Goal: Feedback & Contribution: Submit feedback/report problem

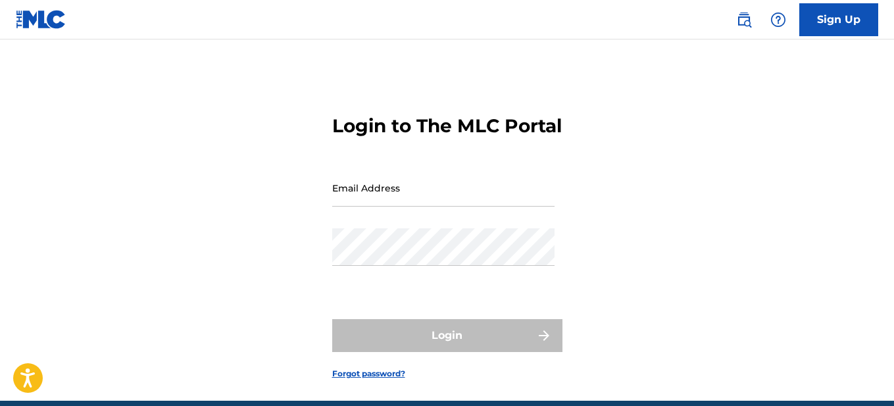
click at [423, 207] on input "Email Address" at bounding box center [443, 188] width 222 height 38
type input "[EMAIL_ADDRESS][DOMAIN_NAME]"
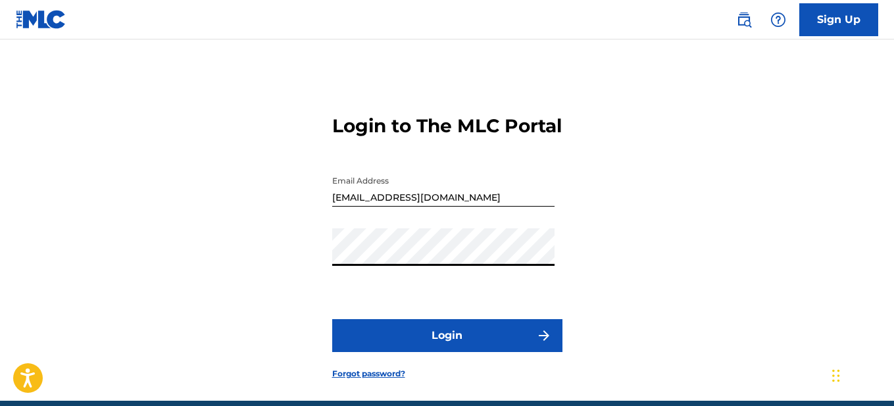
click at [332, 319] on button "Login" at bounding box center [447, 335] width 230 height 33
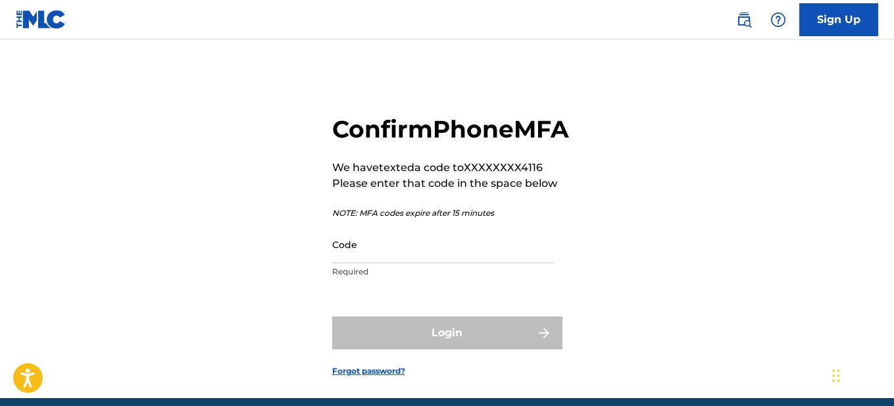
click at [392, 263] on input "Code" at bounding box center [443, 245] width 222 height 38
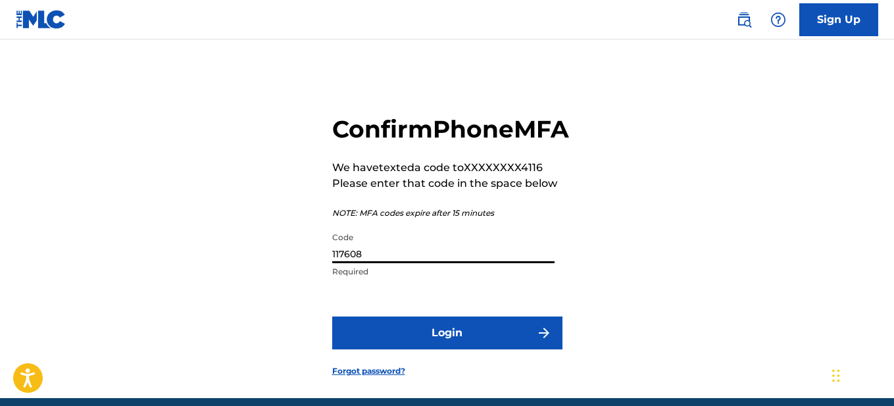
type input "117608"
click at [444, 349] on button "Login" at bounding box center [447, 333] width 230 height 33
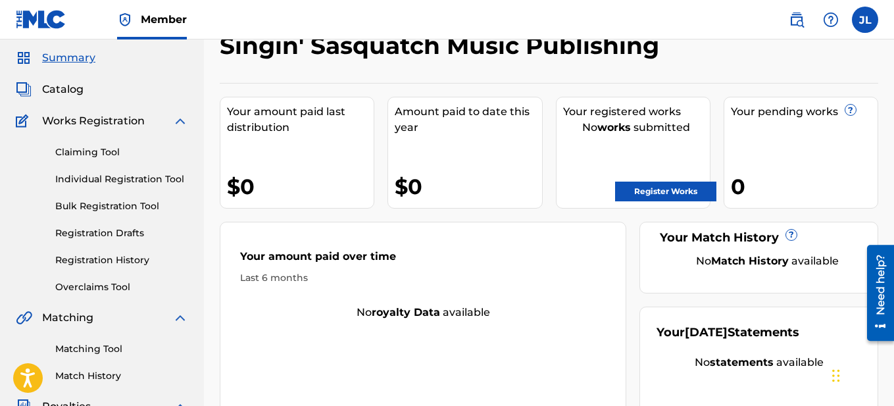
scroll to position [31, 0]
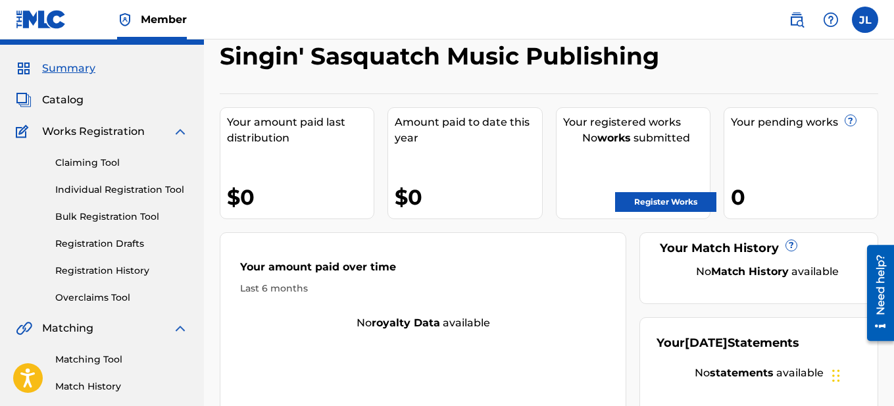
click at [80, 366] on link "Matching Tool" at bounding box center [121, 360] width 133 height 14
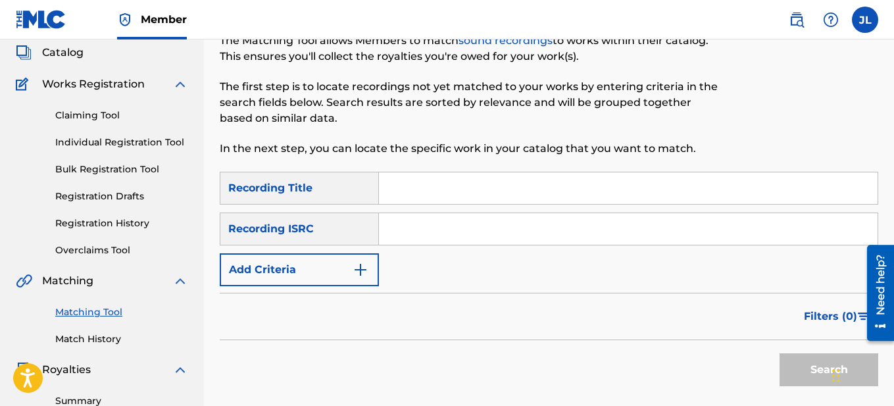
scroll to position [76, 0]
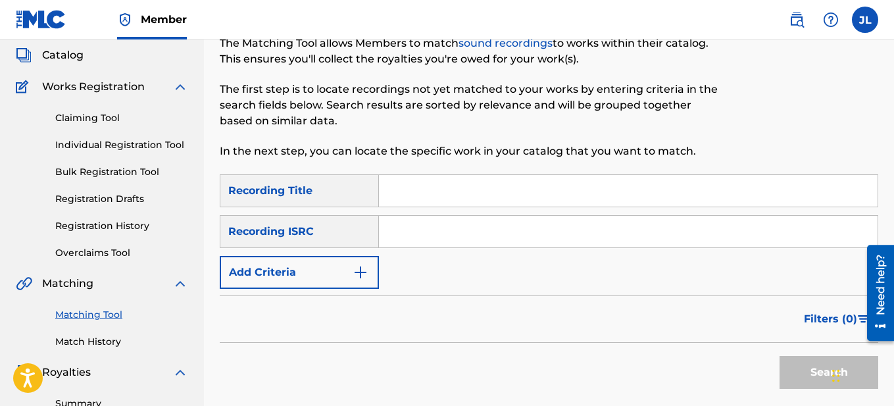
click at [123, 199] on link "Registration Drafts" at bounding box center [121, 199] width 133 height 14
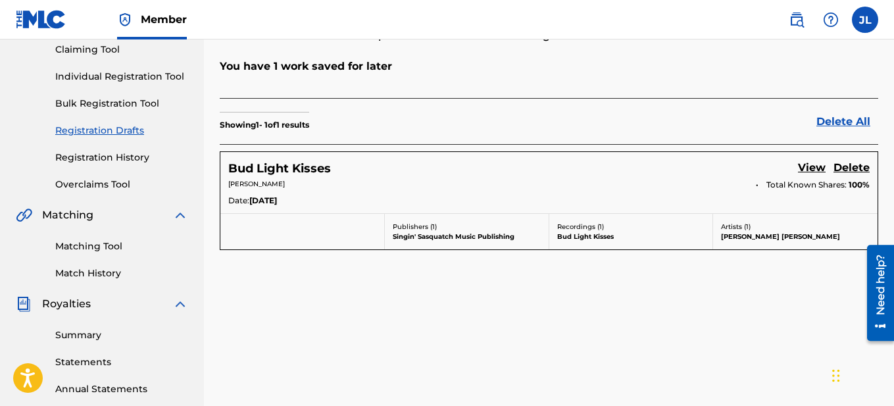
scroll to position [146, 0]
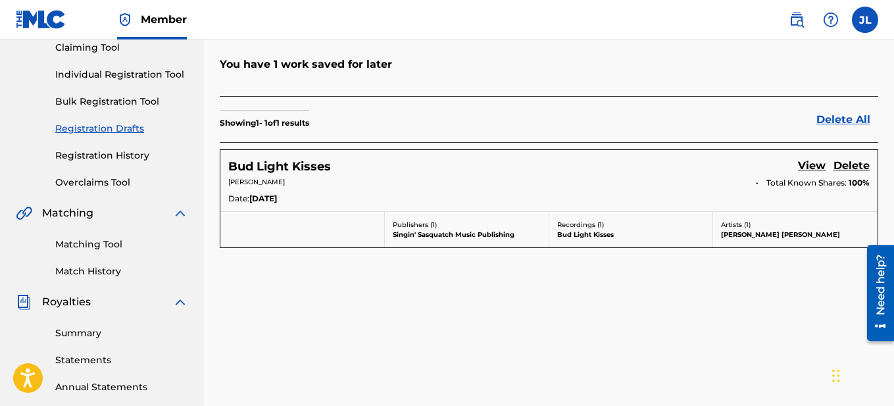
click at [295, 167] on h5 "Bud Light Kisses" at bounding box center [279, 166] width 103 height 15
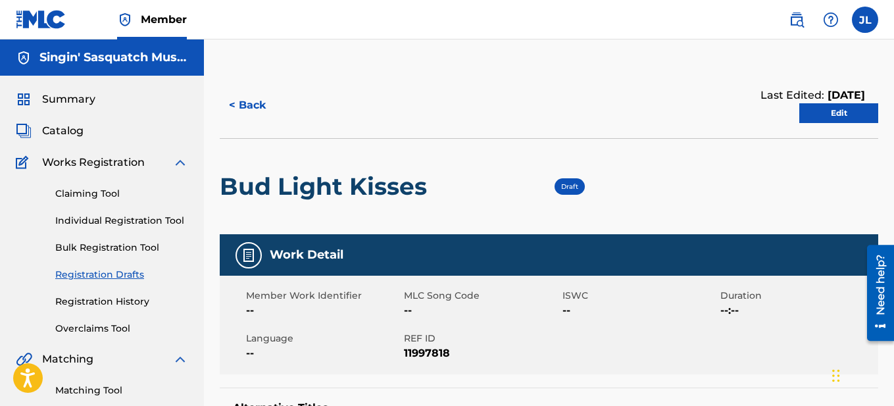
click at [852, 113] on link "Edit" at bounding box center [839, 113] width 79 height 20
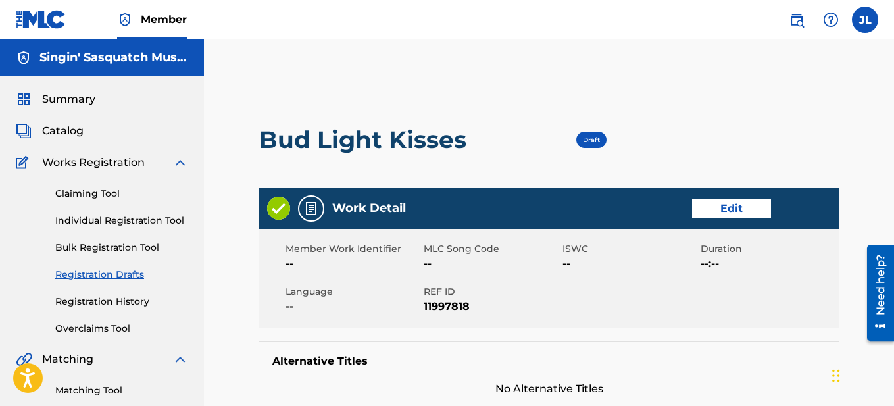
click at [727, 210] on link "Edit" at bounding box center [731, 209] width 79 height 20
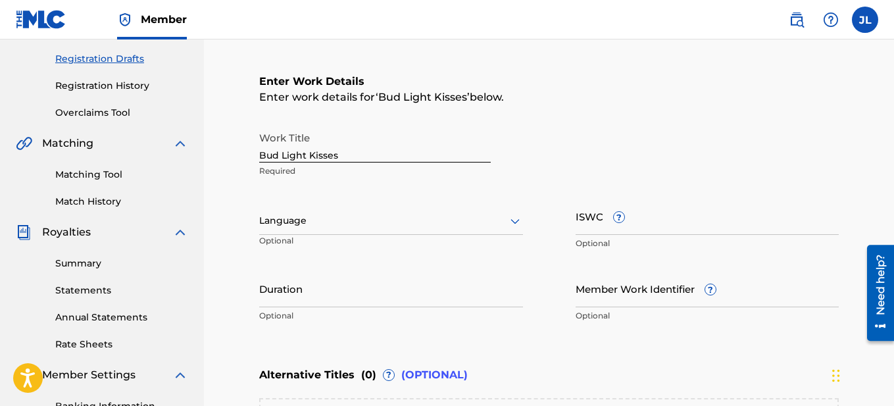
scroll to position [220, 0]
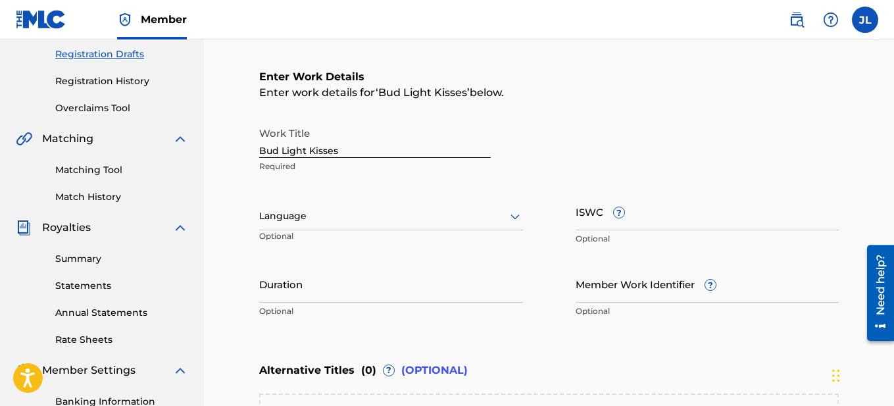
click at [517, 217] on icon at bounding box center [515, 217] width 16 height 16
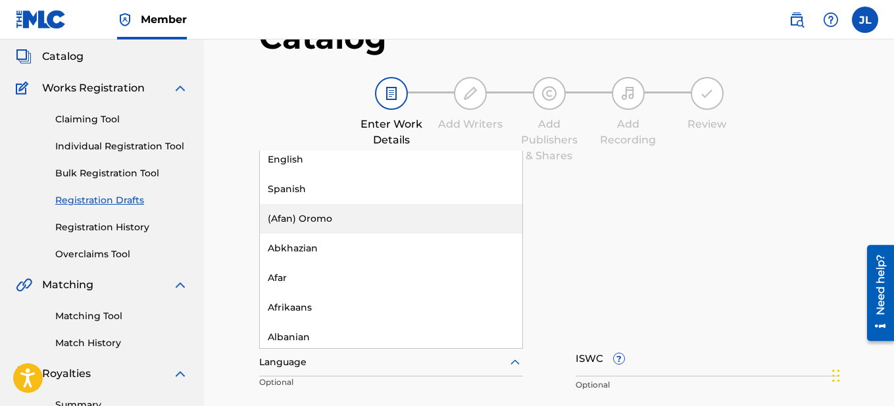
scroll to position [0, 0]
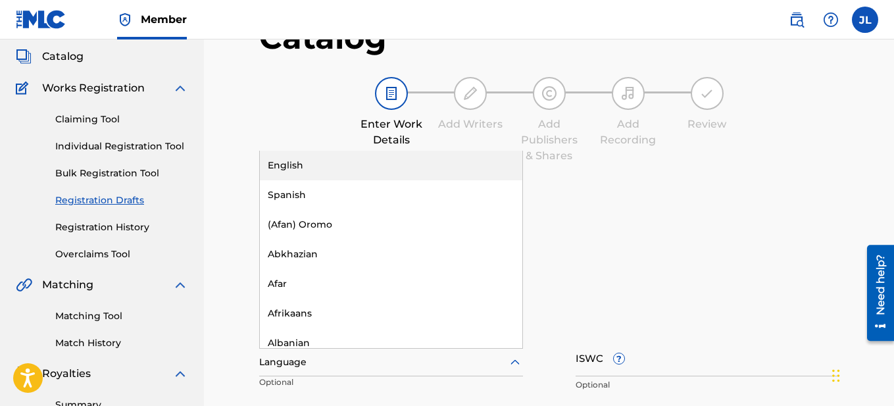
click at [369, 163] on div "English" at bounding box center [391, 166] width 263 height 30
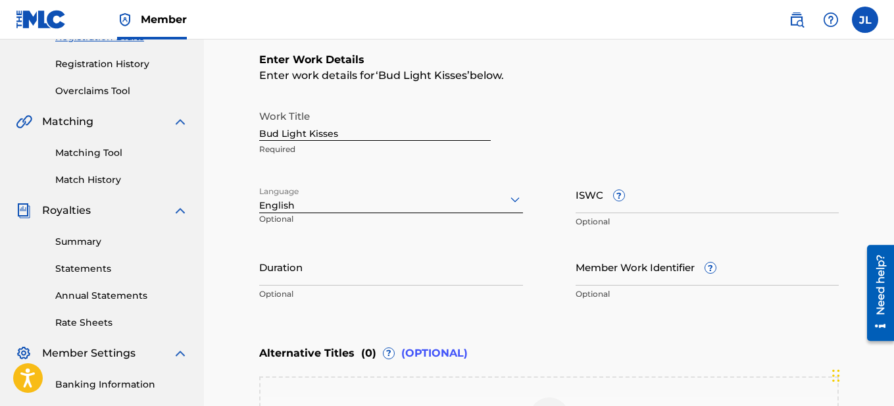
scroll to position [245, 0]
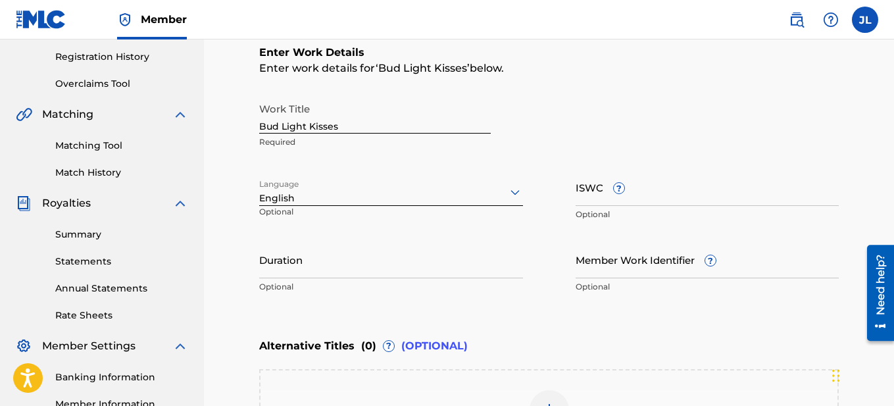
click at [648, 195] on input "ISWC ?" at bounding box center [708, 187] width 264 height 38
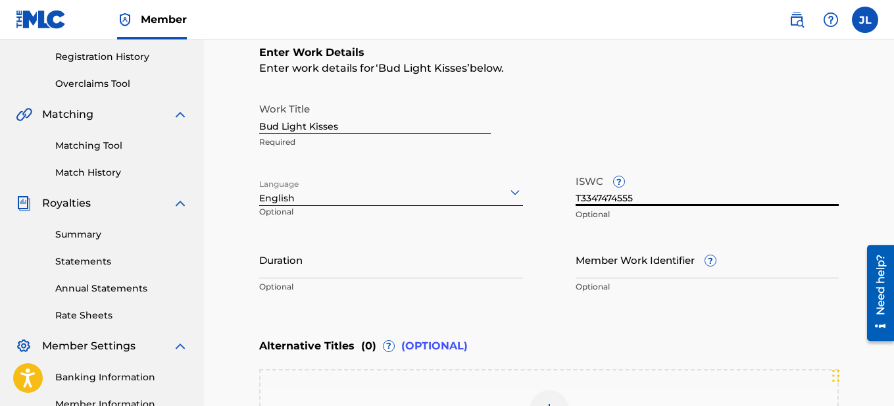
type input "T3347474555"
click at [354, 272] on input "Duration" at bounding box center [391, 260] width 264 height 38
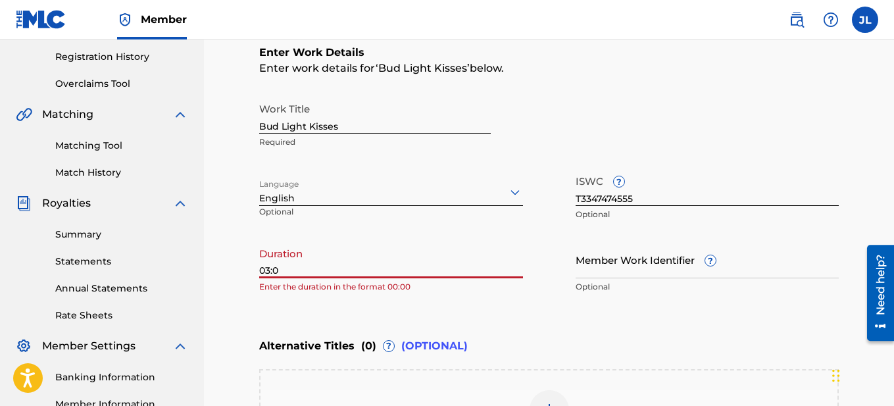
type input "03:06"
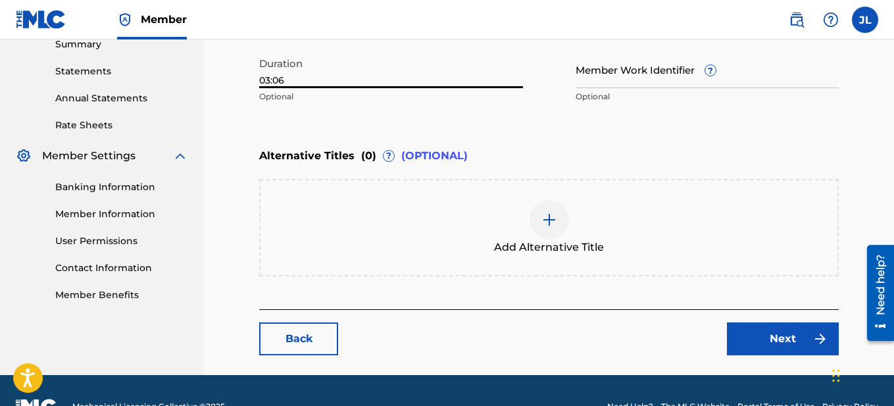
scroll to position [467, 0]
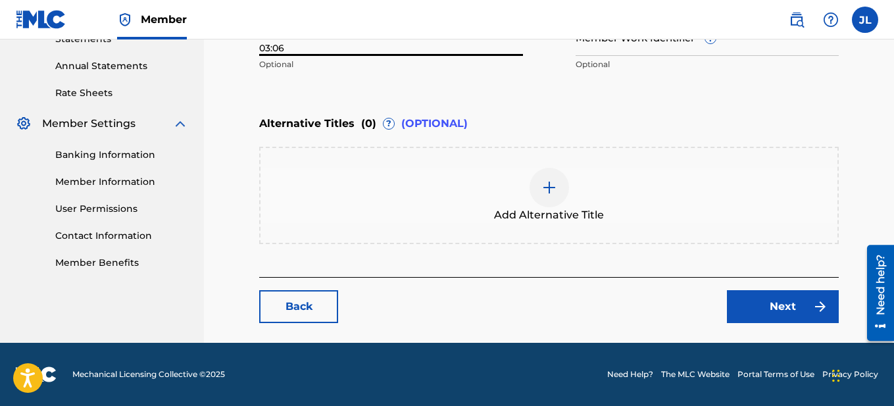
click at [781, 303] on link "Next" at bounding box center [783, 306] width 112 height 33
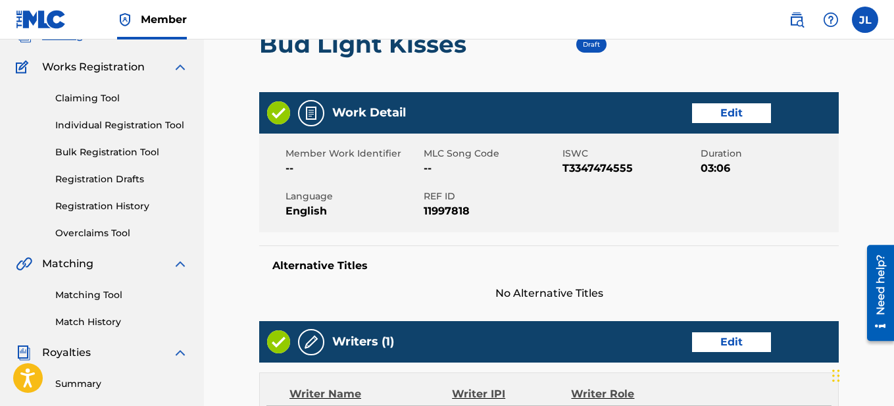
scroll to position [99, 0]
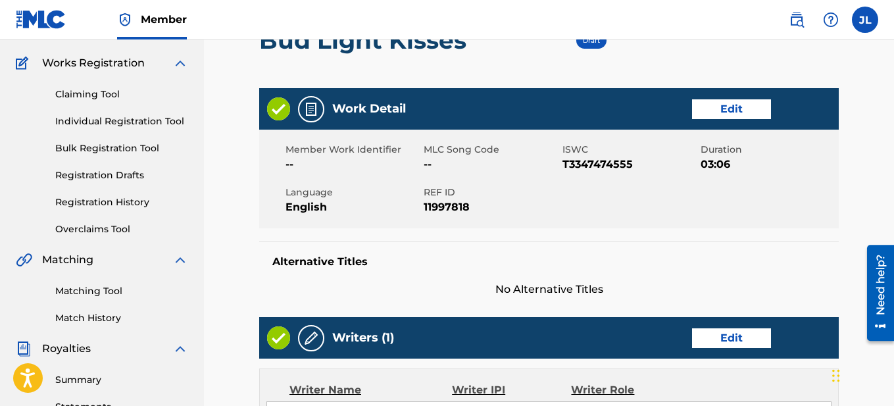
click at [739, 115] on link "Edit" at bounding box center [731, 109] width 79 height 20
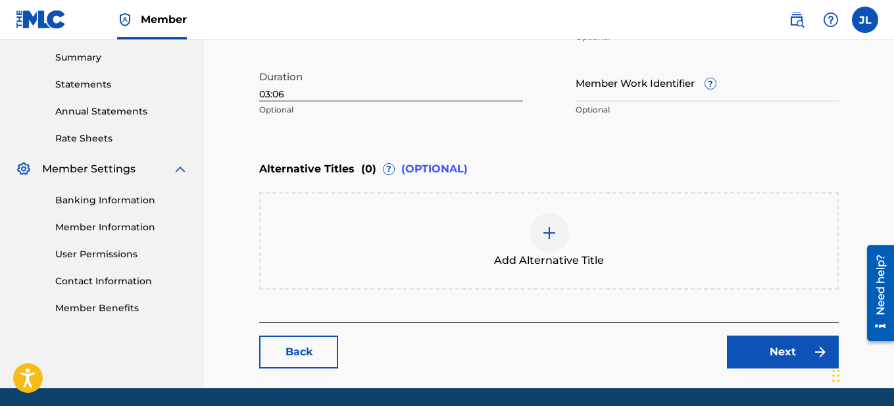
scroll to position [467, 0]
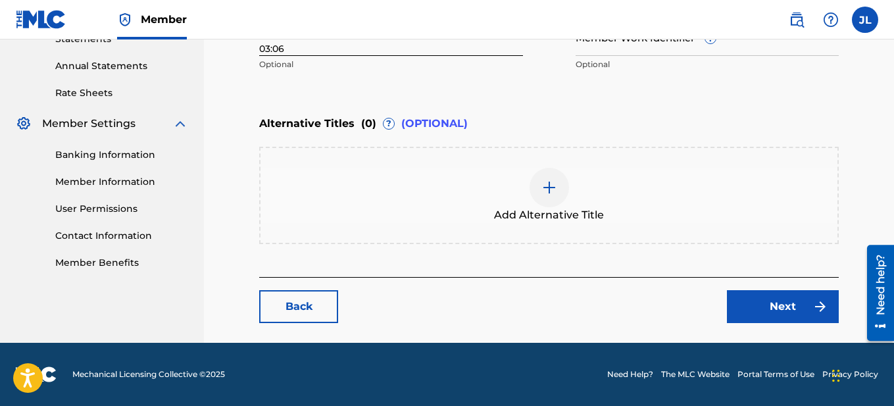
click at [799, 311] on link "Next" at bounding box center [783, 306] width 112 height 33
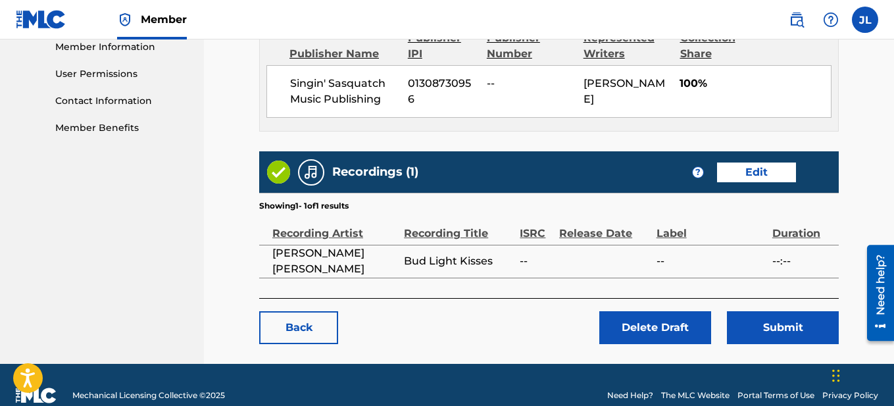
scroll to position [623, 0]
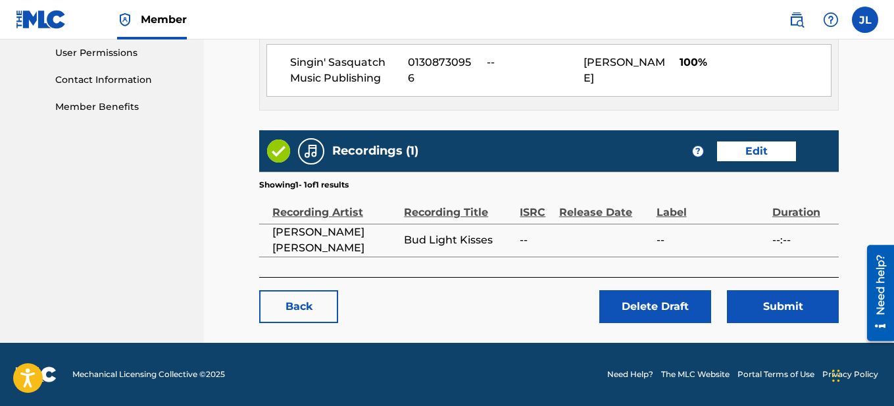
click at [748, 152] on link "Edit" at bounding box center [756, 151] width 79 height 20
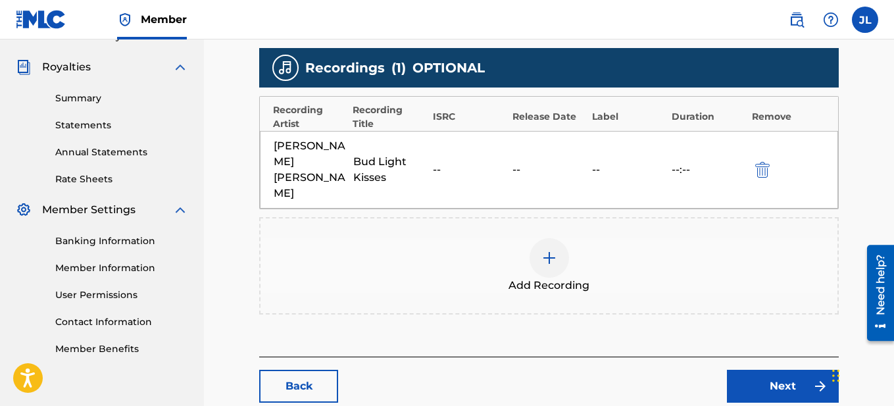
scroll to position [382, 0]
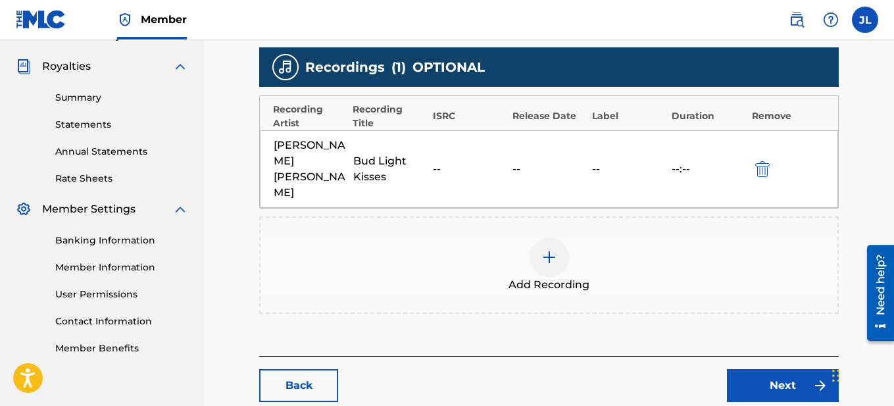
click at [770, 82] on div "Recordings ( 1 ) OPTIONAL" at bounding box center [549, 66] width 580 height 39
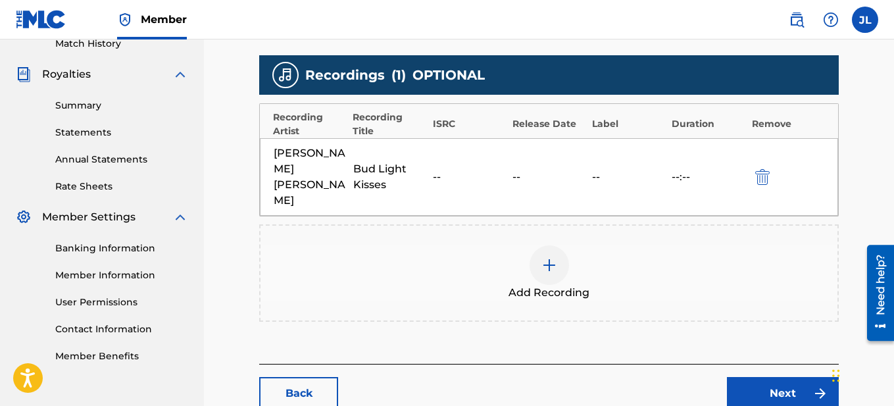
scroll to position [376, 0]
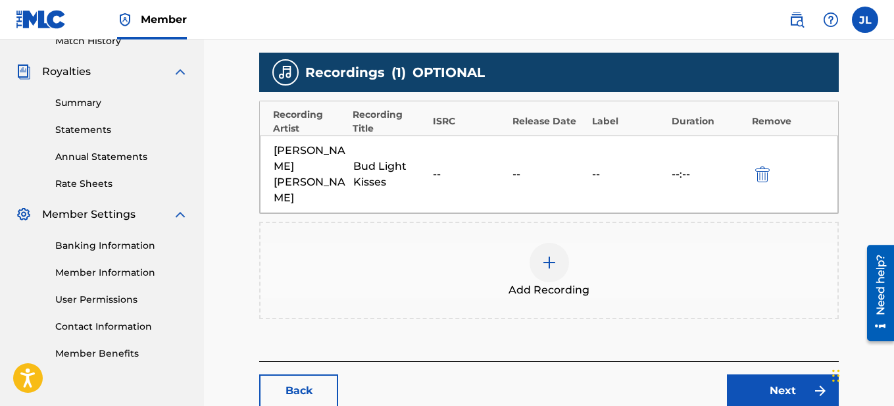
click at [770, 374] on link "Next" at bounding box center [783, 390] width 112 height 33
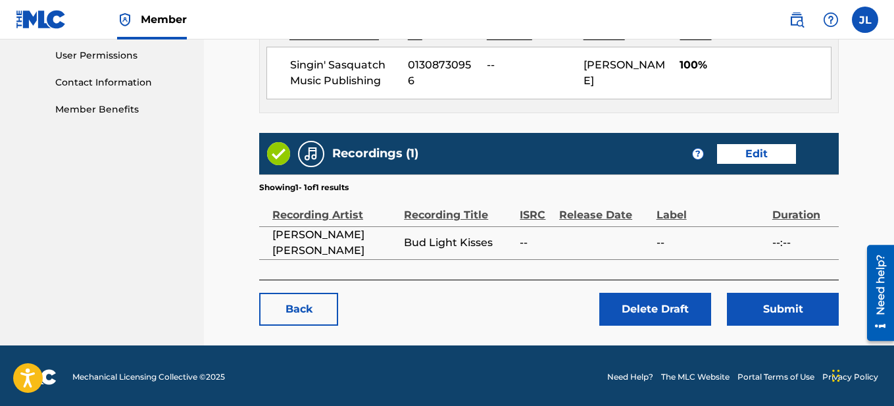
scroll to position [623, 0]
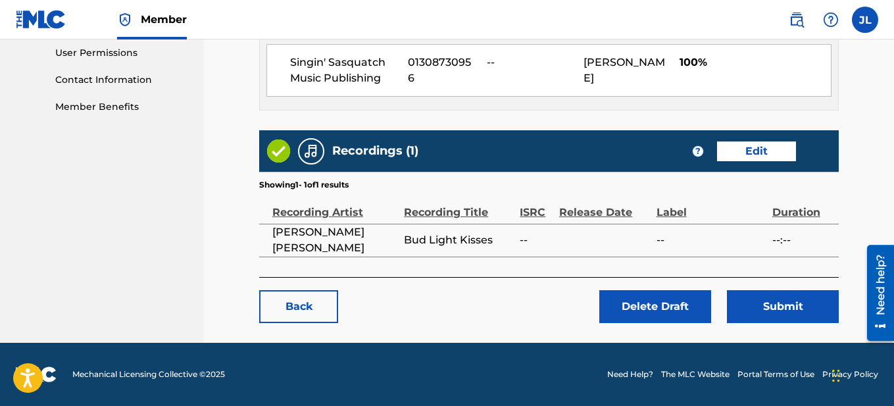
click at [765, 306] on button "Submit" at bounding box center [783, 306] width 112 height 33
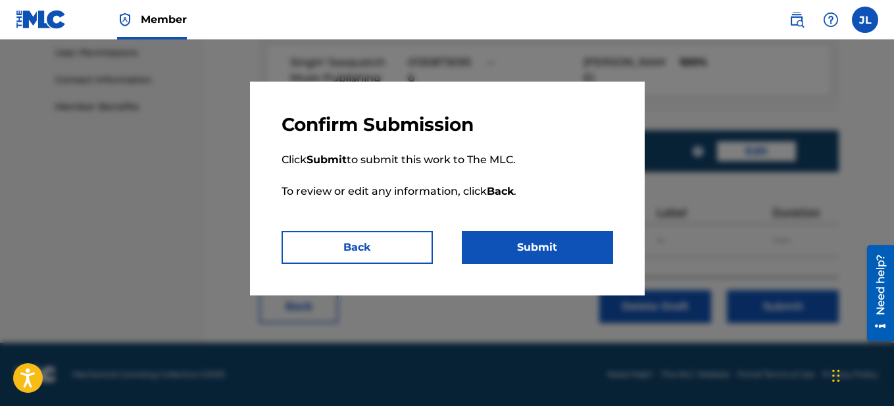
click at [515, 246] on button "Submit" at bounding box center [537, 247] width 151 height 33
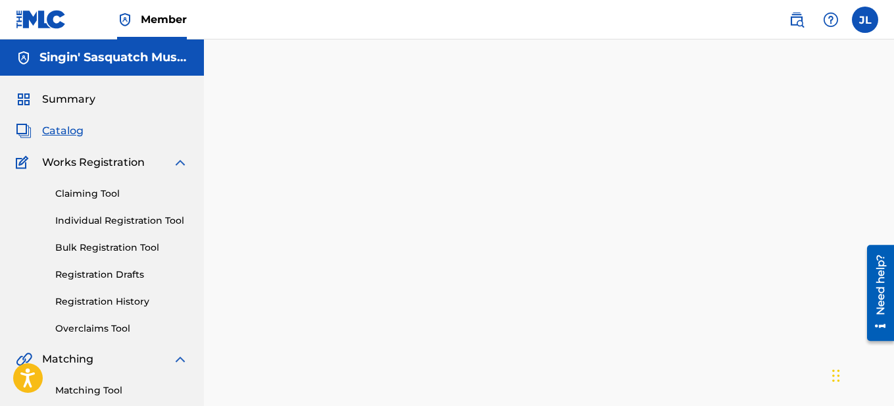
click at [527, 122] on div "Back Done" at bounding box center [549, 275] width 580 height 367
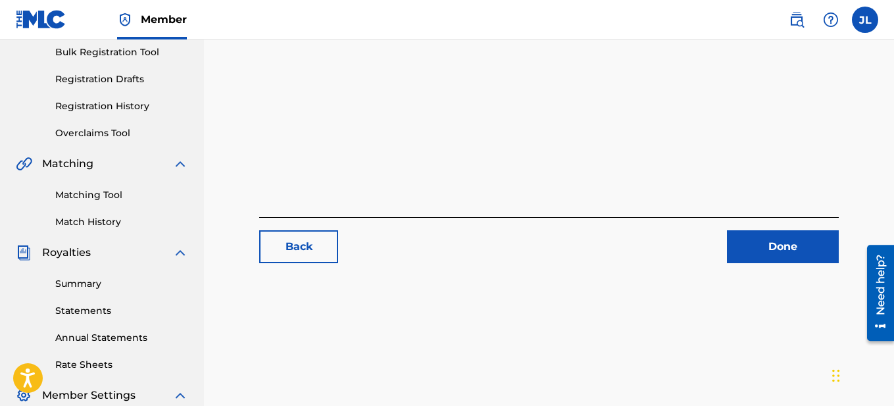
scroll to position [215, 0]
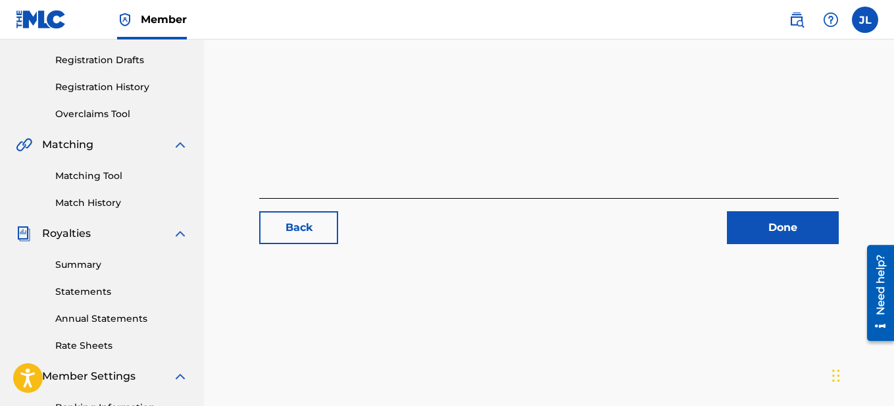
click at [757, 214] on link "Done" at bounding box center [783, 227] width 112 height 33
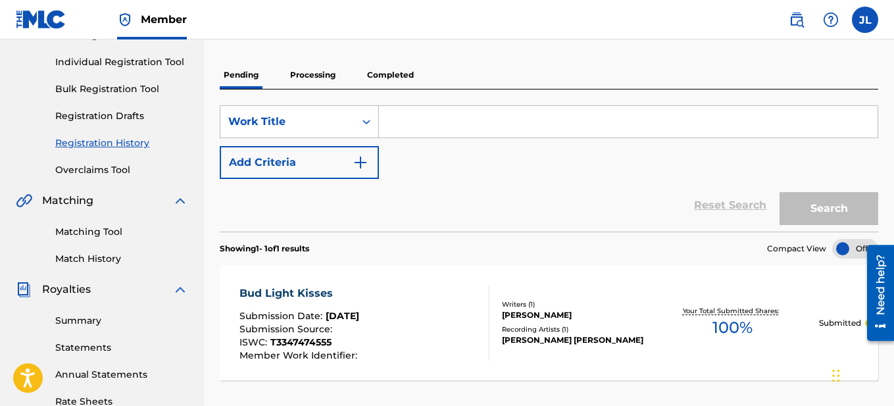
scroll to position [162, 0]
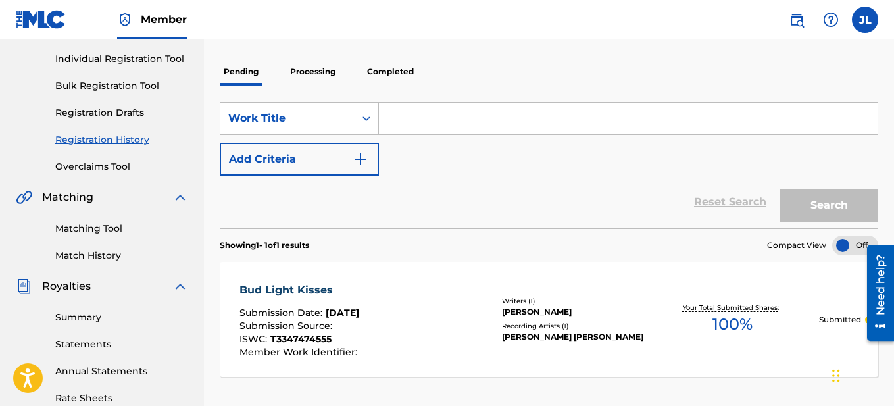
click at [453, 125] on input "Search Form" at bounding box center [628, 119] width 499 height 32
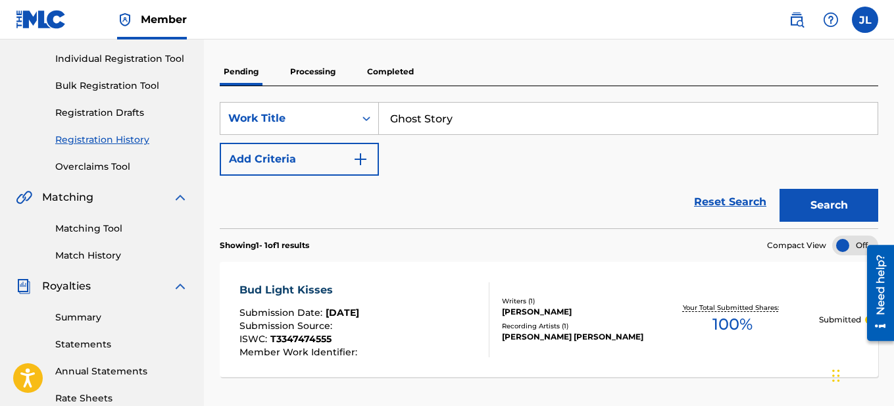
type input "Ghost Story"
click at [357, 158] on img "Search Form" at bounding box center [361, 159] width 16 height 16
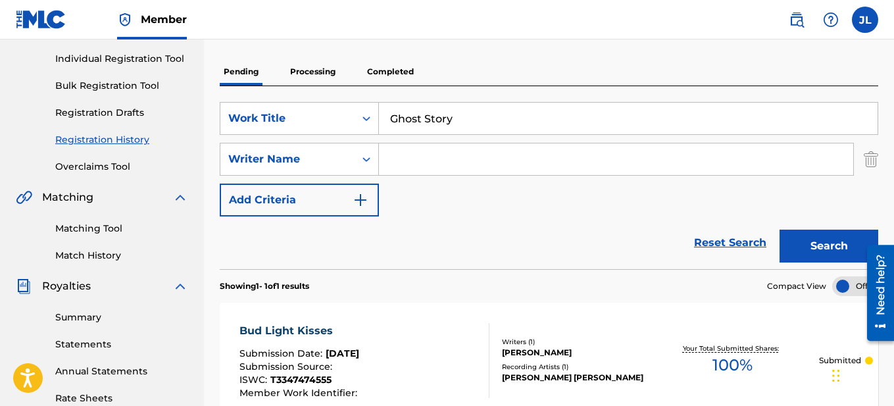
click at [436, 168] on input "Search Form" at bounding box center [616, 159] width 474 height 32
type input "[PERSON_NAME]"
click at [340, 211] on button "Add Criteria" at bounding box center [299, 200] width 159 height 33
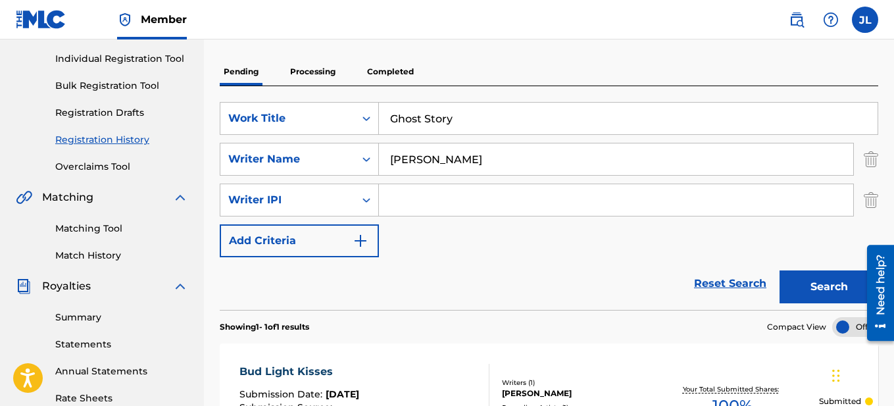
click at [453, 190] on input "Search Form" at bounding box center [616, 200] width 474 height 32
type input "1308731071"
click at [347, 238] on button "Add Criteria" at bounding box center [299, 240] width 159 height 33
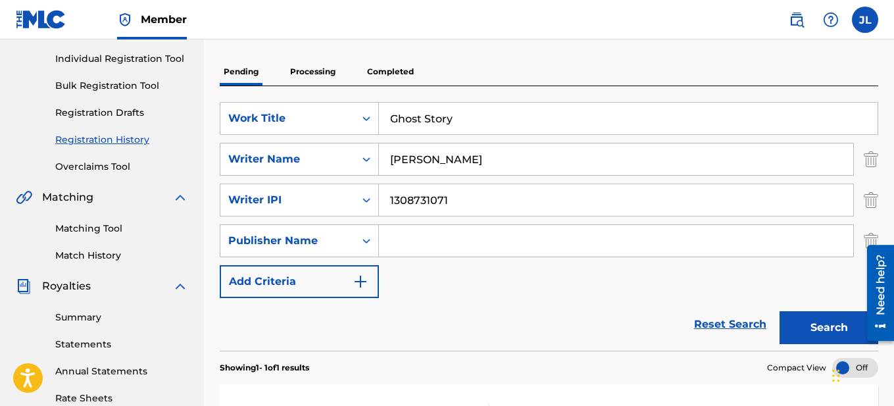
click at [455, 240] on input "Search Form" at bounding box center [616, 241] width 474 height 32
type input "Singin' Sasquatch Music Publishing"
click at [365, 280] on img "Search Form" at bounding box center [361, 282] width 16 height 16
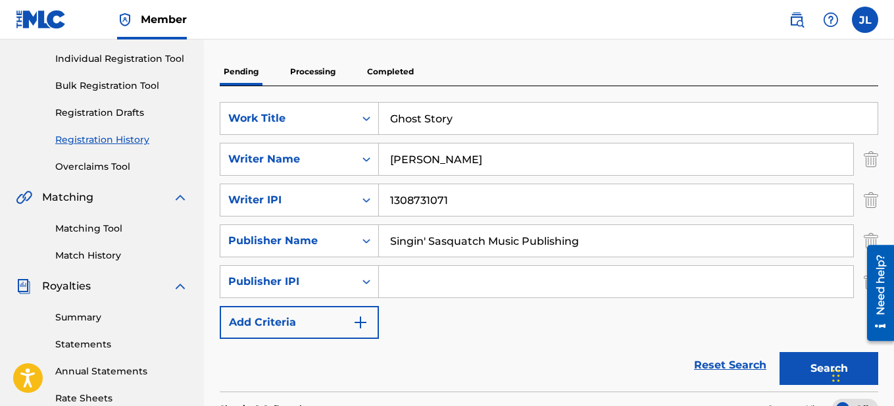
click at [420, 294] on input "Search Form" at bounding box center [616, 282] width 474 height 32
type input "1308730956"
click at [361, 319] on img "Search Form" at bounding box center [361, 323] width 16 height 16
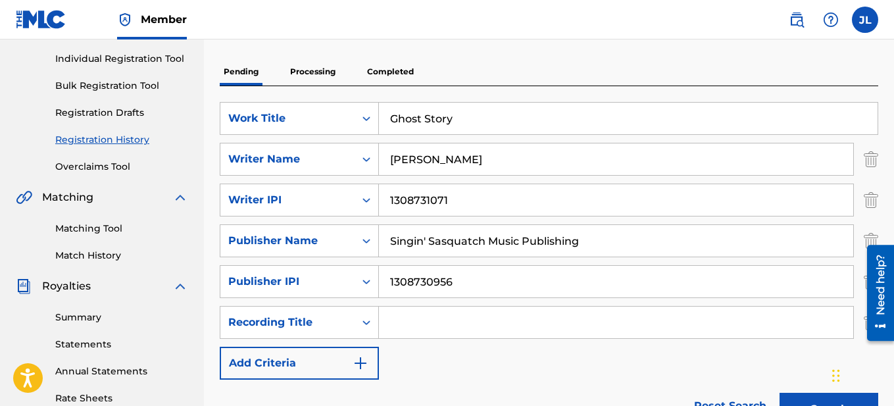
click at [431, 323] on input "Search Form" at bounding box center [616, 323] width 474 height 32
type input "Ghost Story"
click at [377, 373] on button "Add Criteria" at bounding box center [299, 363] width 159 height 33
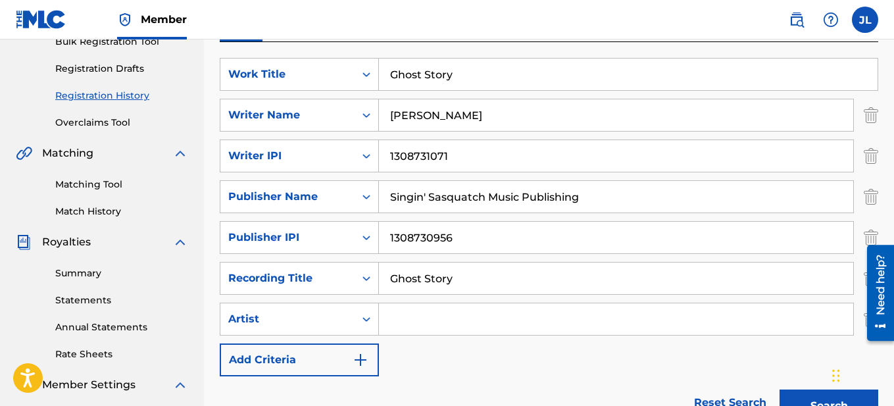
scroll to position [193, 0]
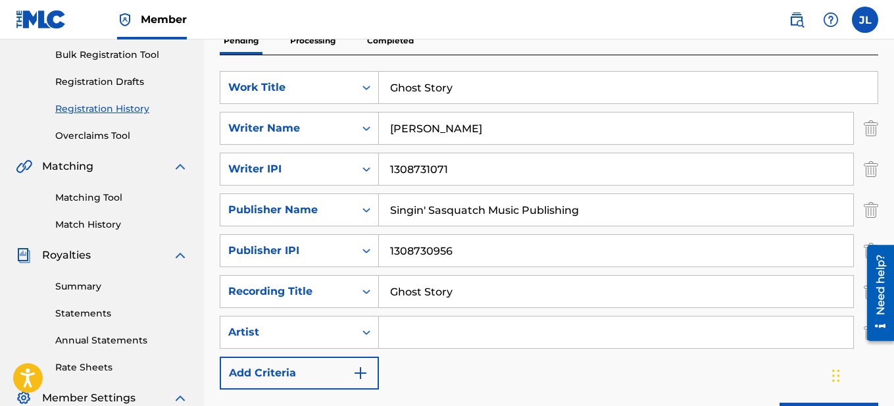
click at [440, 339] on input "Search Form" at bounding box center [616, 333] width 474 height 32
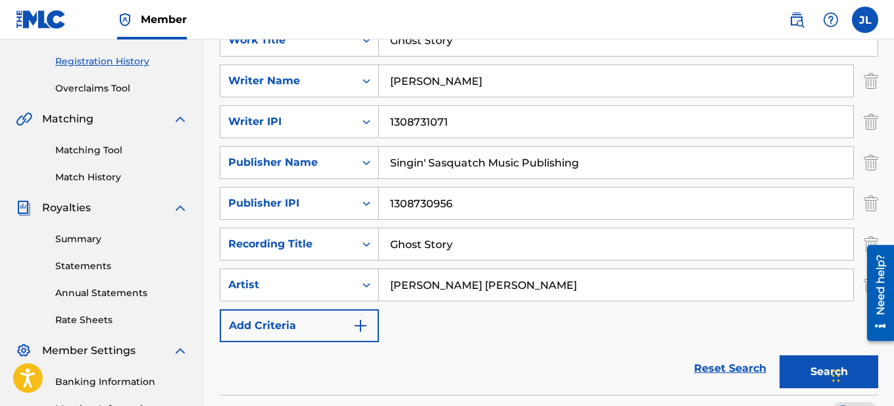
scroll to position [263, 0]
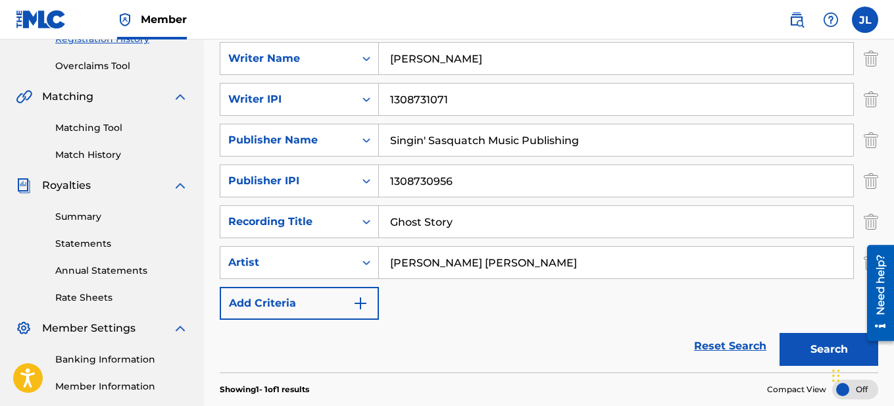
type input "[PERSON_NAME] [PERSON_NAME]"
click at [360, 301] on img "Search Form" at bounding box center [361, 303] width 16 height 16
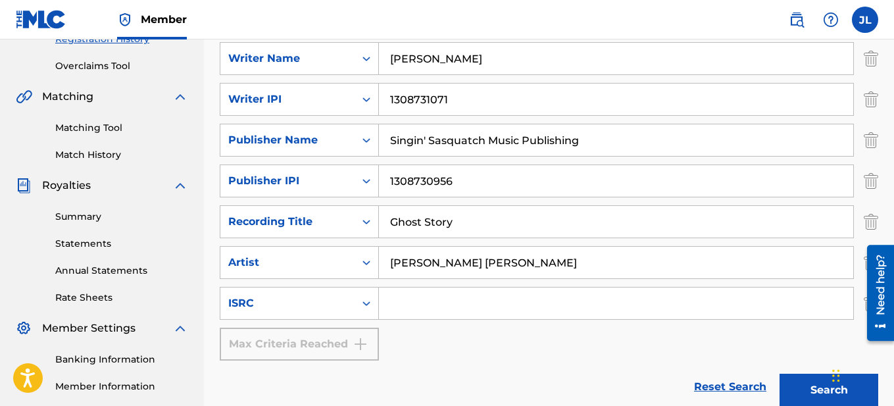
click at [427, 310] on input "Search Form" at bounding box center [616, 304] width 474 height 32
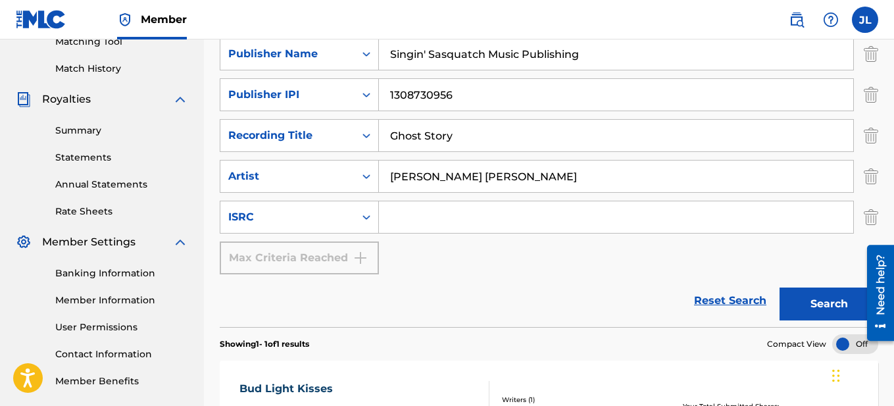
scroll to position [349, 0]
click at [806, 299] on button "Search" at bounding box center [829, 303] width 99 height 33
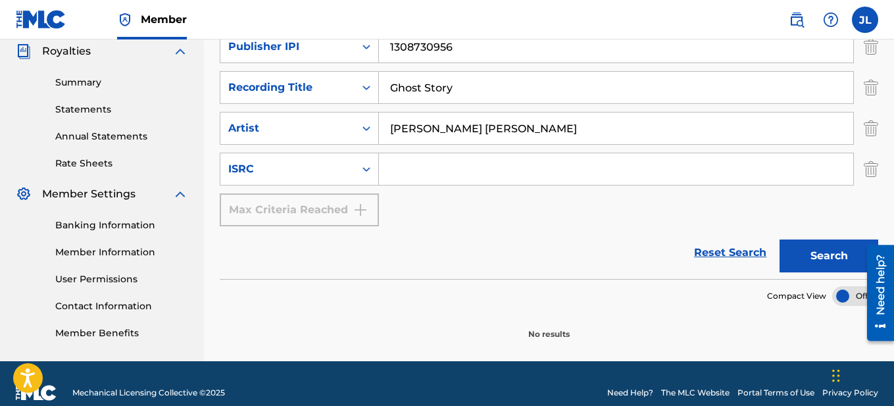
scroll to position [415, 0]
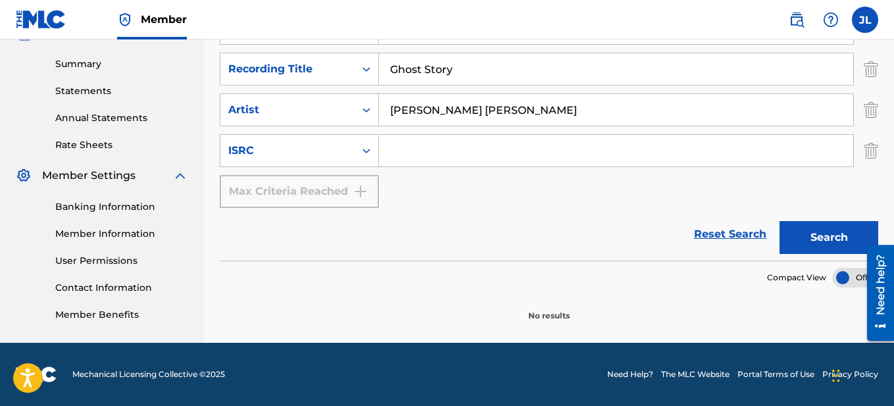
click at [821, 229] on button "Search" at bounding box center [829, 237] width 99 height 33
click at [843, 280] on div at bounding box center [856, 278] width 46 height 20
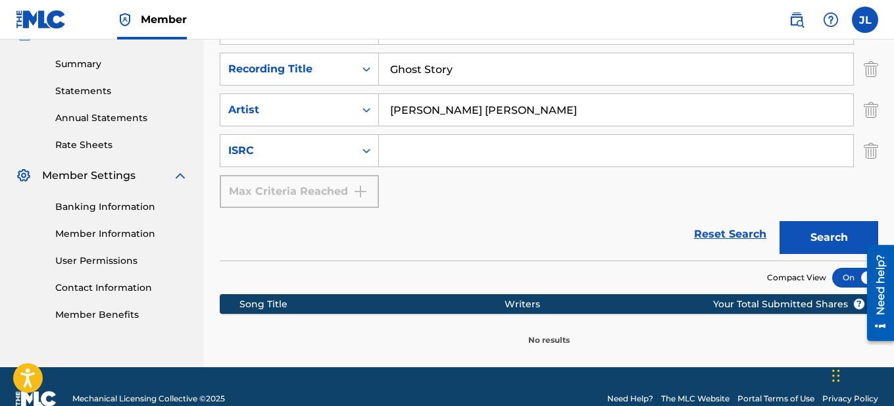
scroll to position [440, 0]
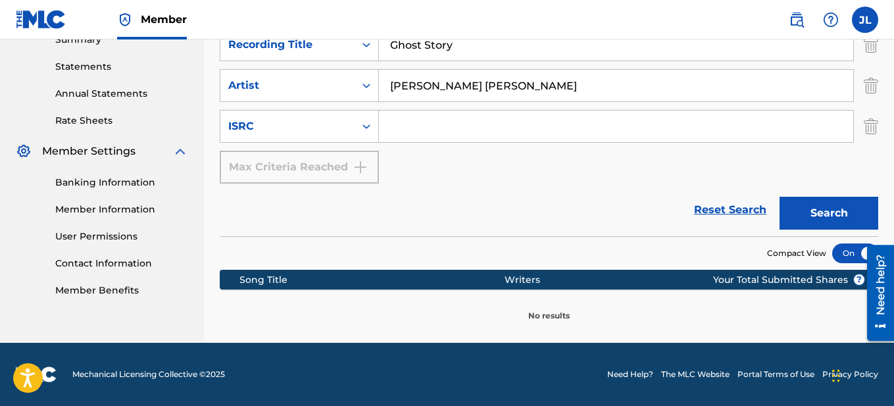
click at [824, 213] on button "Search" at bounding box center [829, 213] width 99 height 33
click at [600, 378] on div "Need Help? The MLC Website Portal Terms of Use Privacy Policy" at bounding box center [739, 375] width 279 height 12
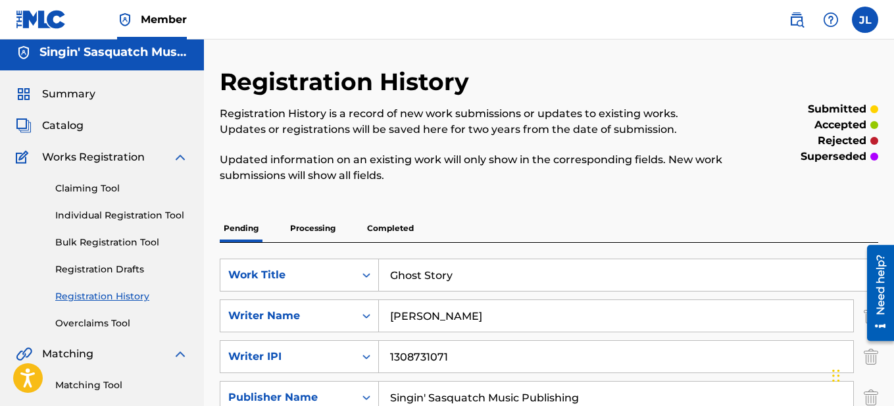
scroll to position [0, 0]
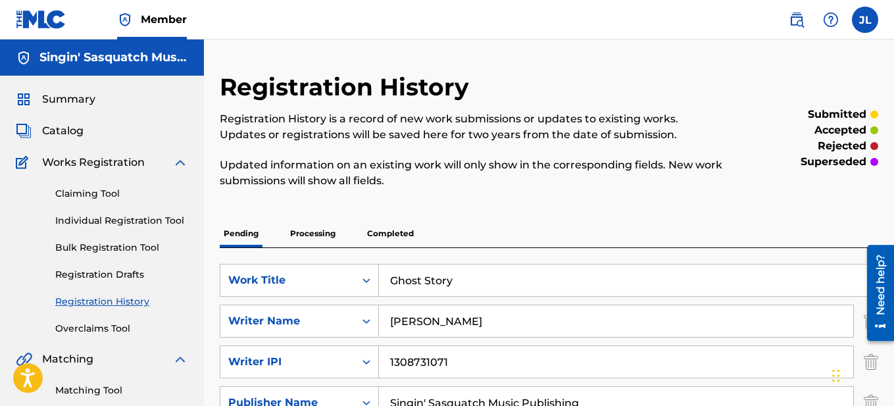
click at [313, 234] on p "Processing" at bounding box center [312, 234] width 53 height 28
click at [367, 230] on p "Completed" at bounding box center [390, 234] width 55 height 28
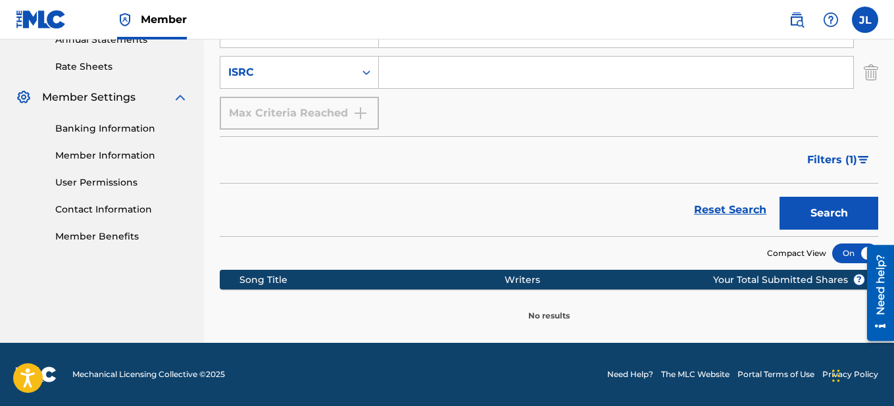
click at [846, 195] on div "Search" at bounding box center [825, 210] width 105 height 53
click at [837, 210] on button "Search" at bounding box center [829, 213] width 99 height 33
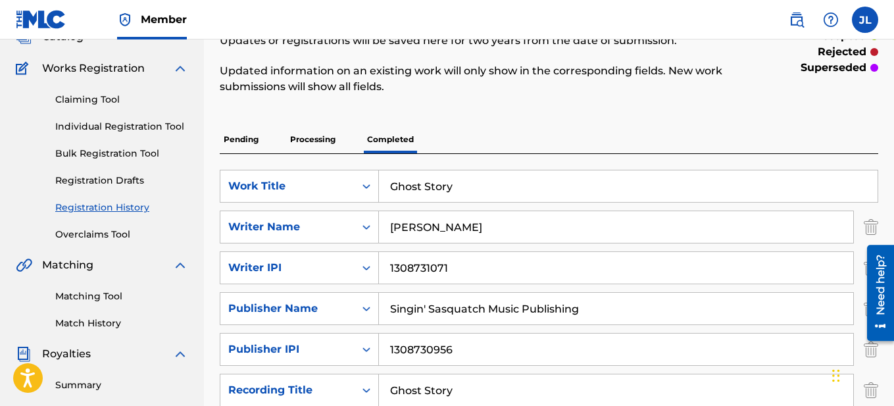
scroll to position [0, 0]
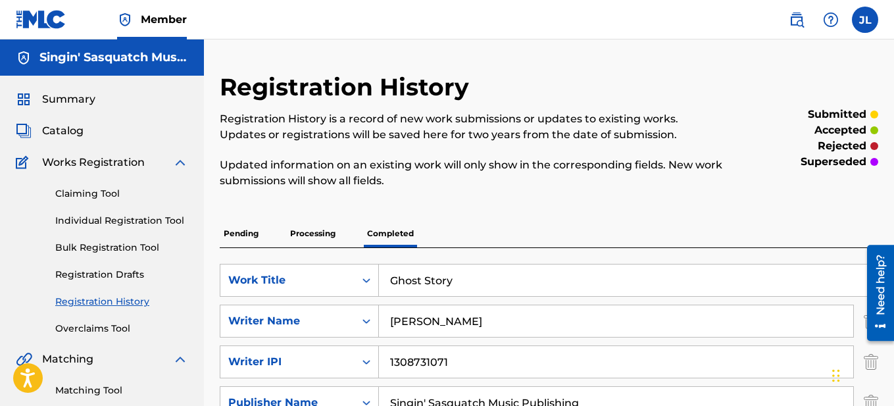
click at [70, 102] on span "Summary" at bounding box center [68, 99] width 53 height 16
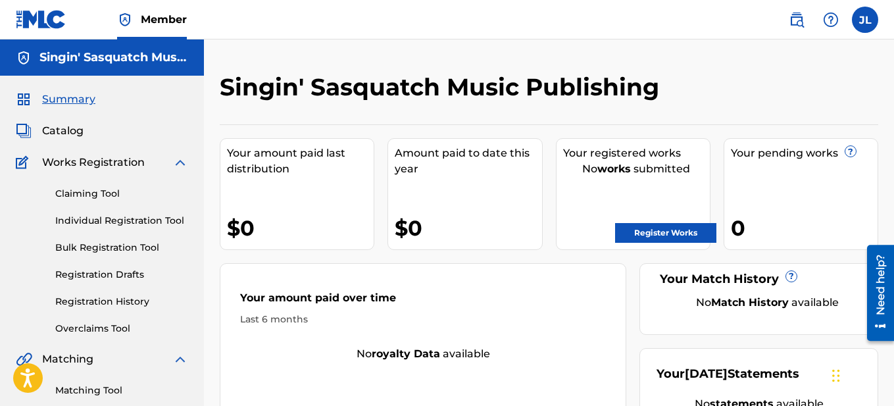
click at [666, 239] on link "Register Works" at bounding box center [665, 233] width 101 height 20
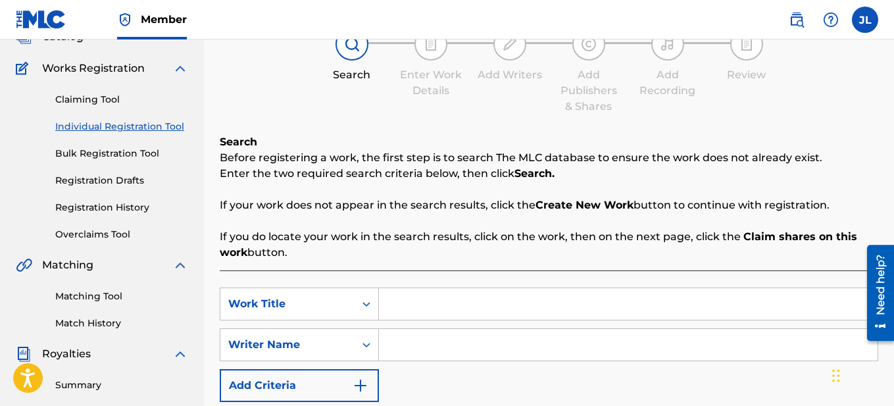
scroll to position [154, 0]
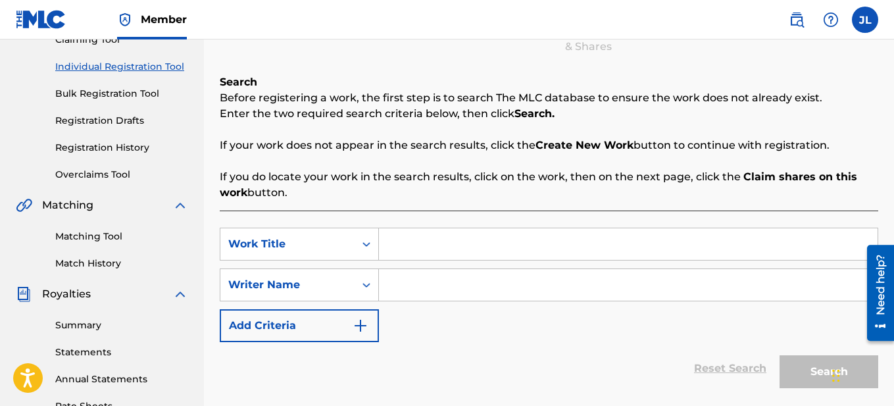
click at [426, 249] on input "Search Form" at bounding box center [628, 244] width 499 height 32
type input "Ghost Story"
click at [419, 290] on input "Search Form" at bounding box center [628, 285] width 499 height 32
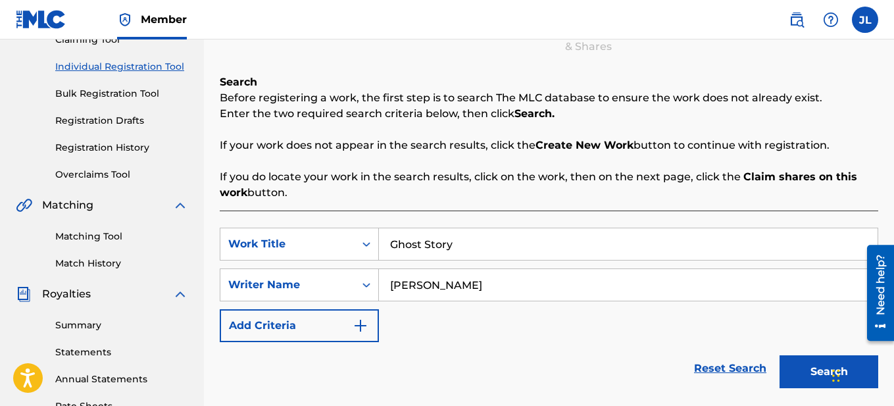
type input "[PERSON_NAME]"
click at [353, 329] on img "Search Form" at bounding box center [361, 326] width 16 height 16
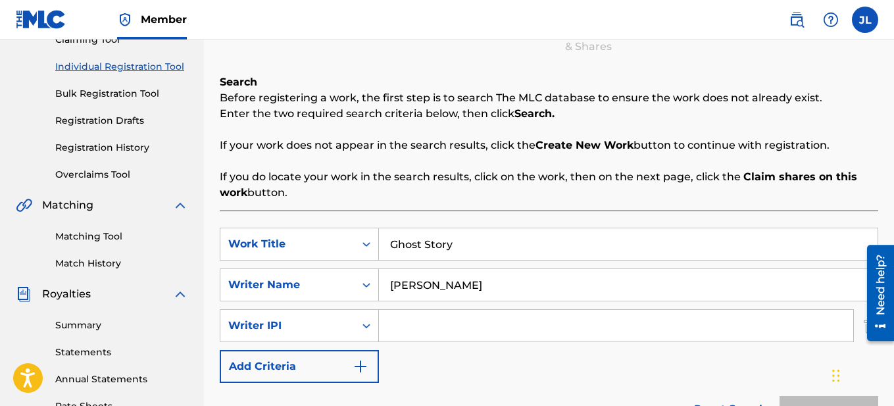
click at [416, 324] on input "Search Form" at bounding box center [616, 326] width 474 height 32
type input "1308731071"
click at [357, 370] on img "Search Form" at bounding box center [361, 367] width 16 height 16
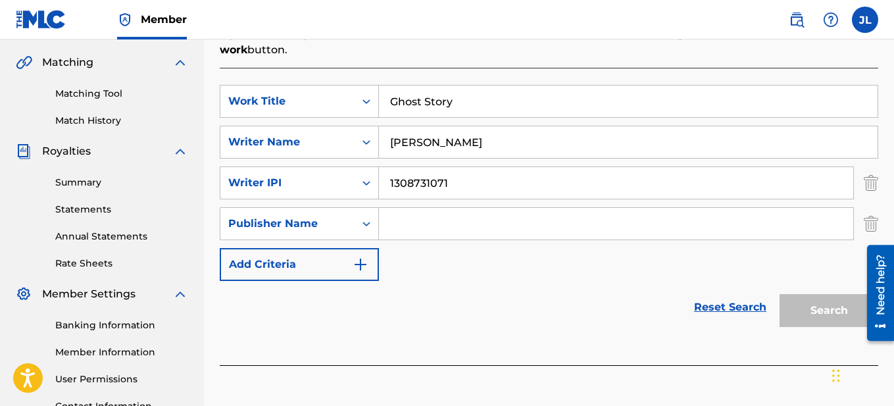
scroll to position [311, 0]
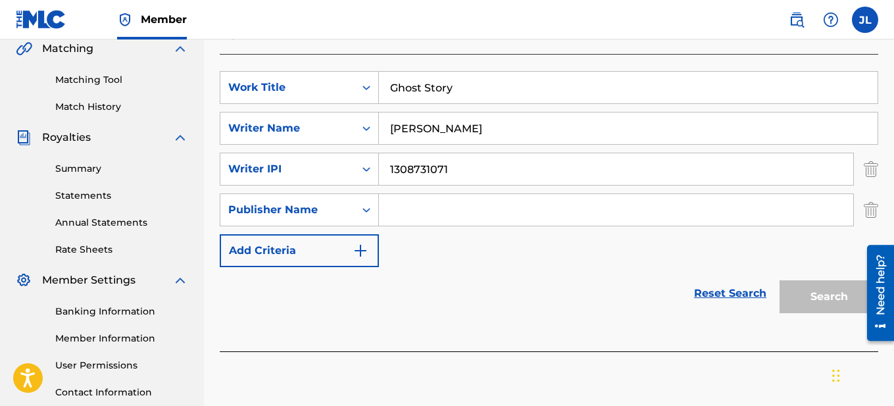
click at [444, 215] on input "Search Form" at bounding box center [616, 210] width 474 height 32
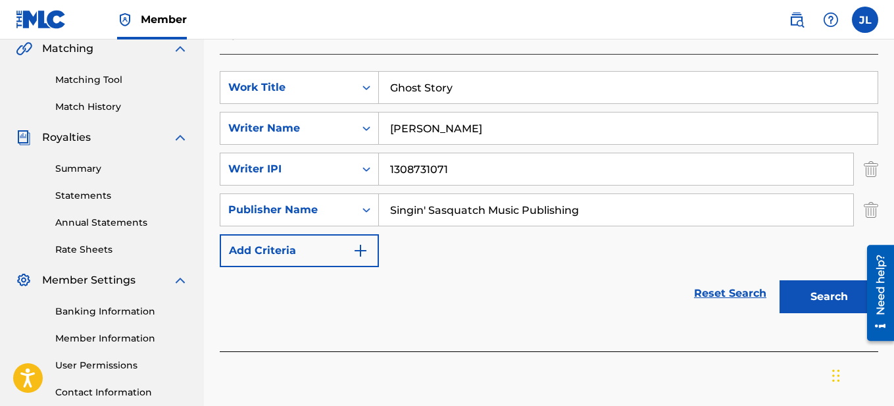
type input "Singin' Sasquatch Music Publishing"
click at [369, 250] on button "Add Criteria" at bounding box center [299, 250] width 159 height 33
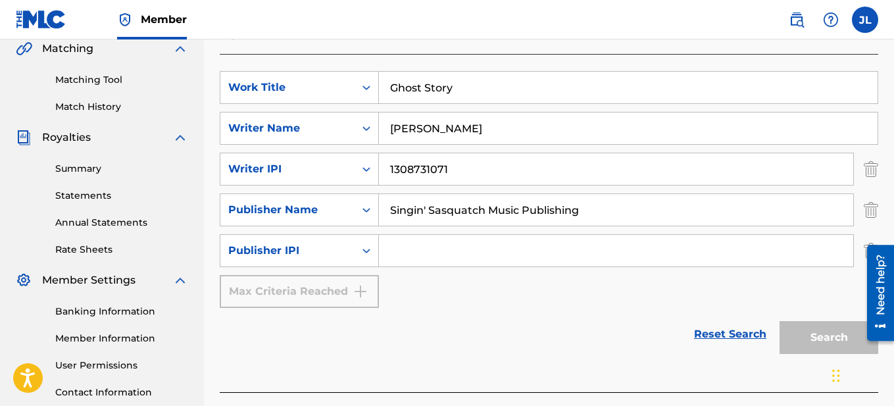
click at [436, 251] on input "Search Form" at bounding box center [616, 251] width 474 height 32
type input "1308730956"
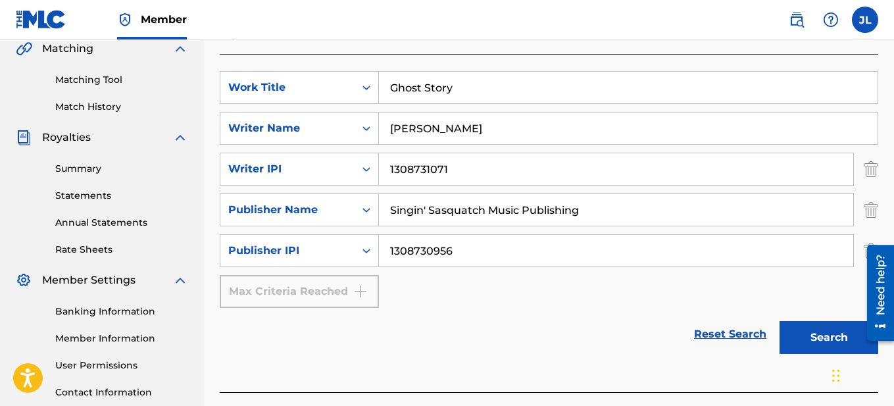
click at [367, 291] on div "Max Criteria Reached" at bounding box center [299, 291] width 159 height 33
click at [351, 291] on div "Max Criteria Reached" at bounding box center [299, 291] width 159 height 33
click at [361, 290] on div "Max Criteria Reached" at bounding box center [299, 291] width 159 height 33
click at [804, 336] on button "Search" at bounding box center [829, 337] width 99 height 33
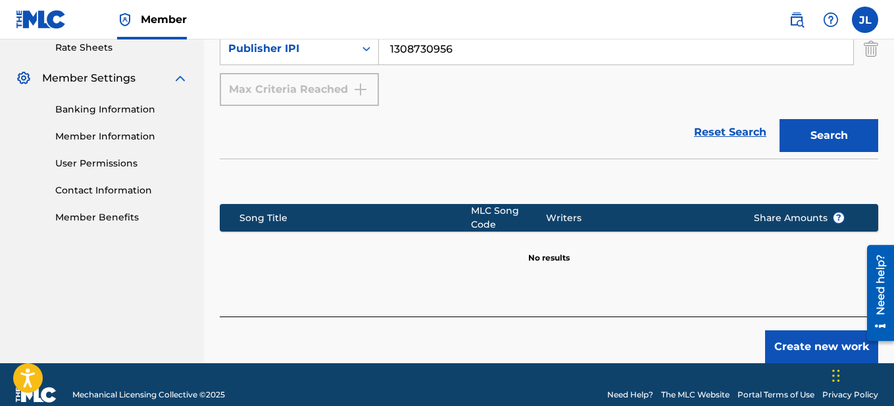
scroll to position [525, 0]
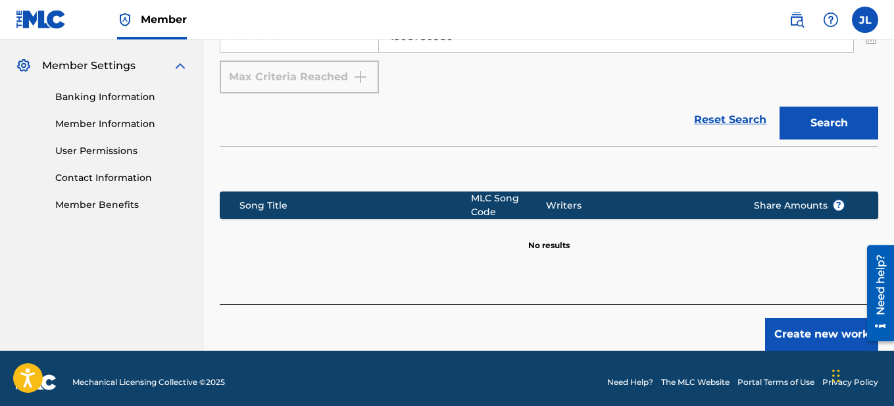
click at [820, 328] on button "Create new work" at bounding box center [821, 334] width 113 height 33
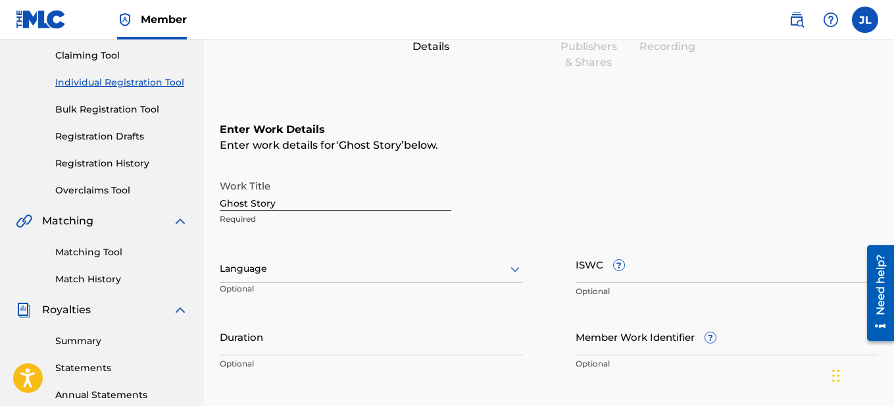
scroll to position [140, 0]
click at [500, 270] on div at bounding box center [371, 267] width 303 height 16
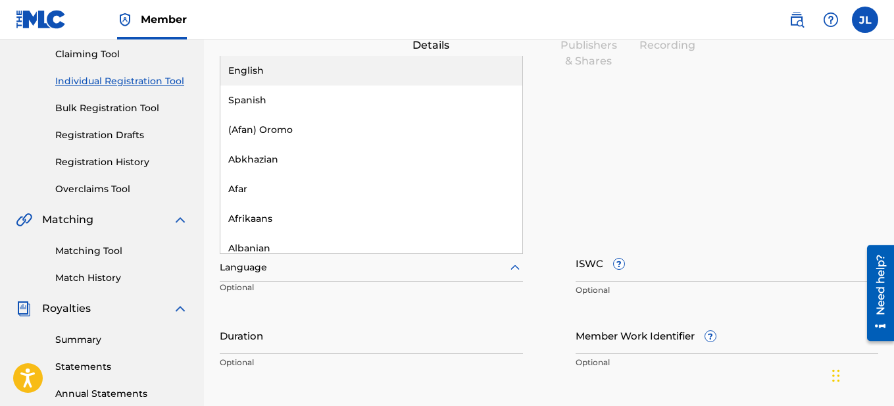
click at [305, 68] on div "English" at bounding box center [371, 71] width 302 height 30
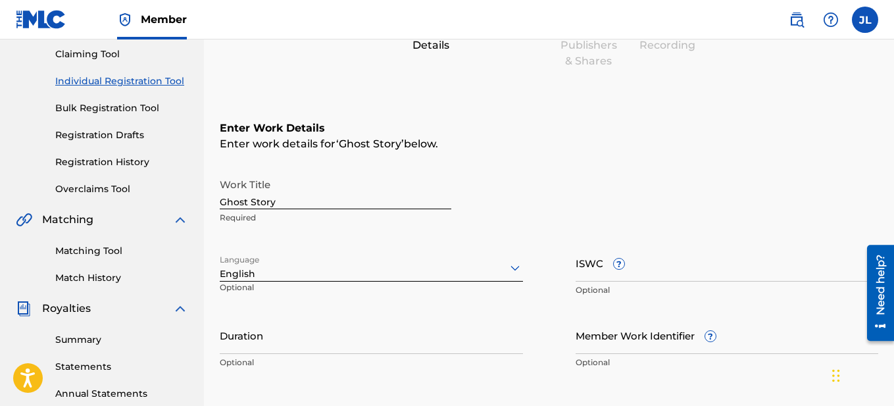
click at [643, 272] on input "ISWC ?" at bounding box center [727, 263] width 303 height 38
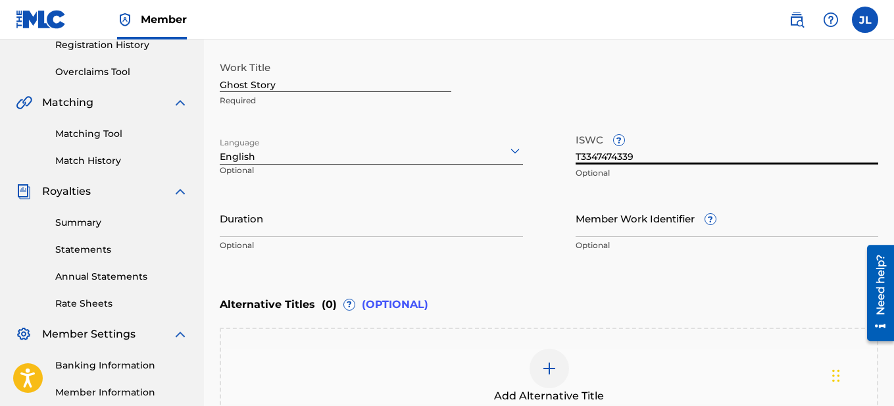
scroll to position [262, 0]
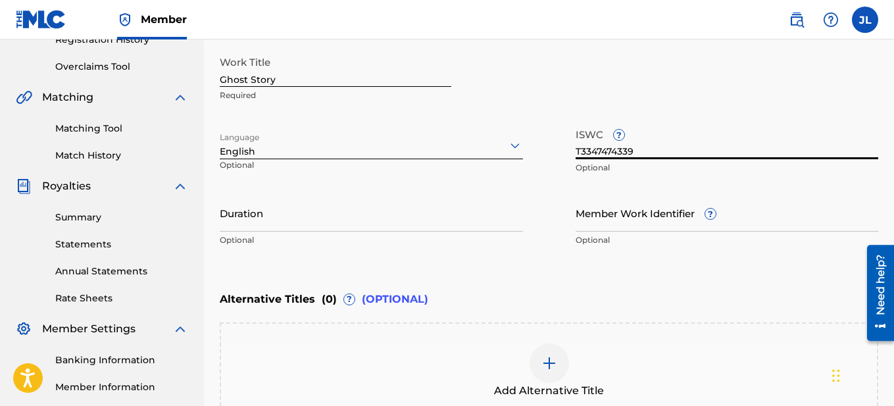
type input "T3347474339"
click at [259, 224] on input "Duration" at bounding box center [371, 213] width 303 height 38
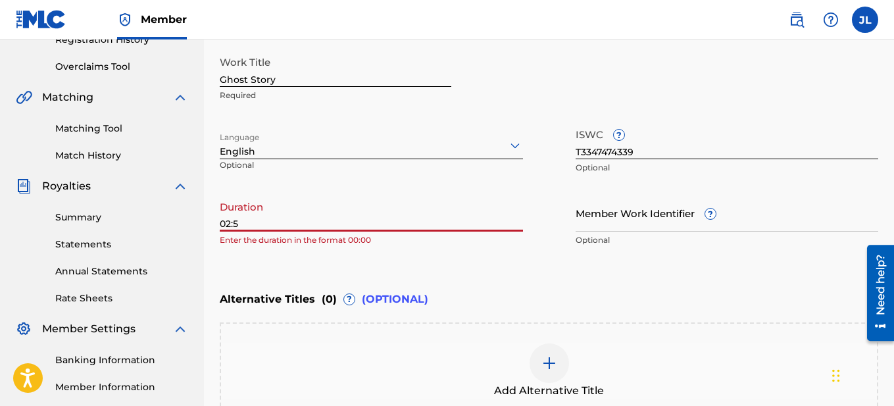
type input "02:59"
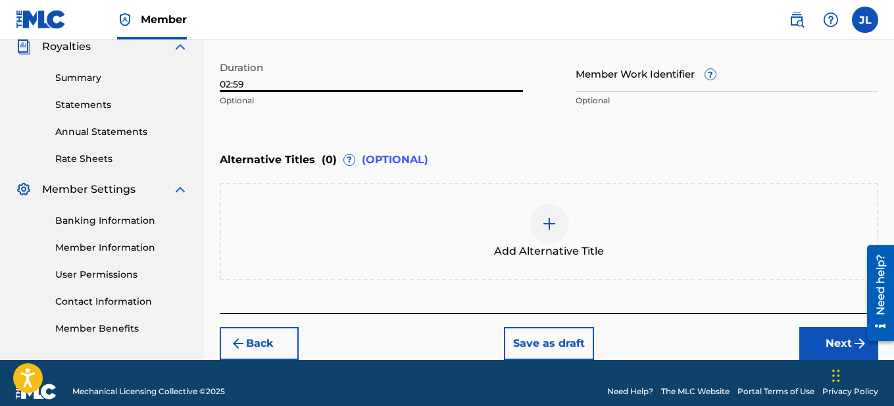
scroll to position [419, 0]
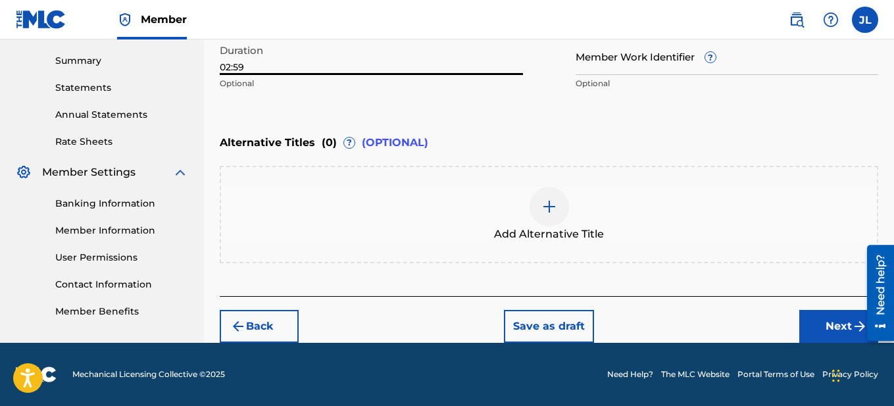
click at [829, 324] on button "Next" at bounding box center [839, 326] width 79 height 33
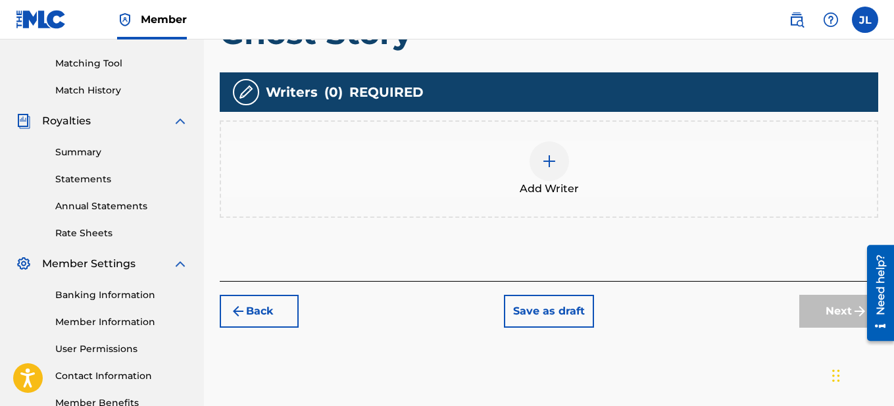
scroll to position [331, 0]
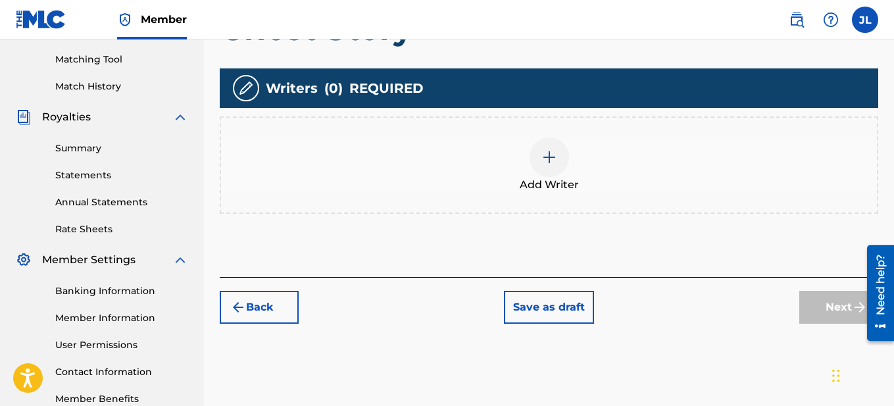
click at [542, 161] on img at bounding box center [550, 157] width 16 height 16
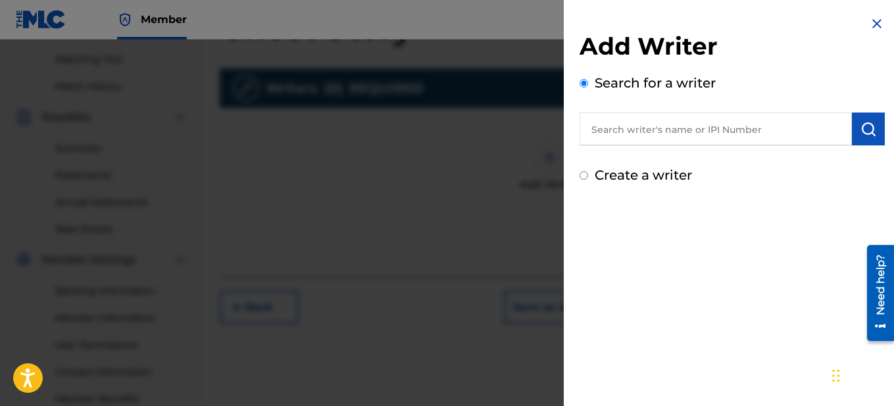
click at [706, 133] on input "text" at bounding box center [716, 129] width 272 height 33
type input "[PERSON_NAME]"
click at [867, 132] on img "submit" at bounding box center [869, 129] width 16 height 16
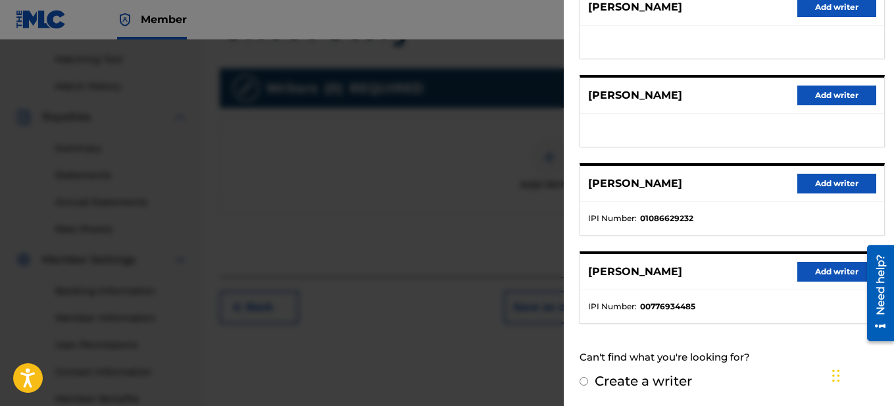
scroll to position [276, 0]
click at [584, 380] on input "Create a writer" at bounding box center [584, 380] width 9 height 9
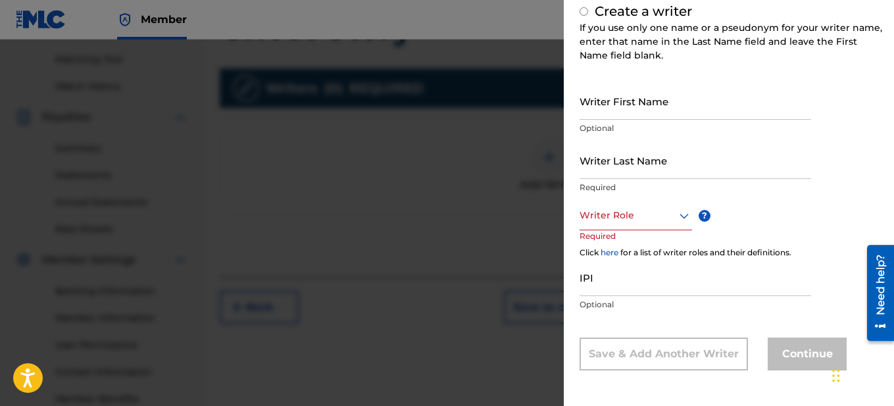
radio input "false"
radio input "true"
click at [661, 104] on input "Writer First Name" at bounding box center [696, 101] width 232 height 38
type input "[PERSON_NAME]"
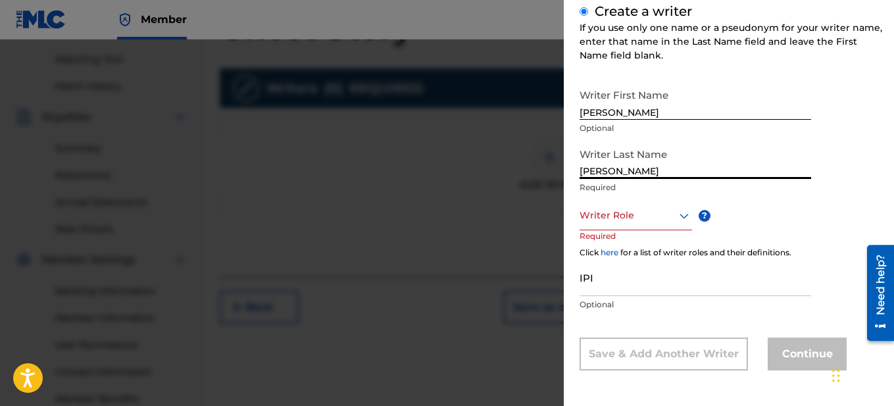
type input "[PERSON_NAME]"
click at [678, 215] on icon at bounding box center [685, 216] width 16 height 16
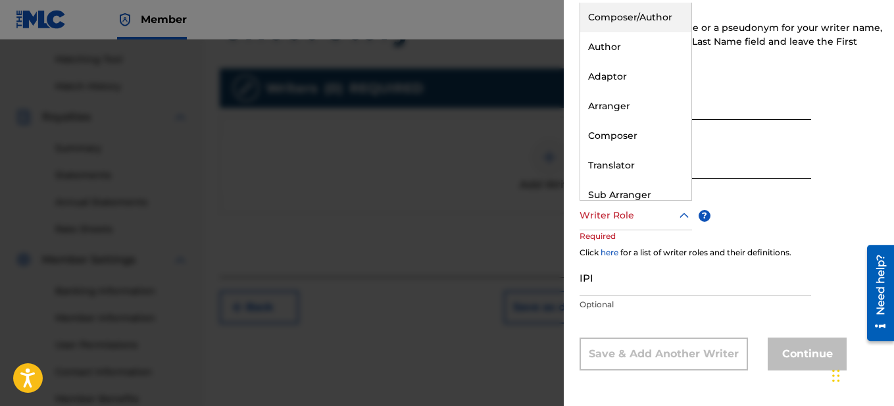
click at [649, 11] on div "Composer/Author" at bounding box center [635, 18] width 111 height 30
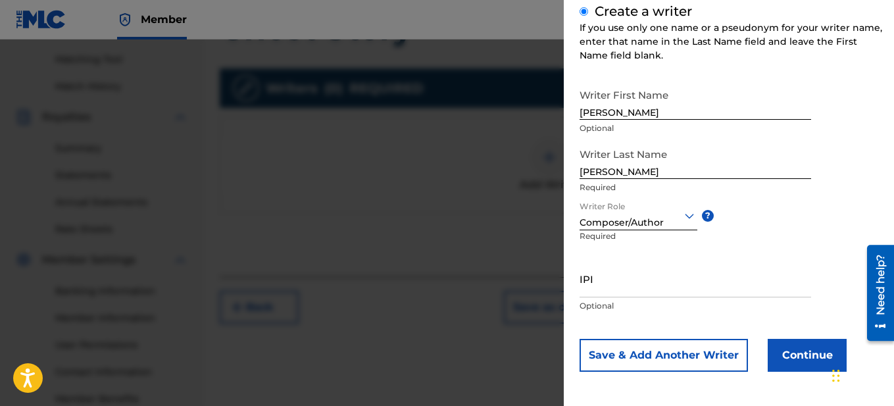
click at [602, 285] on input "IPI" at bounding box center [696, 279] width 232 height 38
type input "1308731071"
click at [792, 357] on button "Continue" at bounding box center [807, 355] width 79 height 33
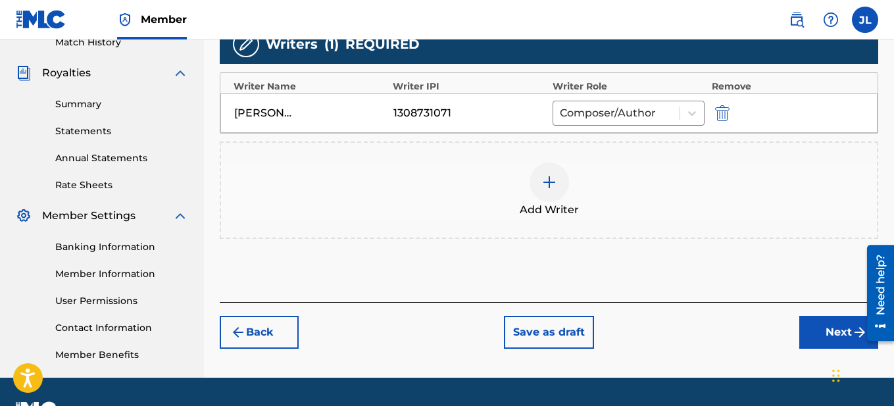
scroll to position [376, 0]
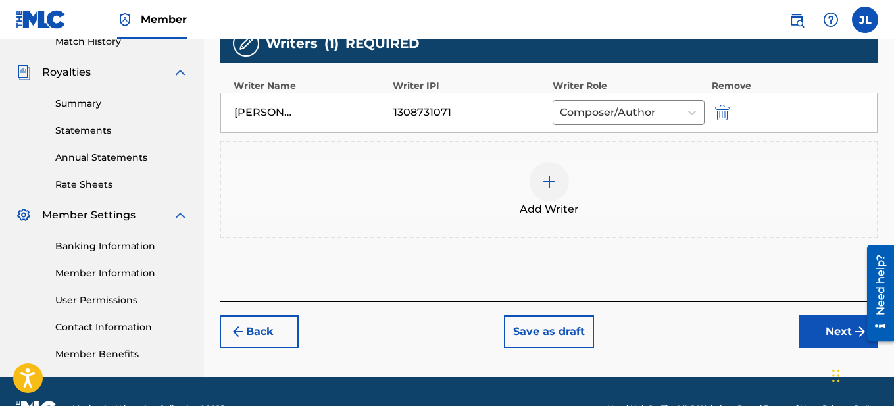
click at [819, 328] on button "Next" at bounding box center [839, 331] width 79 height 33
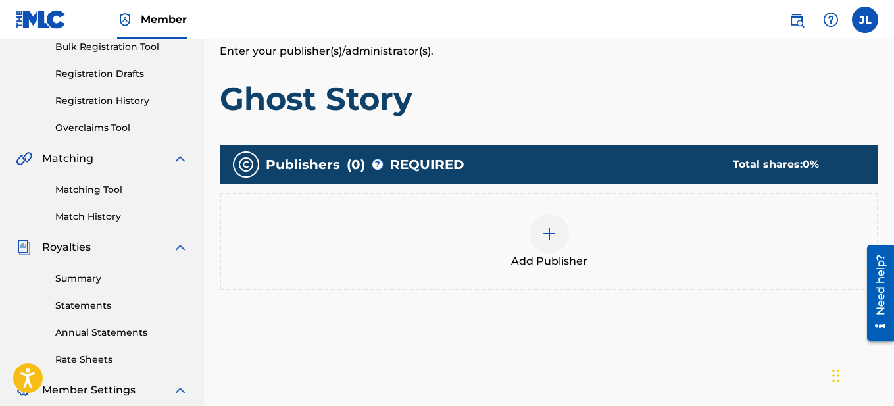
scroll to position [216, 0]
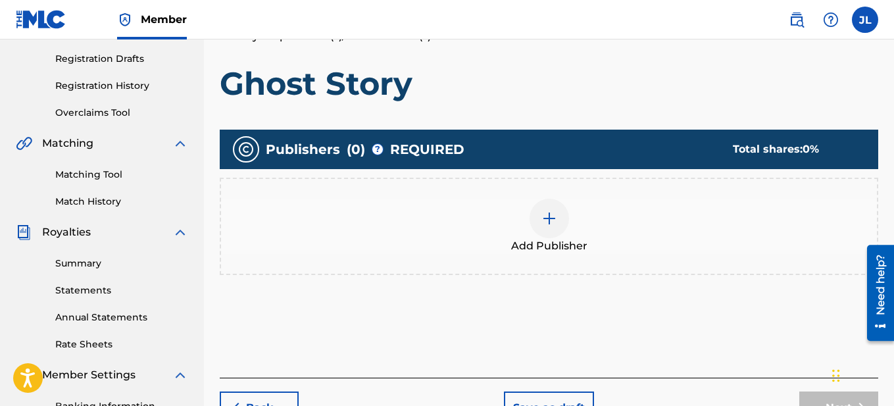
click at [551, 220] on img at bounding box center [550, 219] width 16 height 16
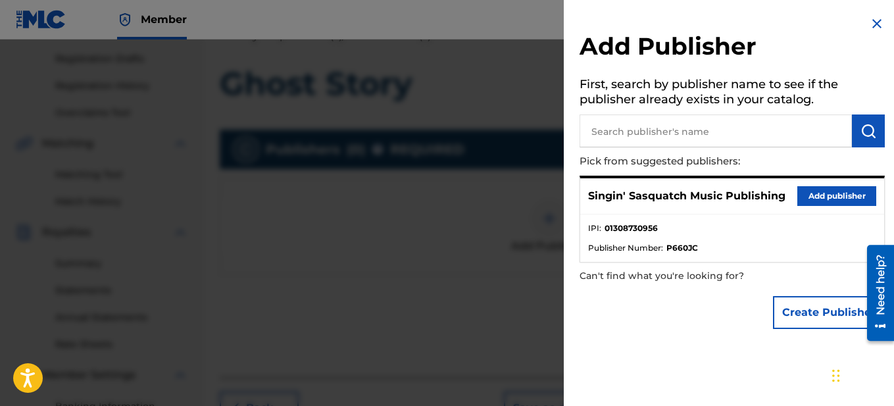
click at [833, 201] on button "Add publisher" at bounding box center [837, 196] width 79 height 20
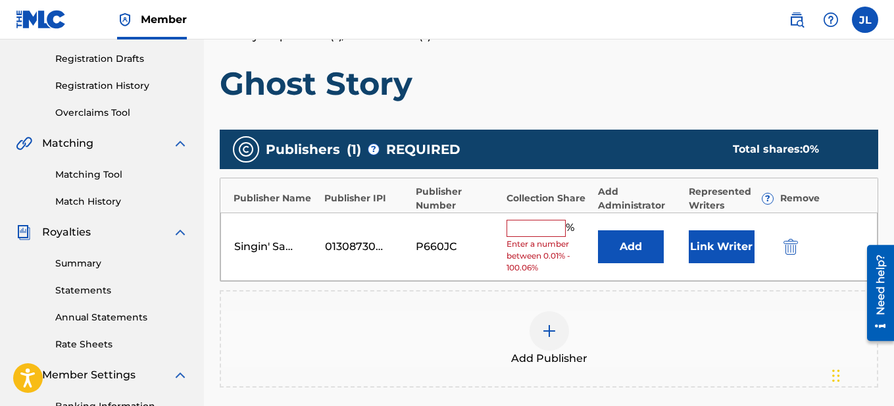
click at [532, 236] on input "text" at bounding box center [536, 228] width 59 height 17
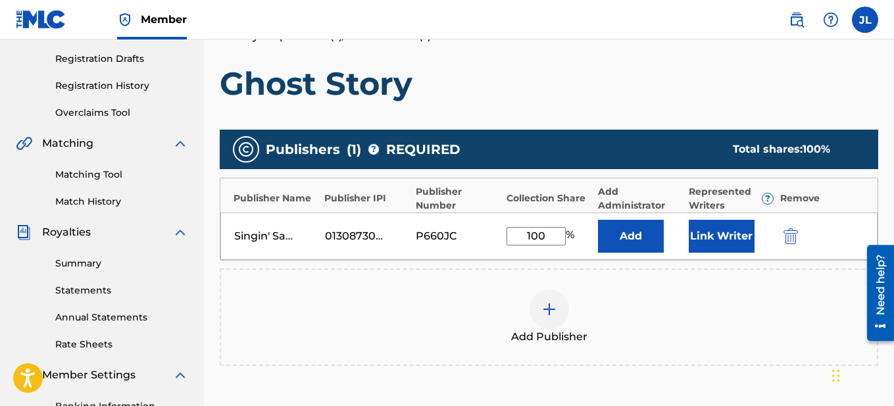
type input "100"
click at [654, 294] on div "Add Publisher" at bounding box center [549, 317] width 656 height 55
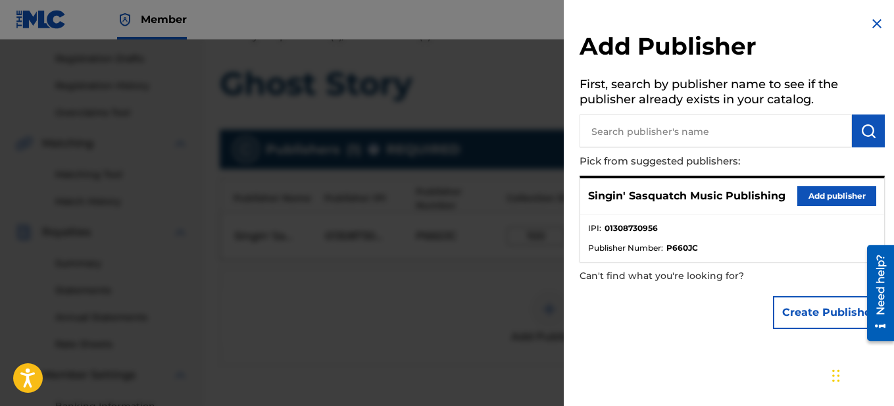
click at [871, 22] on img at bounding box center [877, 24] width 16 height 16
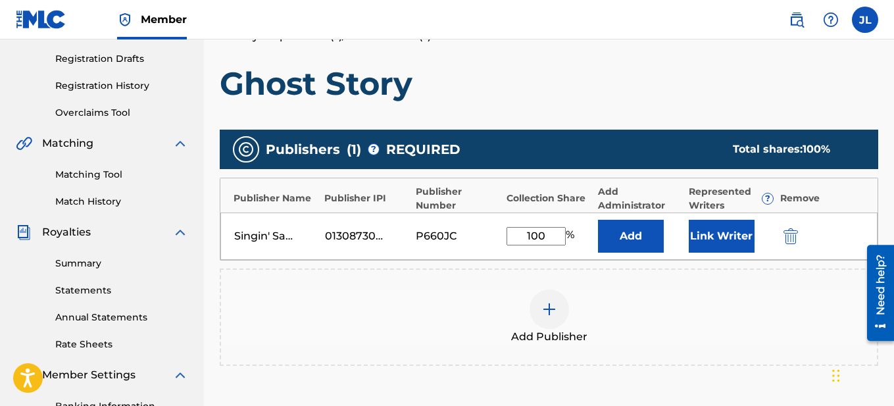
click at [718, 237] on button "Link Writer" at bounding box center [722, 236] width 66 height 33
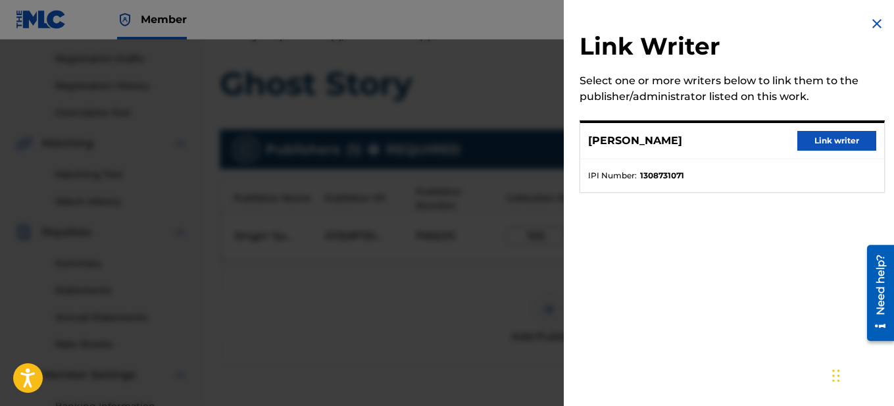
click at [835, 138] on button "Link writer" at bounding box center [837, 141] width 79 height 20
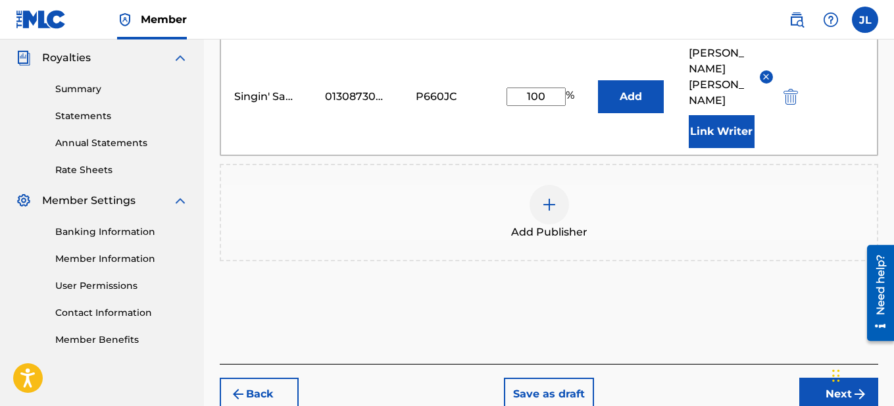
scroll to position [426, 0]
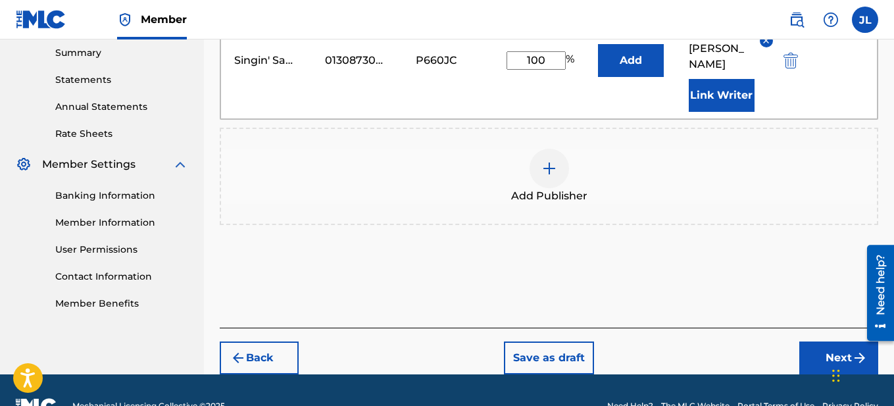
click at [830, 342] on button "Next" at bounding box center [839, 358] width 79 height 33
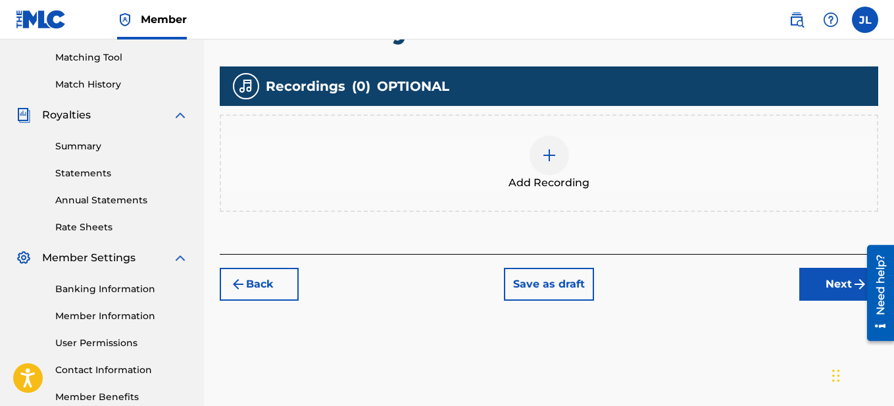
scroll to position [335, 0]
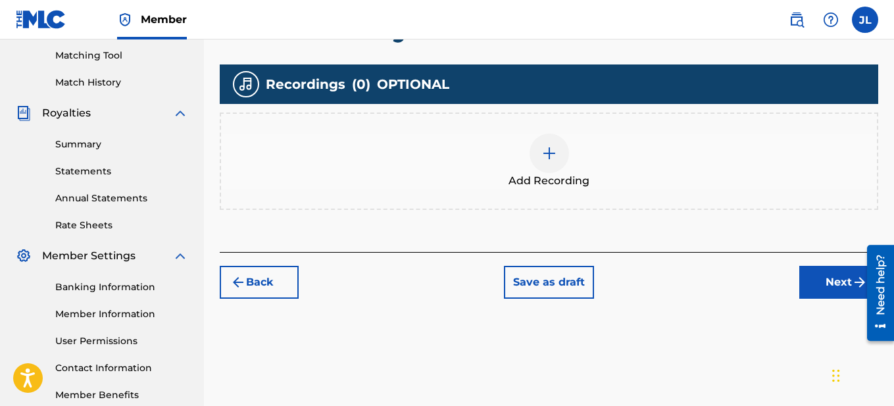
click at [546, 163] on div at bounding box center [549, 153] width 39 height 39
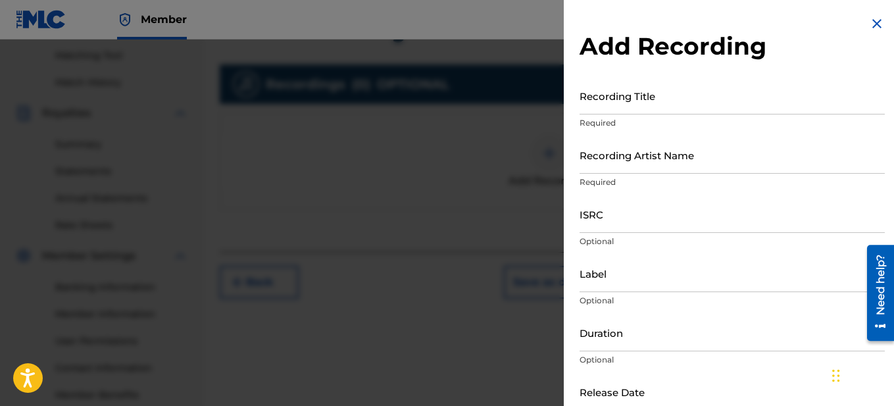
click at [662, 104] on input "Recording Title" at bounding box center [732, 96] width 305 height 38
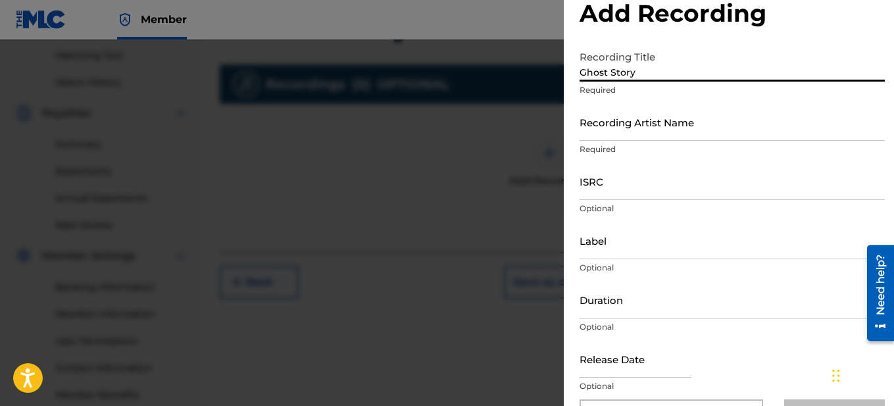
scroll to position [38, 0]
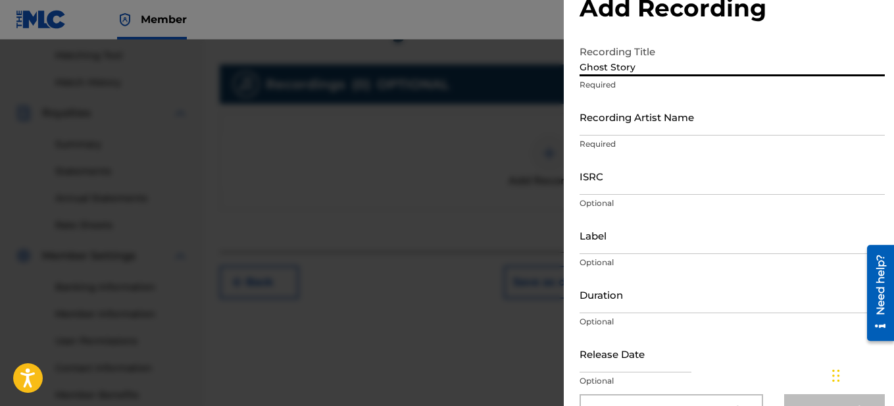
type input "Ghost Story"
click at [652, 118] on input "Recording Artist Name" at bounding box center [732, 117] width 305 height 38
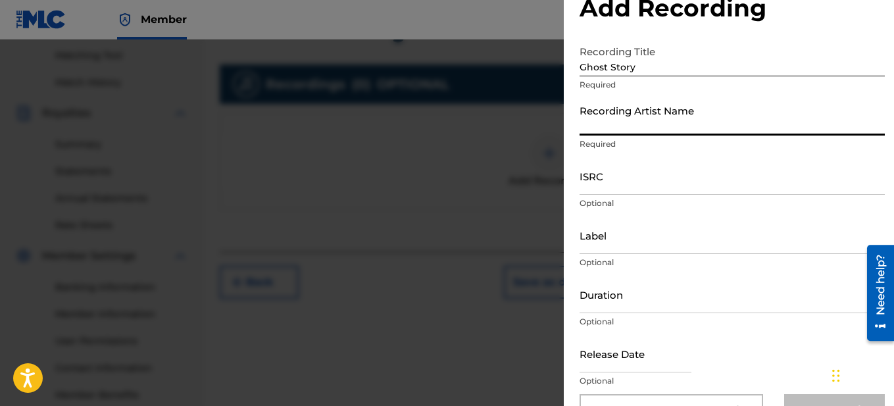
type input "[PERSON_NAME] [PERSON_NAME]"
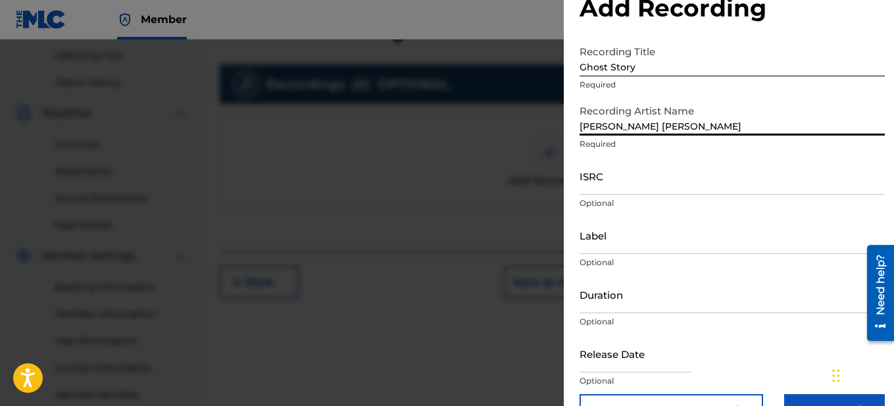
scroll to position [75, 0]
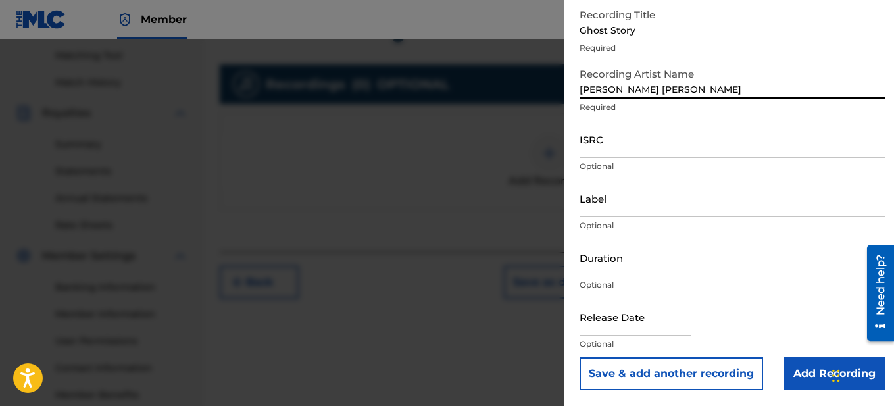
click at [609, 259] on input "Duration" at bounding box center [732, 258] width 305 height 38
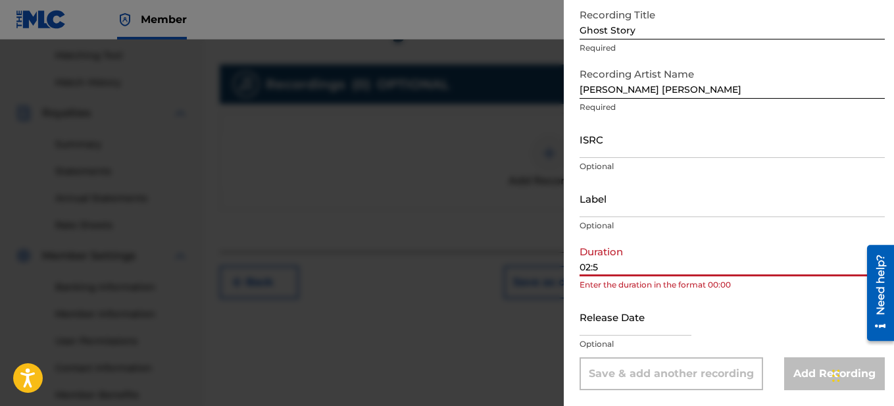
type input "02:59"
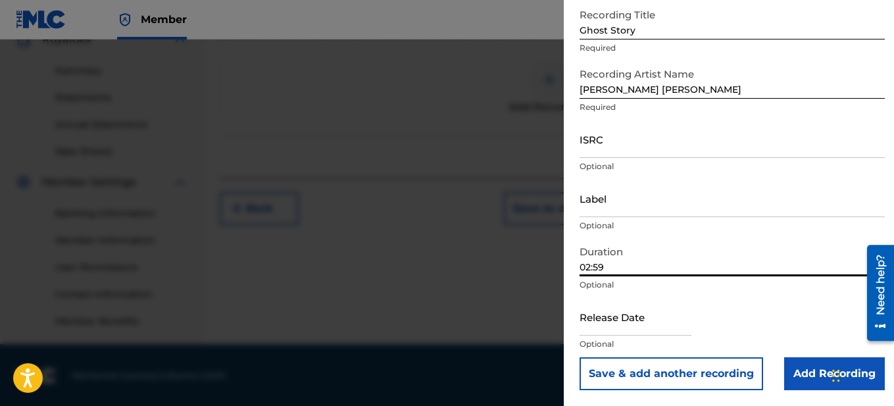
scroll to position [410, 0]
click at [822, 369] on input "Add Recording" at bounding box center [834, 373] width 101 height 33
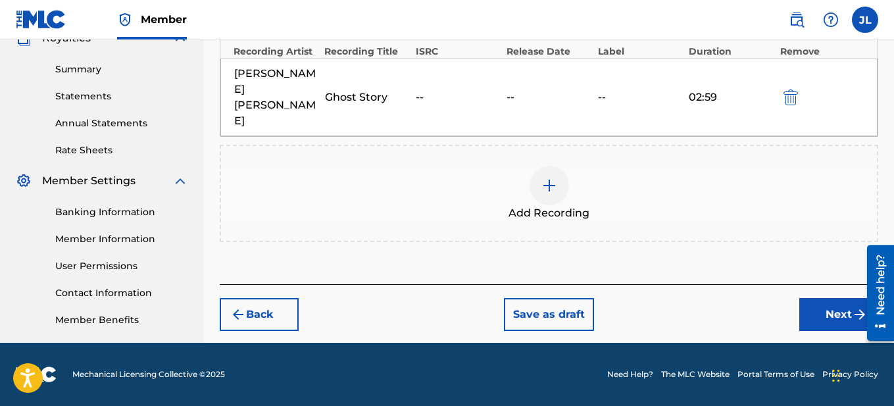
click at [825, 298] on button "Next" at bounding box center [839, 314] width 79 height 33
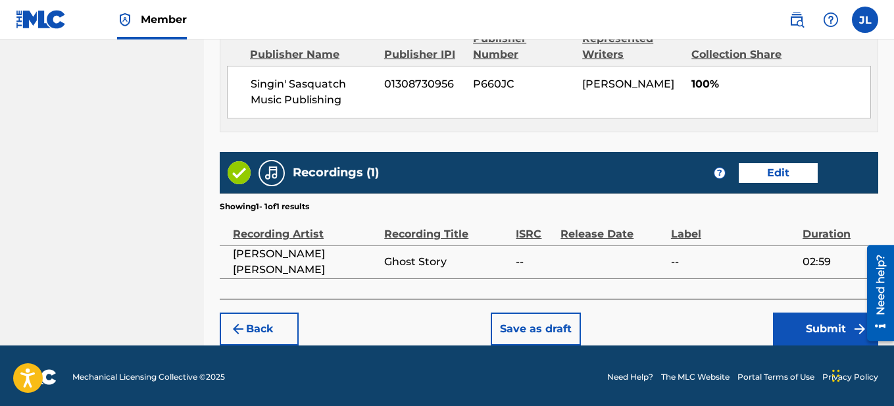
scroll to position [738, 0]
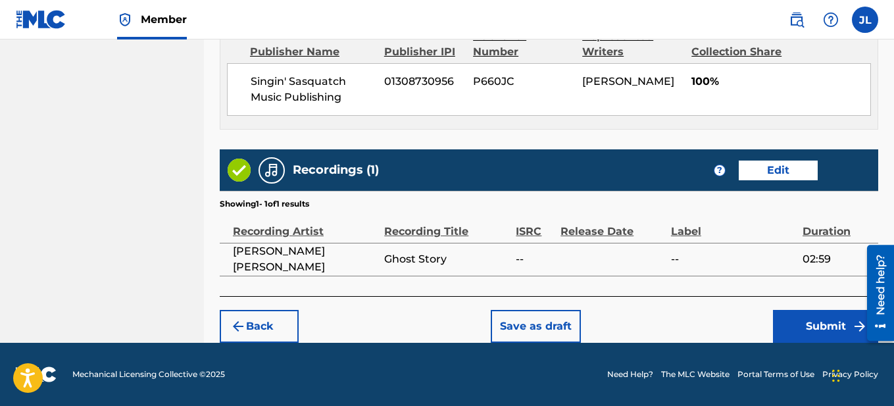
click at [808, 323] on button "Submit" at bounding box center [825, 326] width 105 height 33
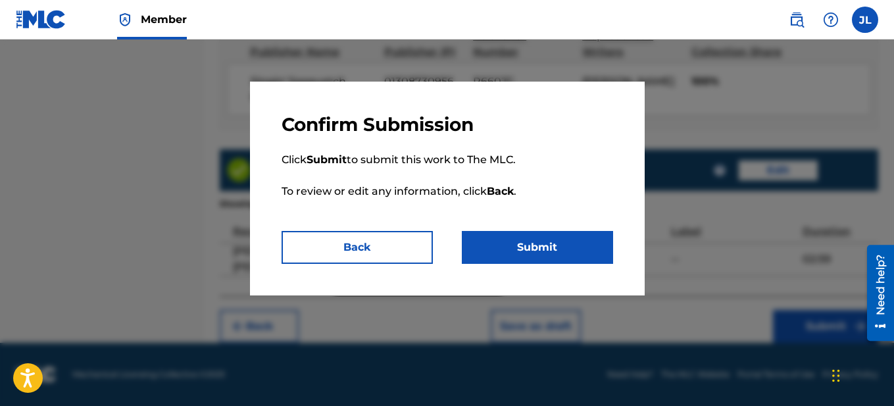
click at [551, 261] on button "Submit" at bounding box center [537, 247] width 151 height 33
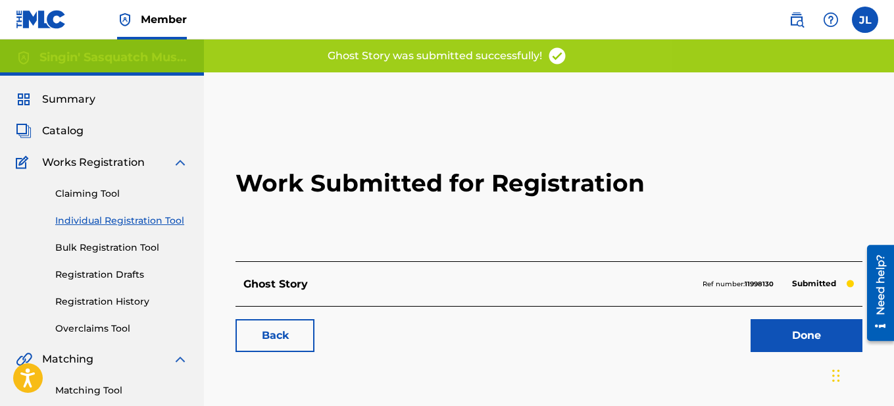
click at [784, 340] on link "Done" at bounding box center [807, 335] width 112 height 33
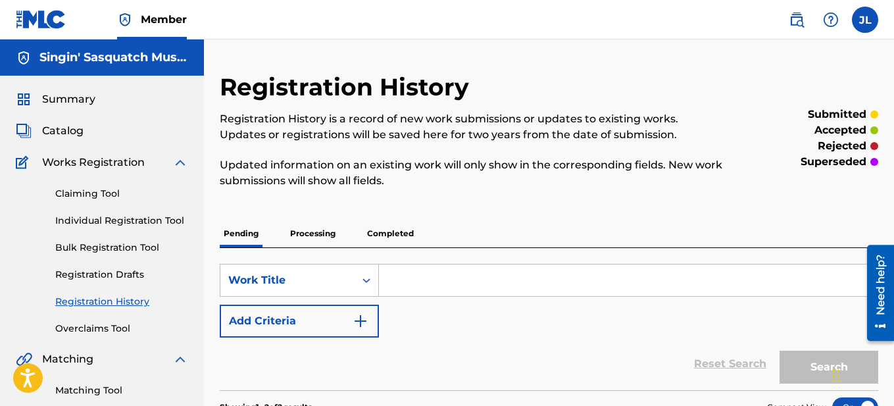
click at [66, 101] on span "Summary" at bounding box center [68, 99] width 53 height 16
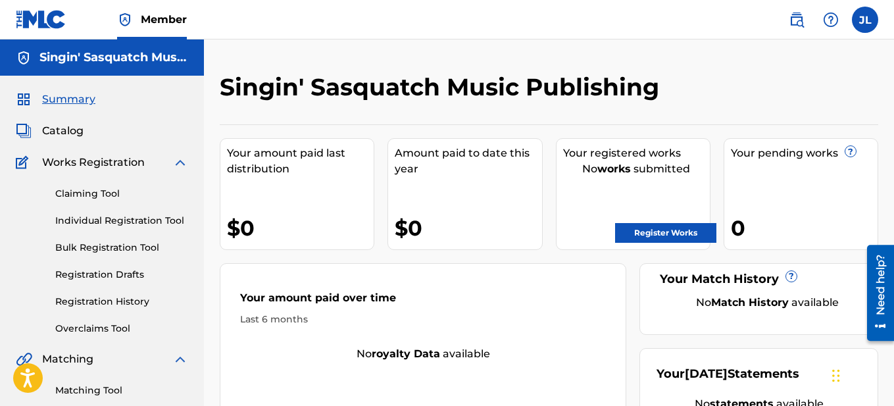
click at [651, 228] on link "Register Works" at bounding box center [665, 233] width 101 height 20
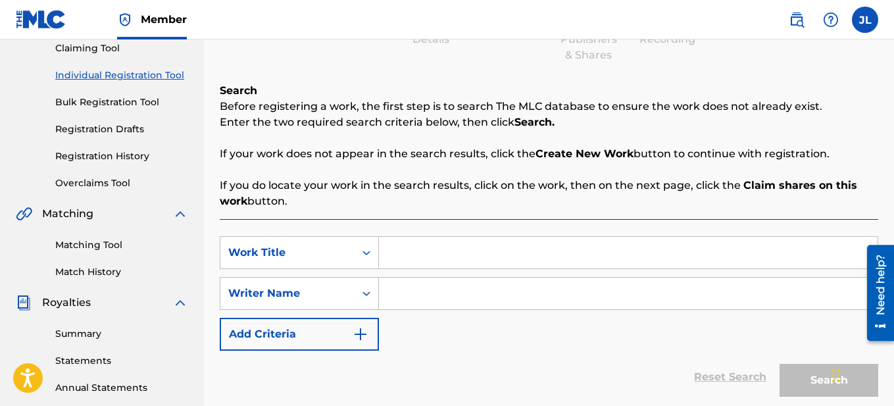
scroll to position [147, 0]
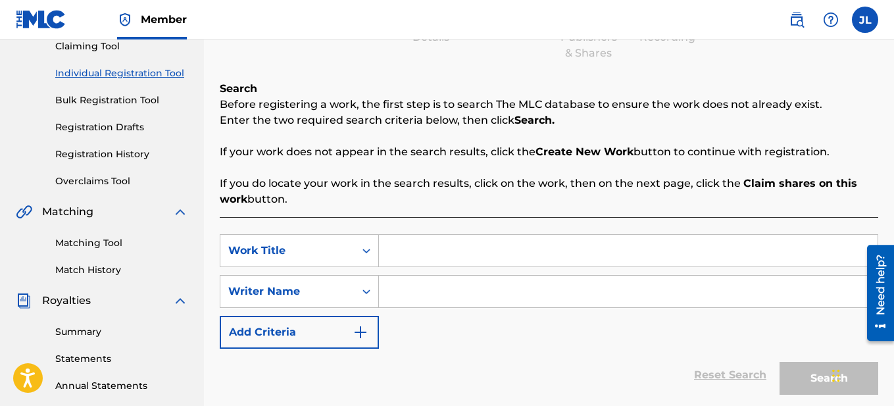
click at [421, 249] on input "Search Form" at bounding box center [628, 251] width 499 height 32
type input "Stormy Summer Night"
click at [402, 297] on input "Search Form" at bounding box center [628, 292] width 499 height 32
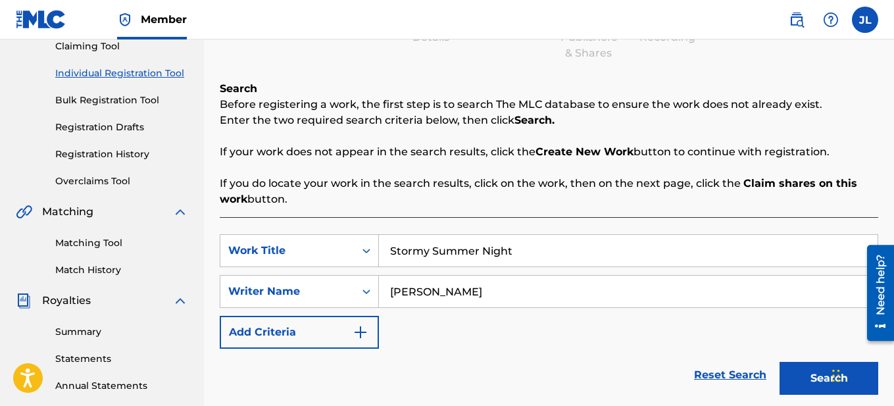
type input "[PERSON_NAME]"
click at [353, 340] on button "Add Criteria" at bounding box center [299, 332] width 159 height 33
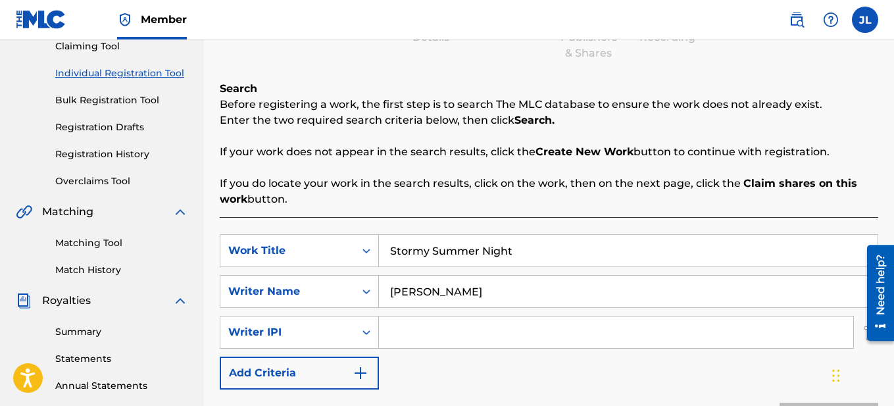
click at [447, 323] on input "Search Form" at bounding box center [616, 333] width 474 height 32
type input "1308731071"
click at [346, 376] on button "Add Criteria" at bounding box center [299, 373] width 159 height 33
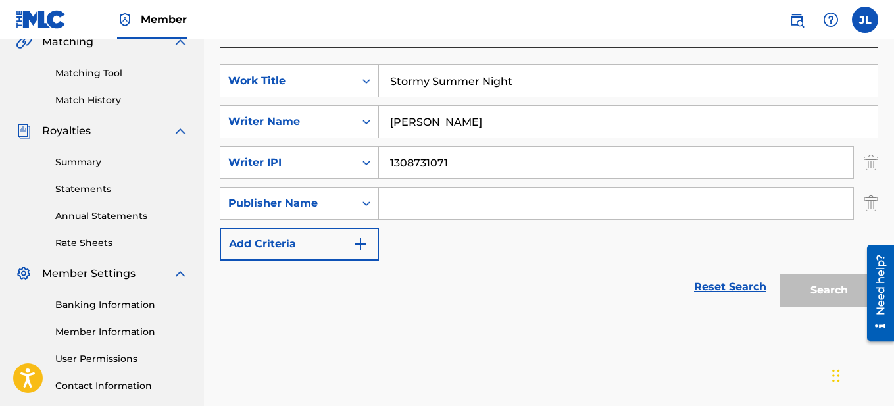
scroll to position [329, 0]
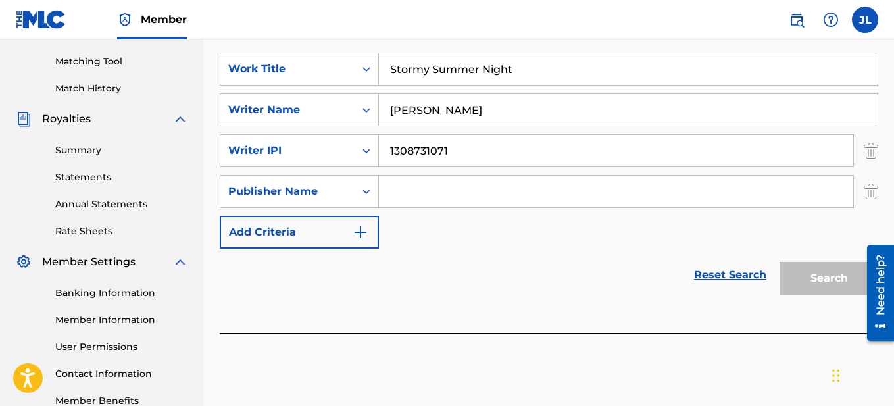
click at [451, 195] on input "Search Form" at bounding box center [616, 192] width 474 height 32
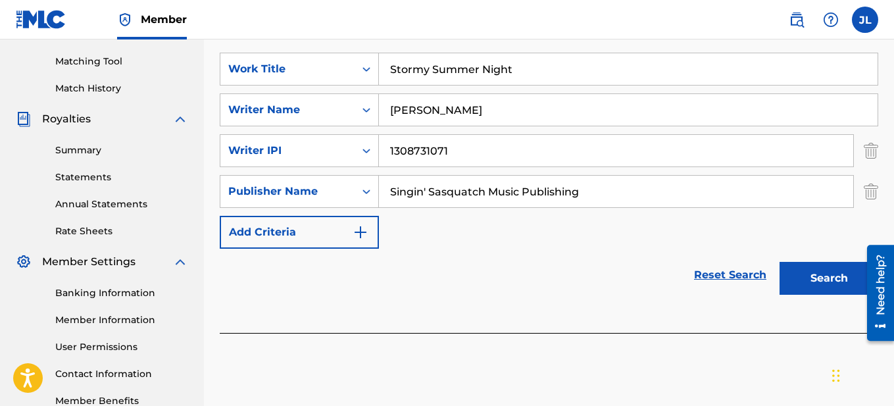
type input "Singin' Sasquatch Music Publishing"
click at [341, 236] on button "Add Criteria" at bounding box center [299, 232] width 159 height 33
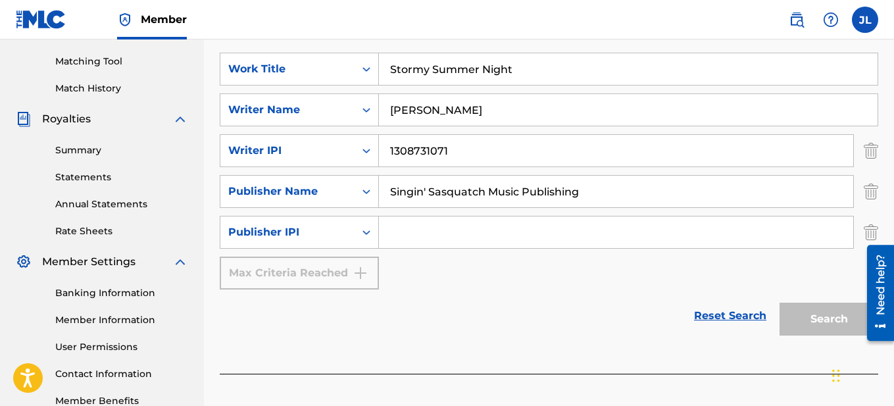
click at [468, 233] on input "Search Form" at bounding box center [616, 233] width 474 height 32
type input "1308730956"
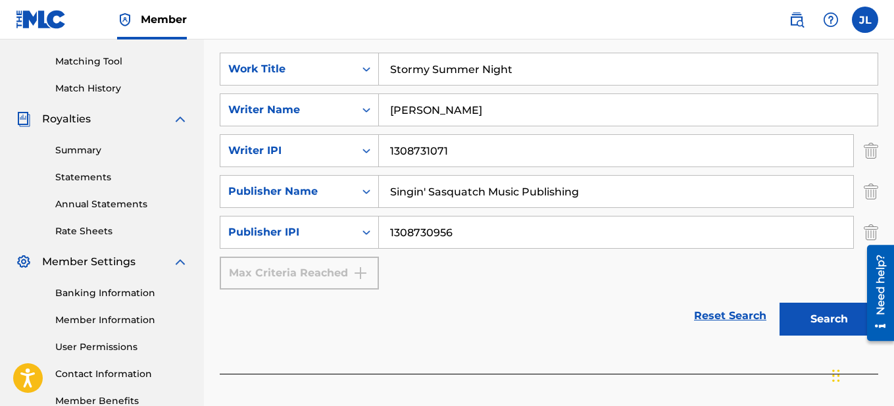
click at [804, 322] on button "Search" at bounding box center [829, 319] width 99 height 33
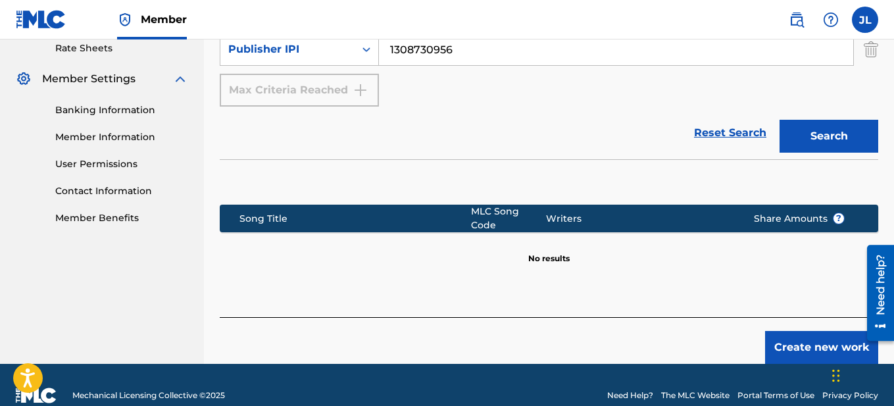
scroll to position [525, 0]
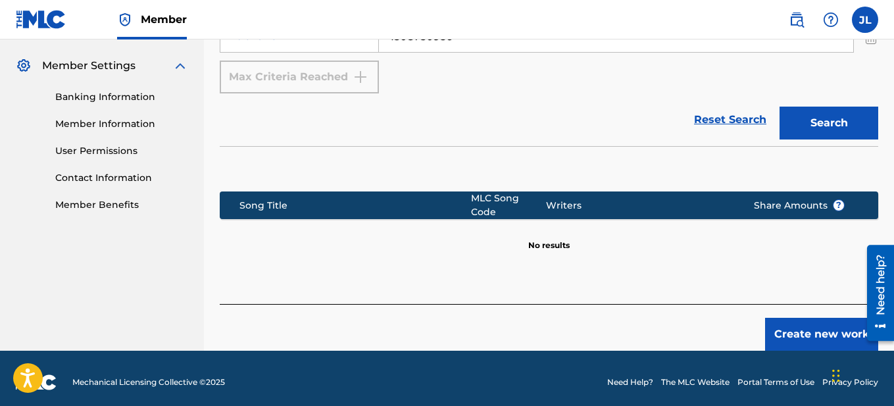
click at [794, 318] on button "Create new work" at bounding box center [821, 334] width 113 height 33
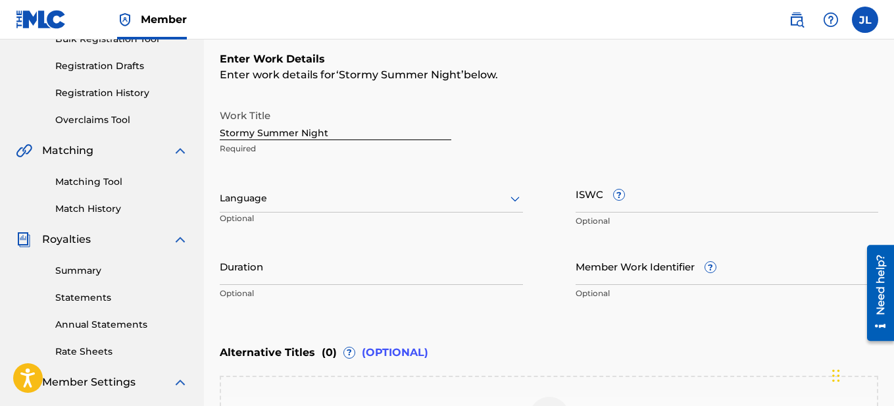
scroll to position [205, 0]
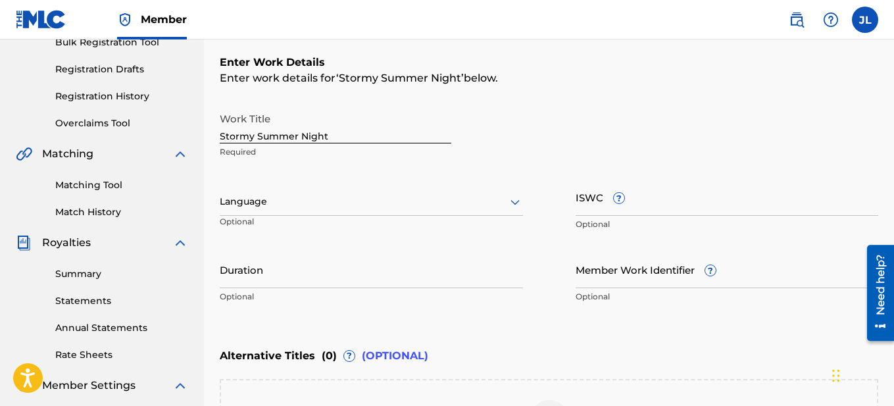
click at [392, 199] on div at bounding box center [371, 201] width 303 height 16
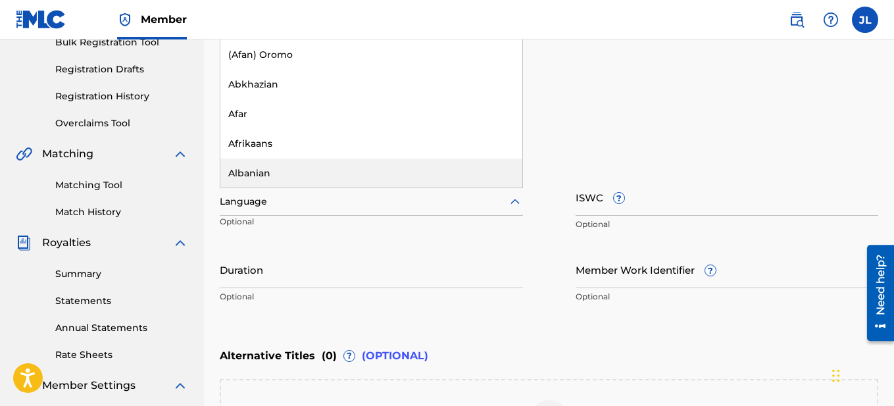
scroll to position [0, 0]
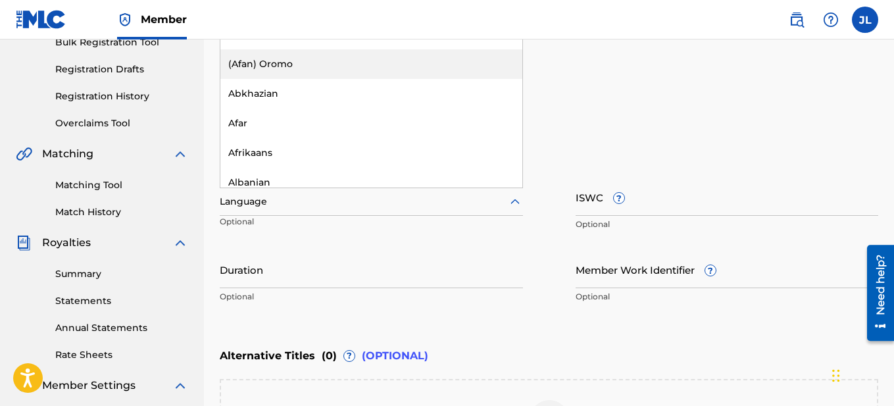
click at [625, 58] on h6 "Enter Work Details" at bounding box center [549, 63] width 659 height 16
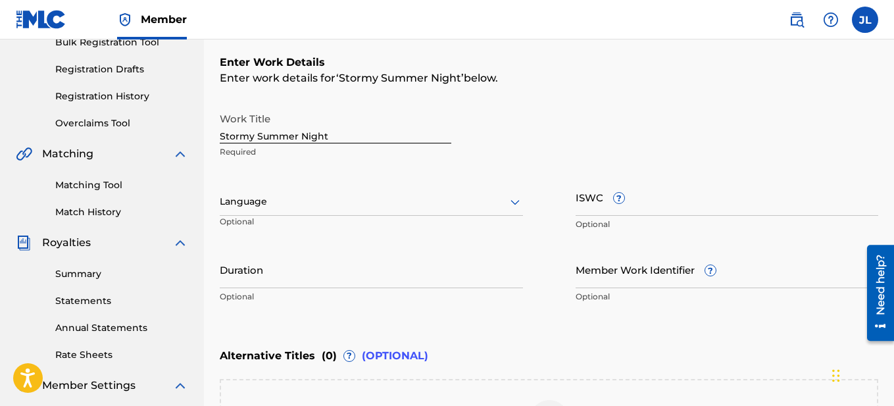
click at [342, 213] on div "Language" at bounding box center [371, 202] width 303 height 28
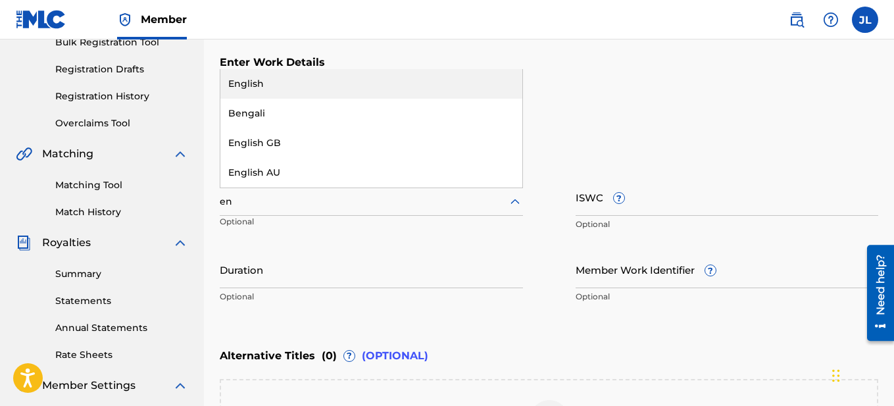
type input "eng"
click at [292, 91] on div "English" at bounding box center [371, 84] width 302 height 30
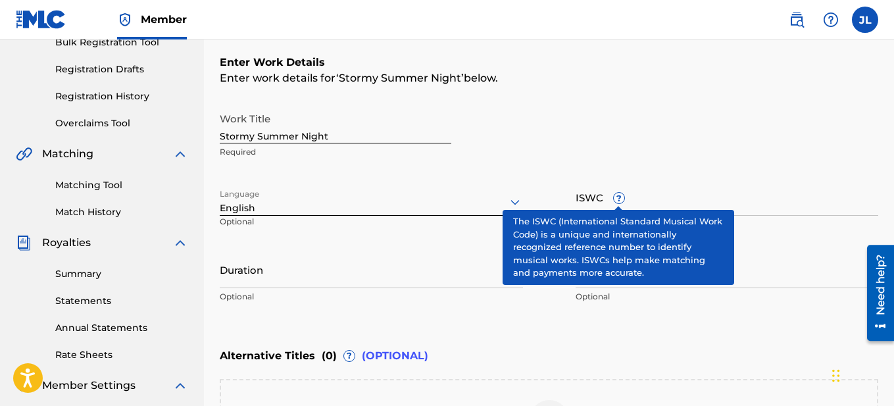
click at [773, 128] on div "Work Title Stormy Summer Night Required" at bounding box center [549, 135] width 659 height 59
click at [652, 191] on input "ISWC ?" at bounding box center [727, 197] width 303 height 38
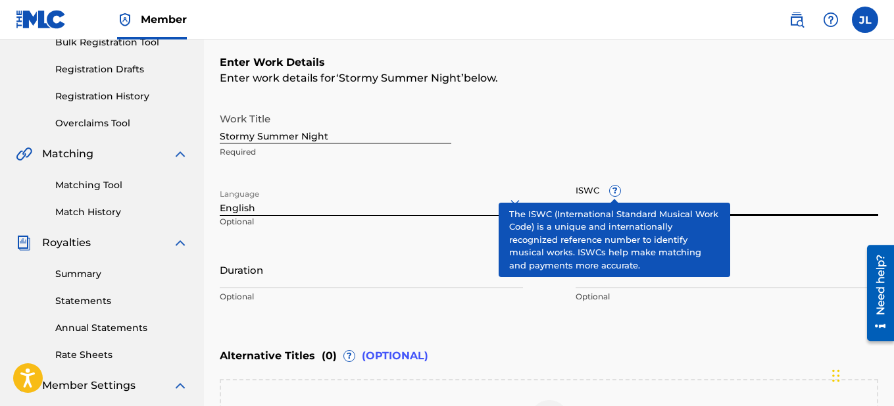
click at [654, 193] on input "ISWC ?" at bounding box center [727, 197] width 303 height 38
click at [767, 204] on input "ISWC ?" at bounding box center [727, 197] width 303 height 38
click at [765, 259] on input "Member Work Identifier ?" at bounding box center [727, 270] width 303 height 38
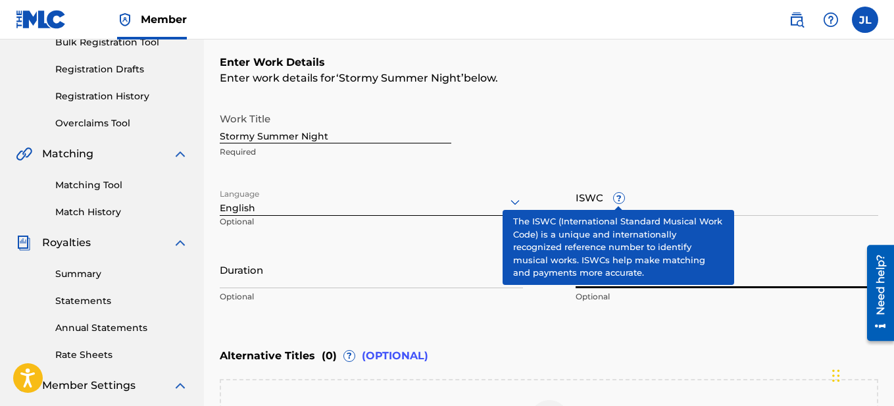
click at [519, 339] on div "Enter Work Details Enter work details for ‘ Stormy Summer Night ’ below. Work T…" at bounding box center [549, 182] width 659 height 319
click at [620, 197] on span "?" at bounding box center [619, 198] width 11 height 11
click at [620, 197] on input "ISWC ?" at bounding box center [727, 197] width 303 height 38
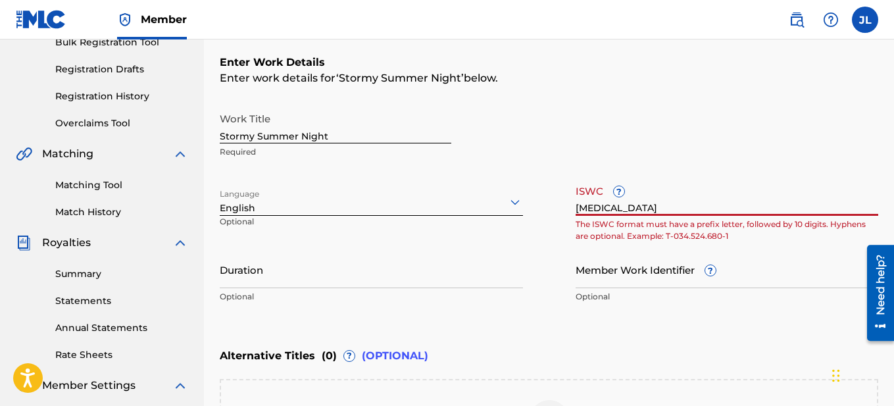
type input "T"
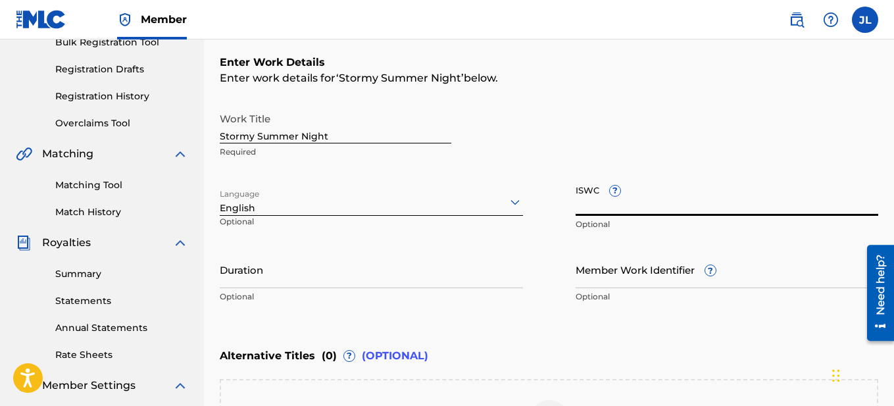
click at [616, 199] on input "ISWC ?" at bounding box center [727, 197] width 303 height 38
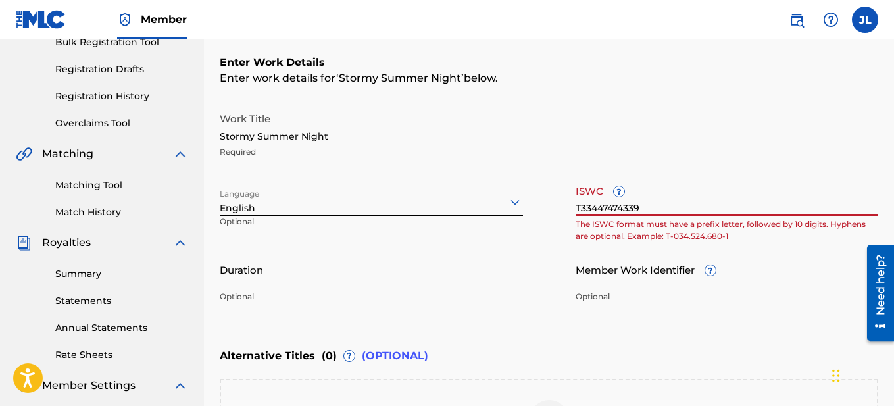
click at [727, 326] on div "Enter Work Details Enter work details for ‘ Stormy Summer Night ’ below. Work T…" at bounding box center [549, 182] width 659 height 319
click at [671, 203] on input "T33447474339" at bounding box center [727, 197] width 303 height 38
type input "T"
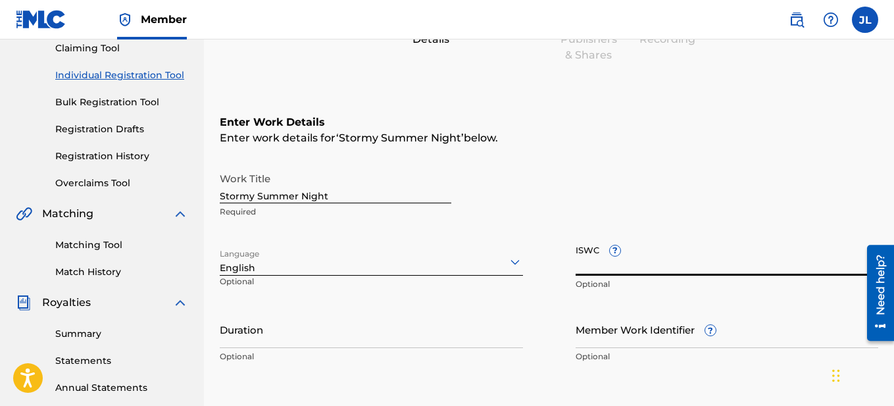
scroll to position [132, 0]
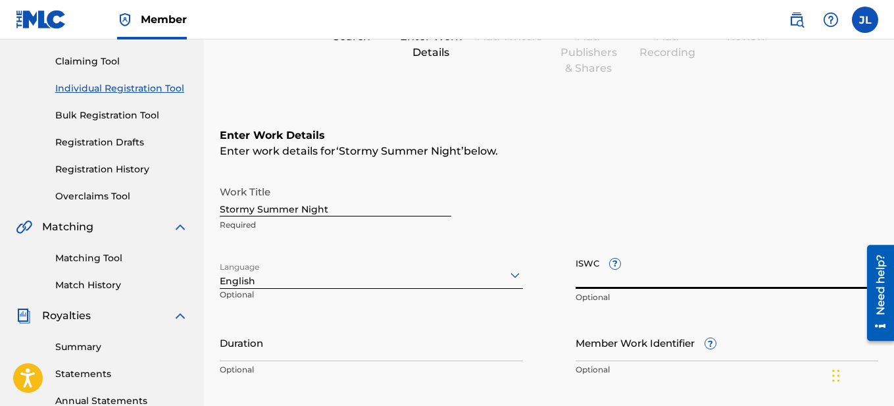
click at [121, 175] on link "Registration History" at bounding box center [121, 170] width 133 height 14
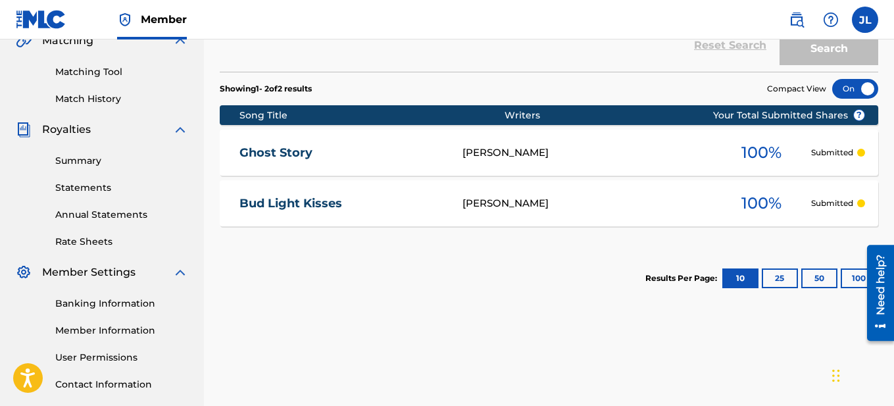
scroll to position [319, 0]
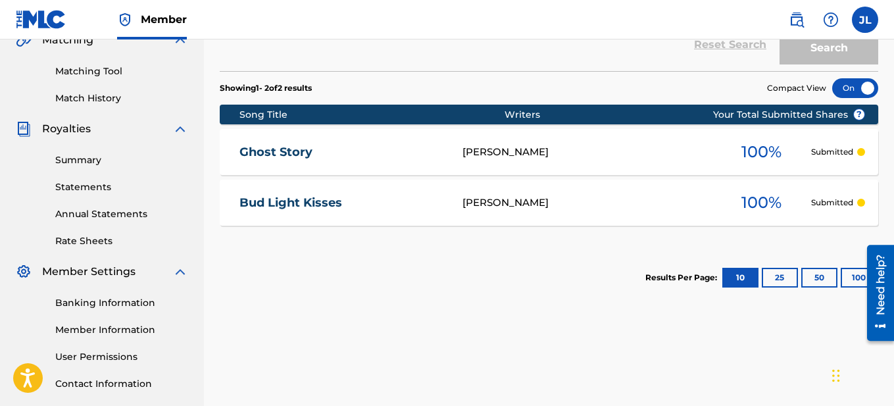
click at [269, 151] on link "Ghost Story" at bounding box center [342, 152] width 205 height 15
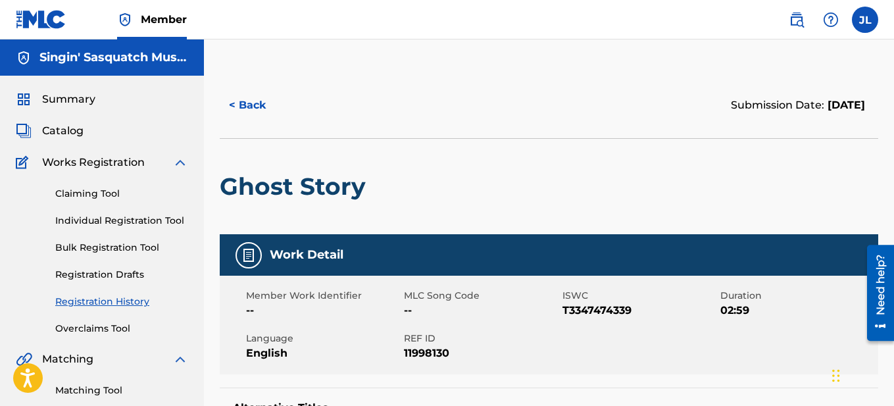
click at [320, 265] on div "Work Detail" at bounding box center [549, 254] width 659 height 41
click at [490, 305] on span "--" at bounding box center [481, 311] width 155 height 16
click at [305, 198] on h2 "Ghost Story" at bounding box center [296, 187] width 153 height 30
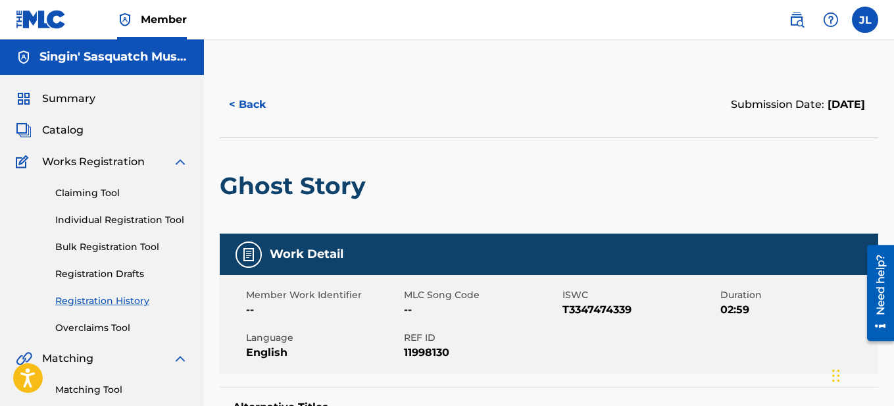
click at [100, 390] on link "Matching Tool" at bounding box center [121, 390] width 133 height 14
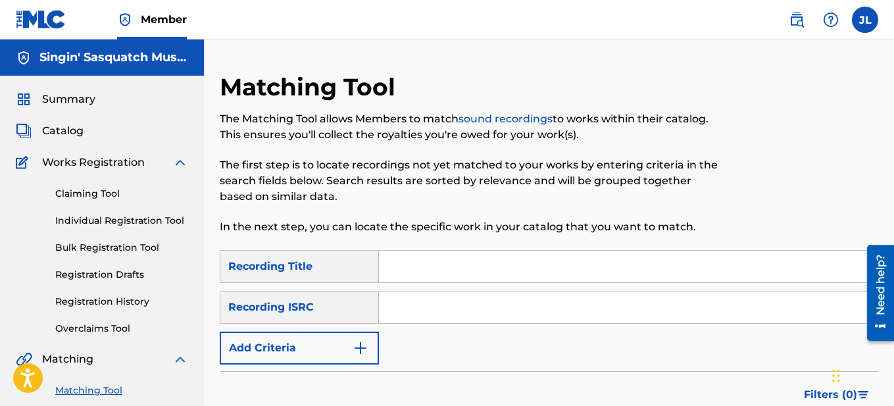
click at [440, 260] on input "Search Form" at bounding box center [628, 267] width 499 height 32
type input "Ghost Story"
click at [436, 315] on input "Search Form" at bounding box center [628, 308] width 499 height 32
click at [361, 346] on img "Search Form" at bounding box center [361, 348] width 16 height 16
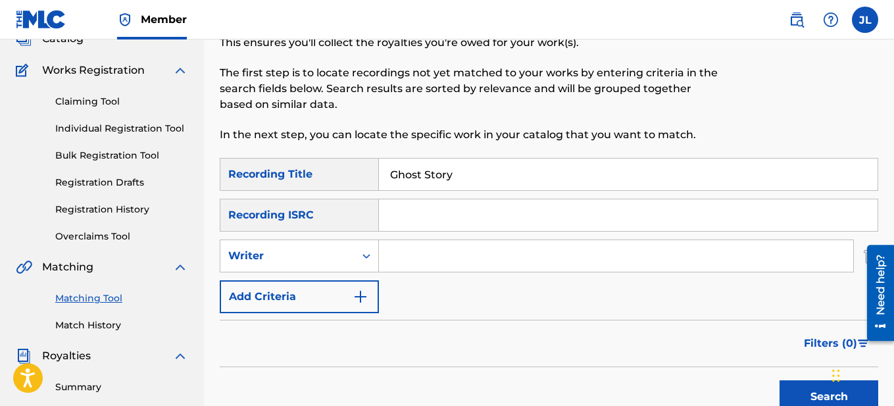
scroll to position [93, 0]
click at [430, 256] on input "Search Form" at bounding box center [616, 255] width 474 height 32
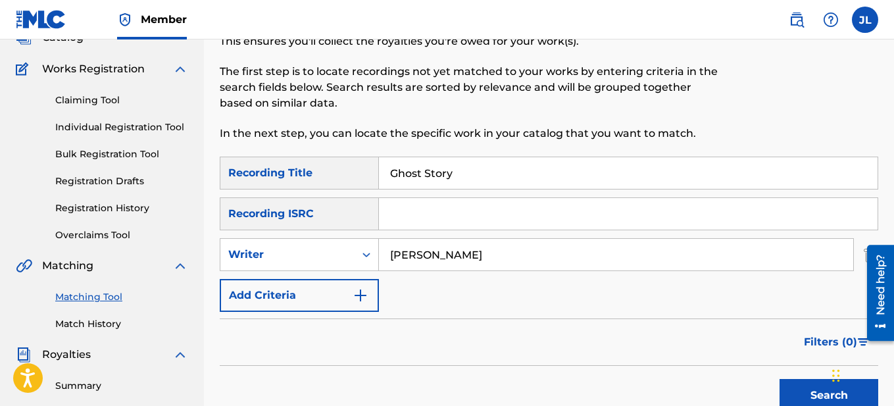
type input "[PERSON_NAME]"
click at [361, 297] on img "Search Form" at bounding box center [361, 296] width 16 height 16
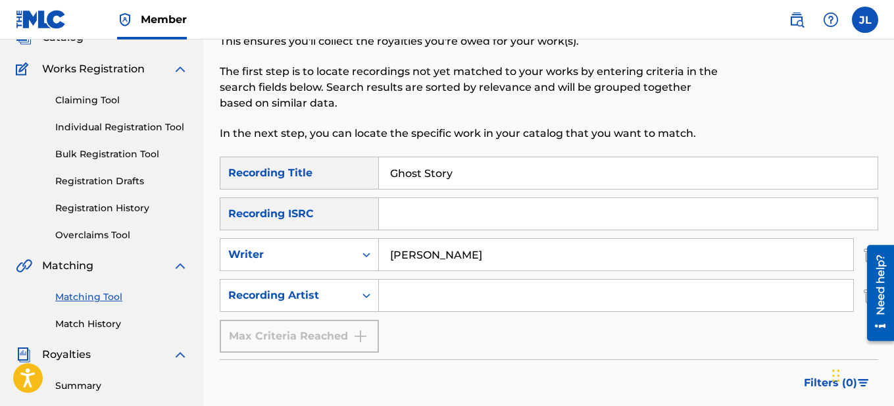
click at [424, 299] on input "Search Form" at bounding box center [616, 296] width 474 height 32
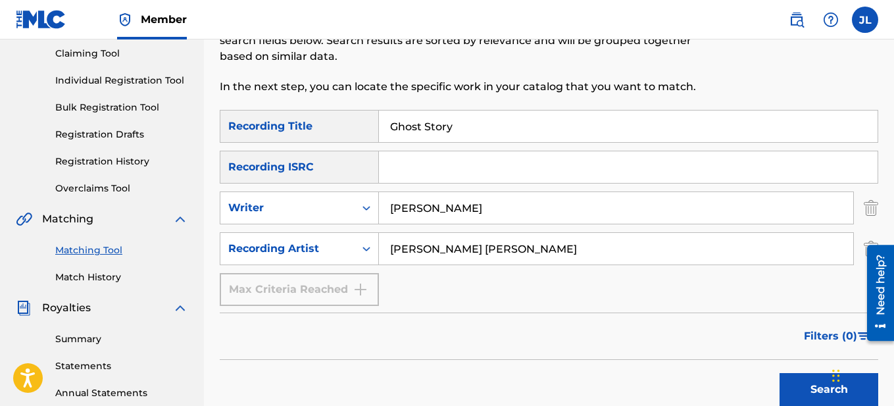
type input "[PERSON_NAME] [PERSON_NAME]"
click at [803, 394] on button "Search" at bounding box center [829, 389] width 99 height 33
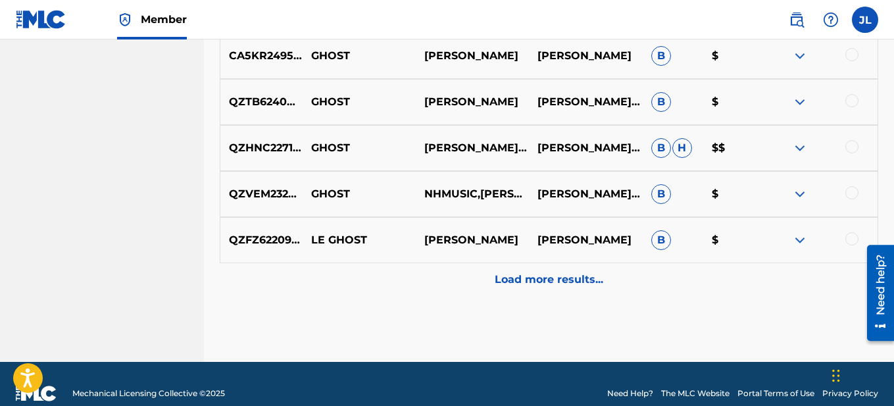
scroll to position [802, 0]
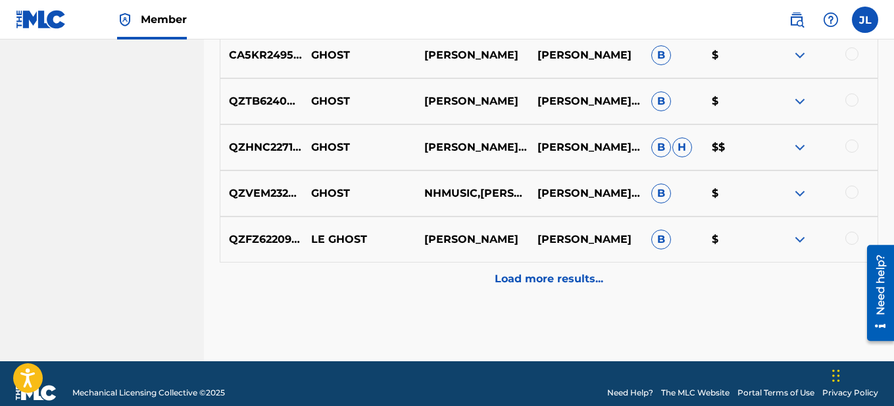
click at [577, 282] on p "Load more results..." at bounding box center [549, 279] width 109 height 16
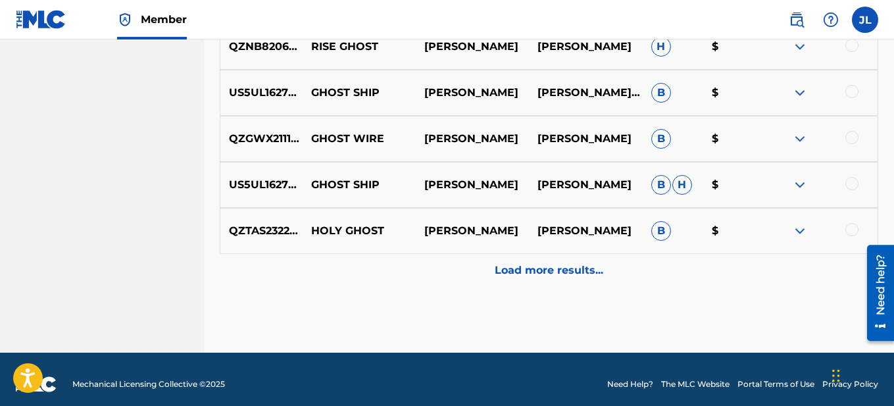
scroll to position [1281, 0]
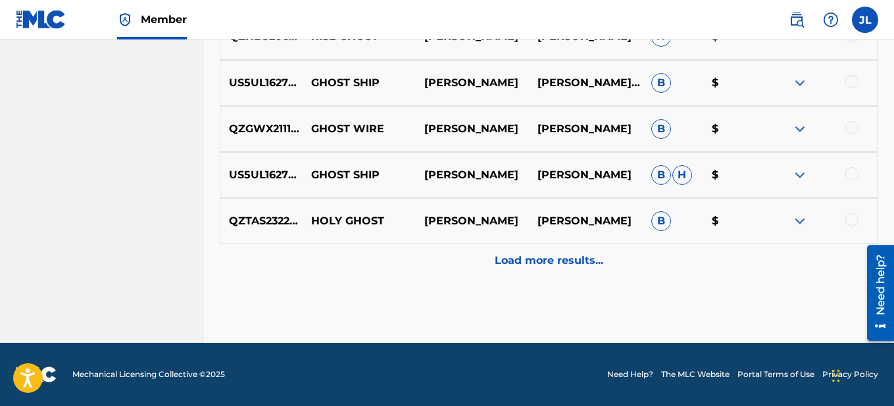
click at [581, 259] on p "Load more results..." at bounding box center [549, 261] width 109 height 16
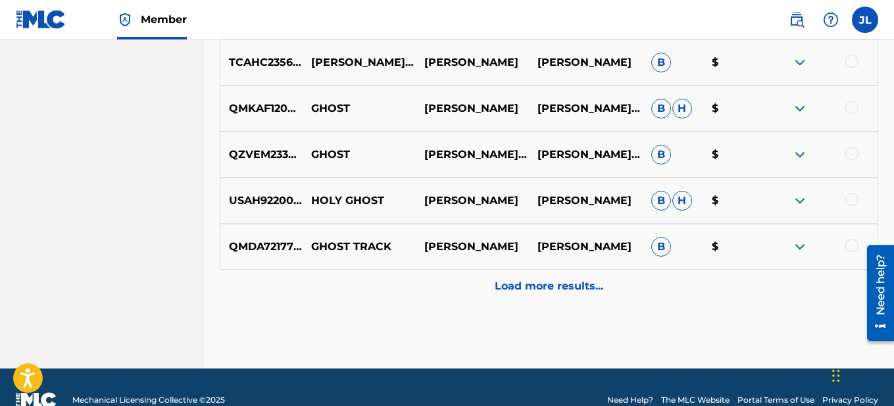
scroll to position [1742, 0]
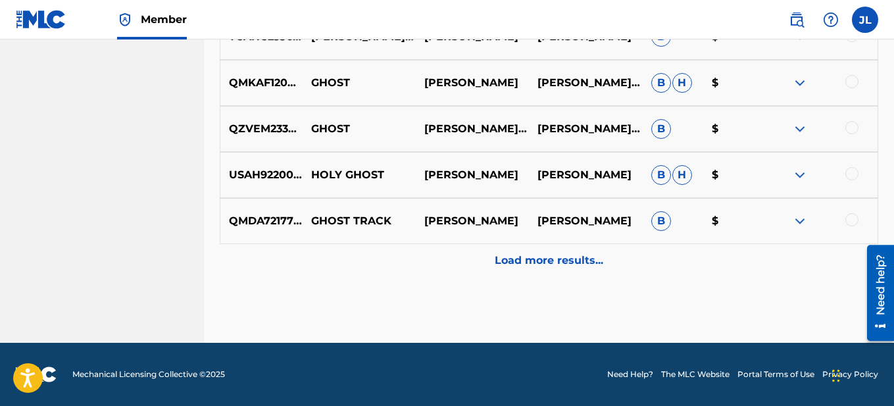
click at [585, 261] on p "Load more results..." at bounding box center [549, 261] width 109 height 16
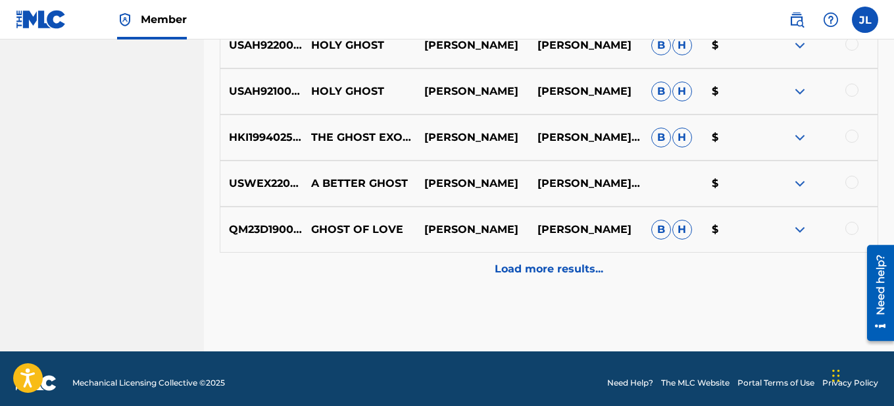
scroll to position [2195, 0]
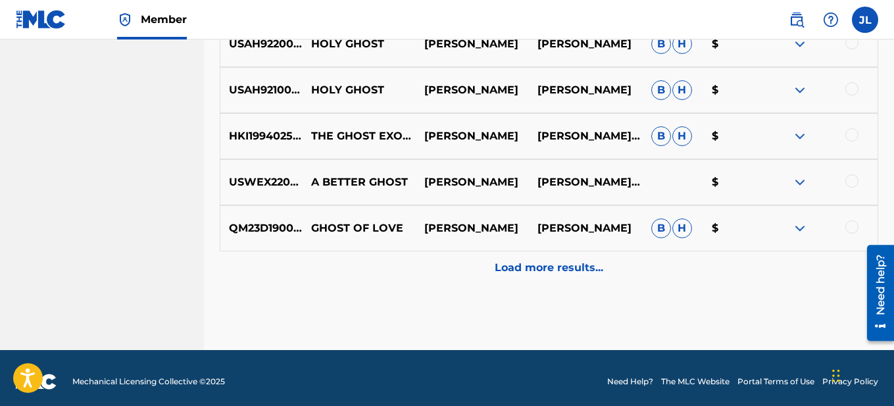
click at [570, 278] on div "Load more results..." at bounding box center [549, 267] width 659 height 33
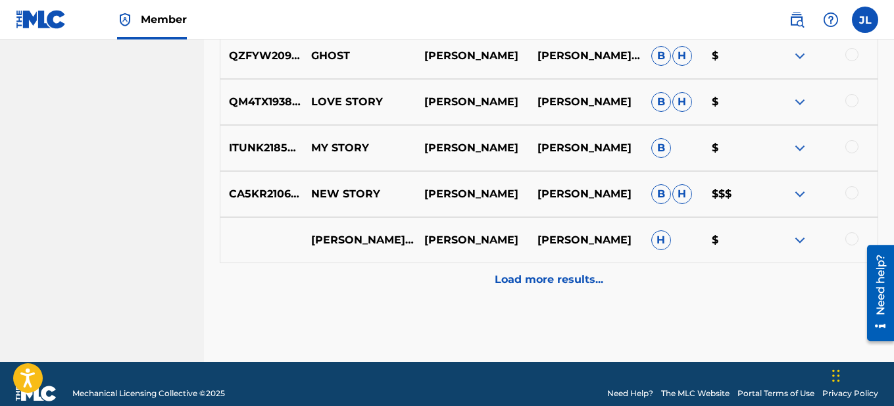
scroll to position [2663, 0]
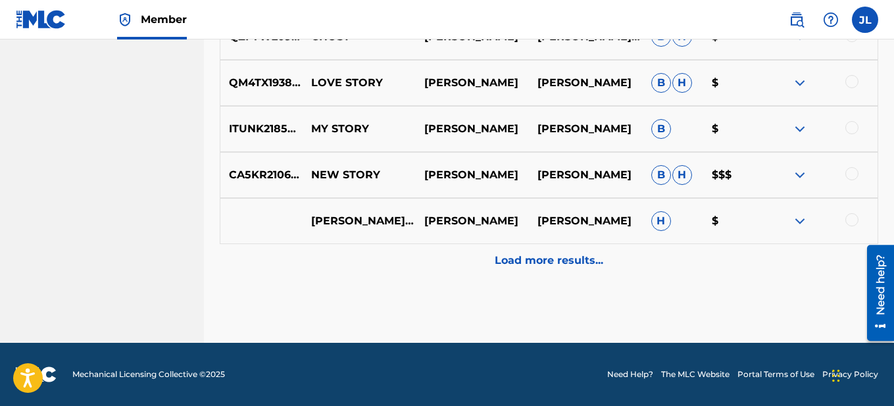
click at [553, 263] on p "Load more results..." at bounding box center [549, 261] width 109 height 16
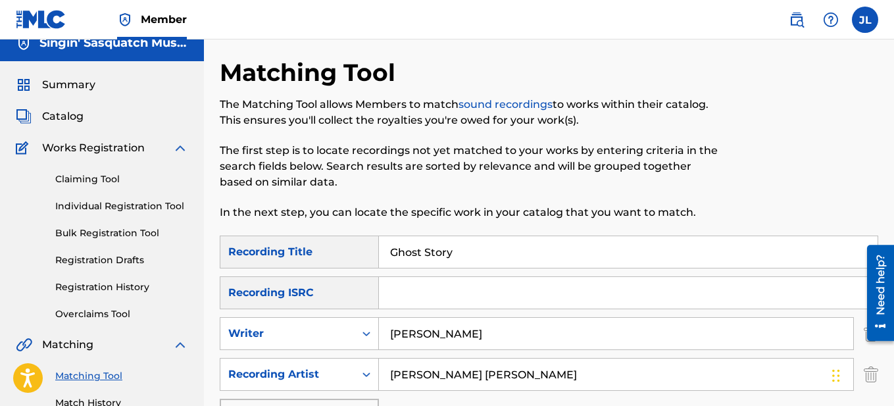
scroll to position [23, 0]
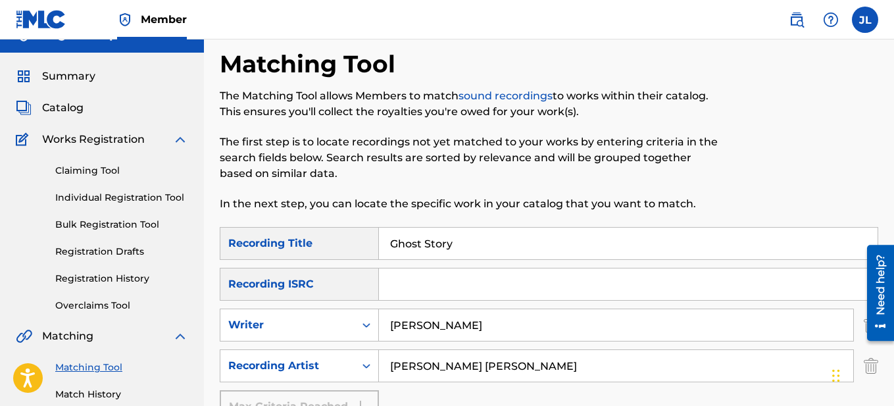
click at [105, 278] on link "Registration History" at bounding box center [121, 279] width 133 height 14
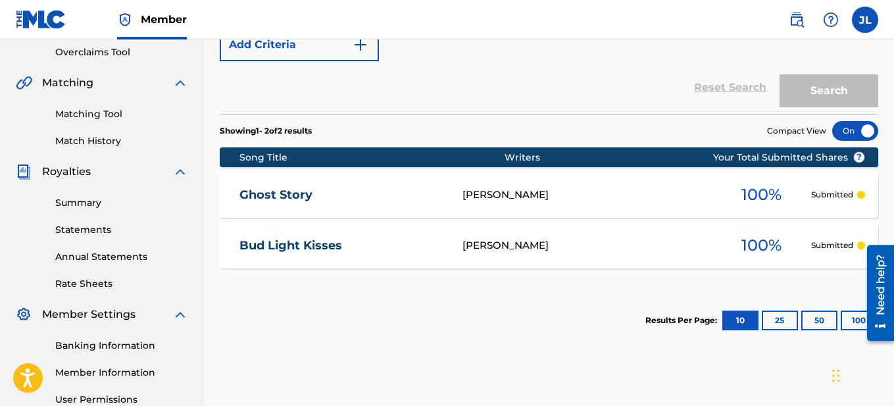
scroll to position [292, 0]
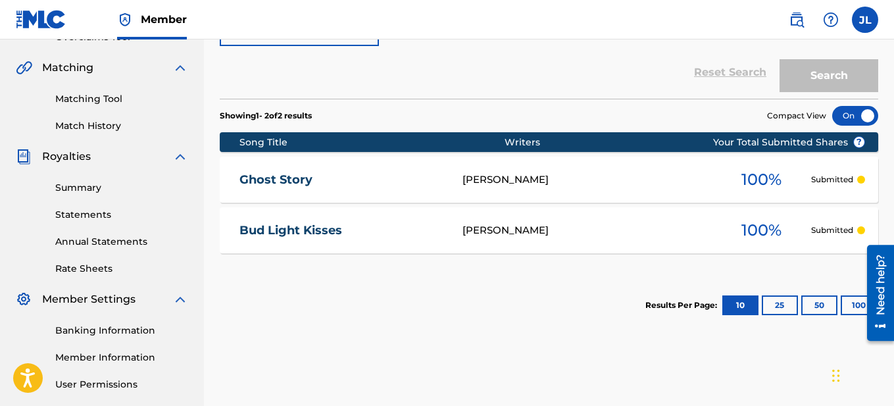
click at [858, 180] on div at bounding box center [862, 180] width 8 height 8
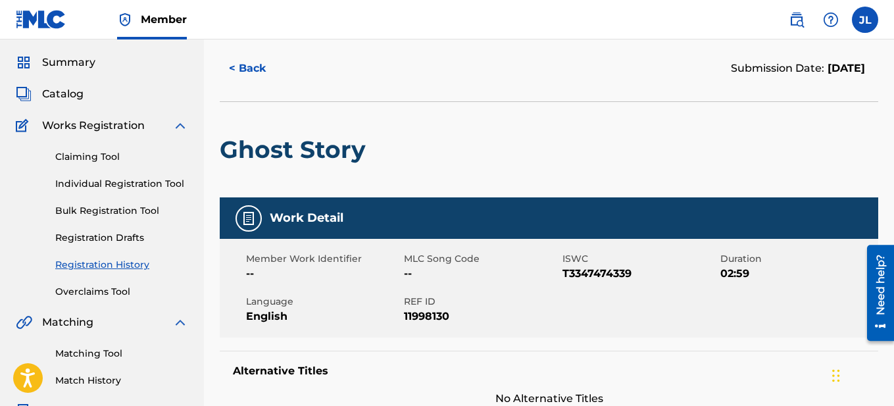
scroll to position [38, 0]
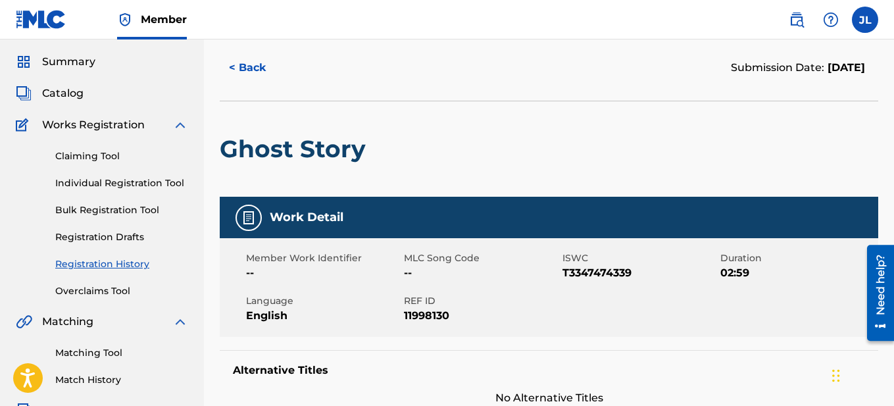
click at [267, 222] on div "Work Detail" at bounding box center [549, 217] width 659 height 41
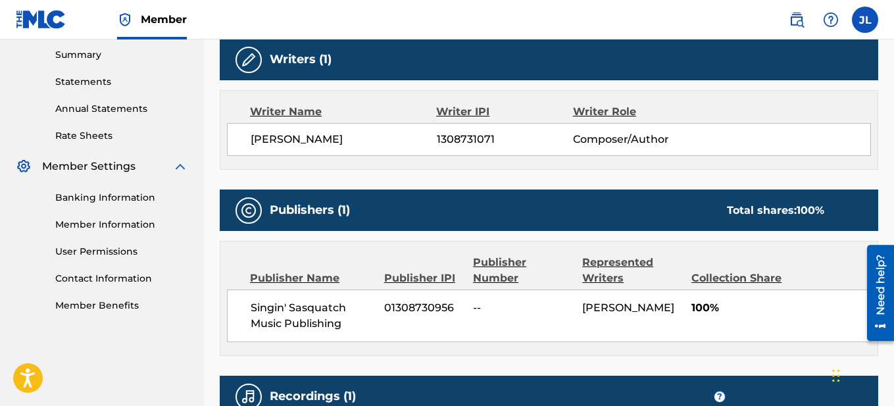
scroll to position [427, 0]
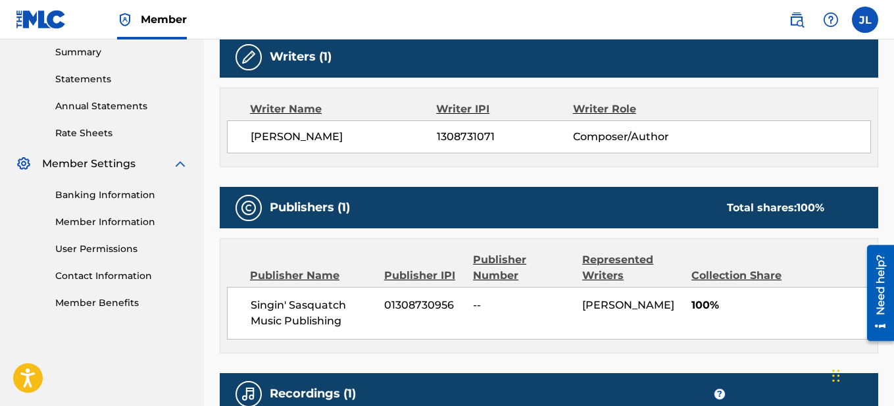
click at [122, 221] on link "Member Information" at bounding box center [121, 222] width 133 height 14
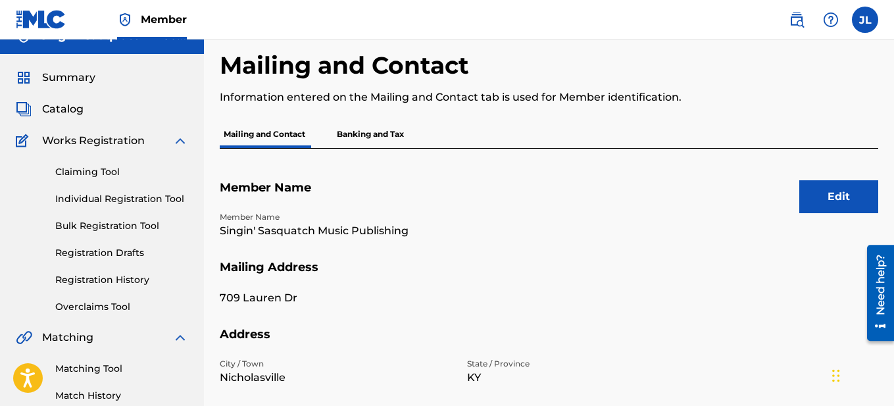
scroll to position [24, 0]
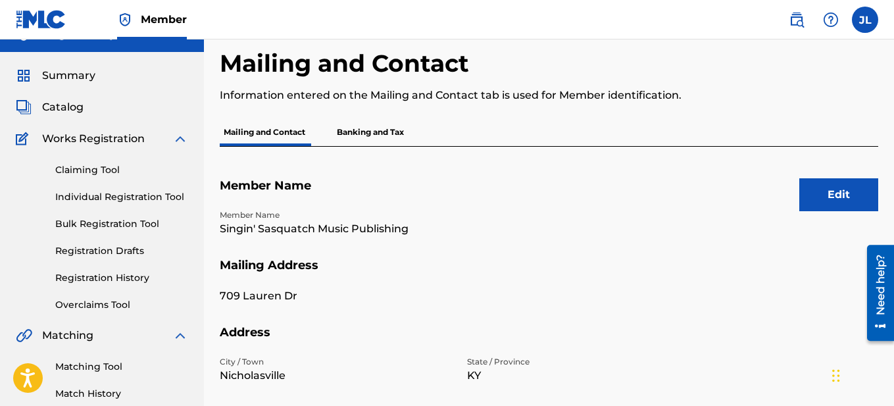
click at [65, 105] on span "Catalog" at bounding box center [62, 107] width 41 height 16
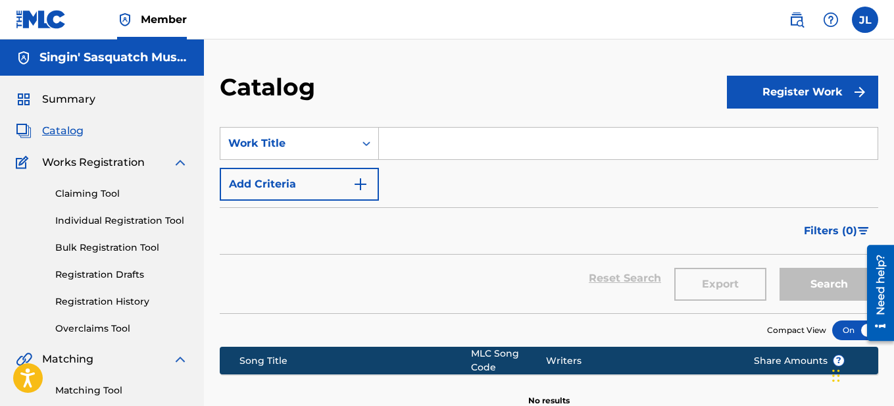
click at [70, 101] on span "Summary" at bounding box center [68, 99] width 53 height 16
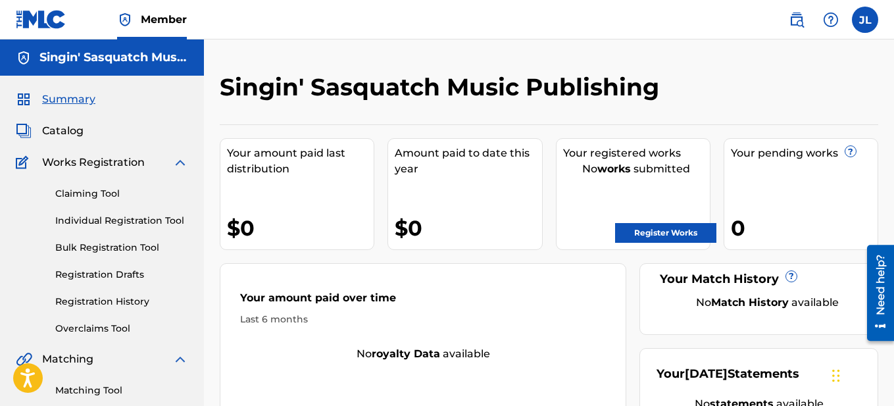
click at [182, 161] on img at bounding box center [180, 163] width 16 height 16
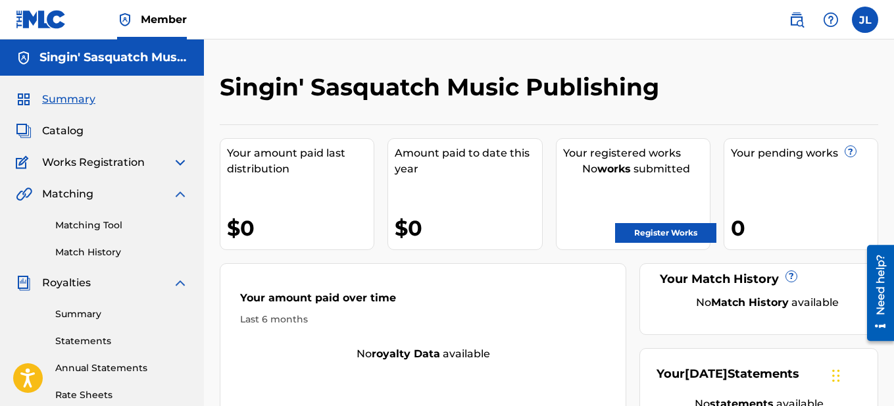
click at [179, 163] on img at bounding box center [180, 163] width 16 height 16
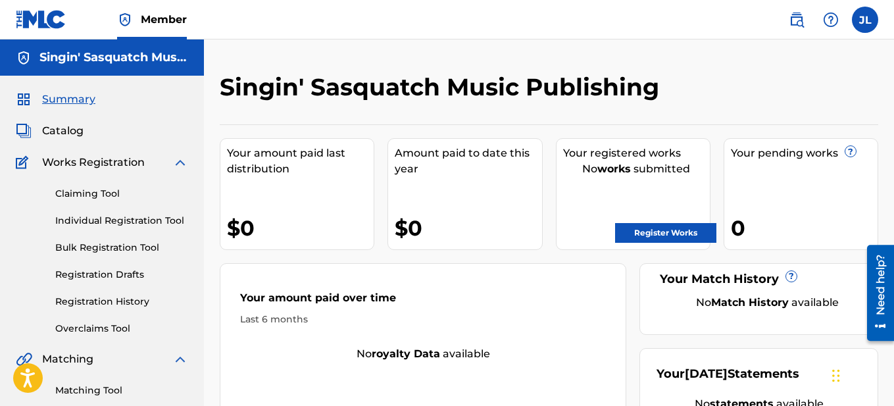
click at [135, 219] on link "Individual Registration Tool" at bounding box center [121, 221] width 133 height 14
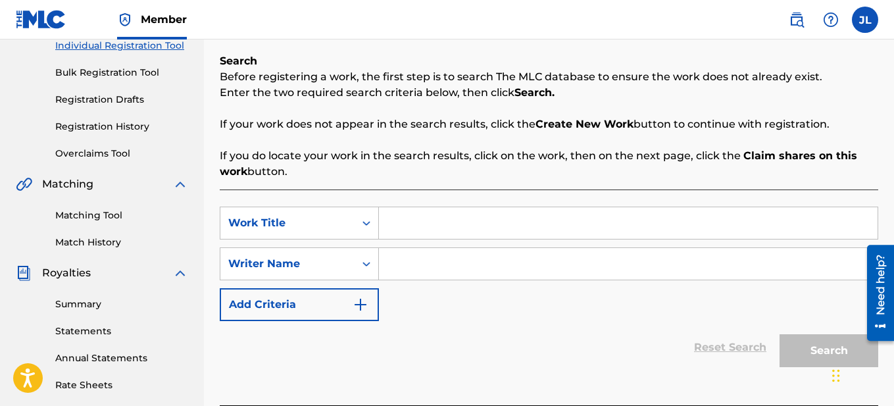
scroll to position [174, 0]
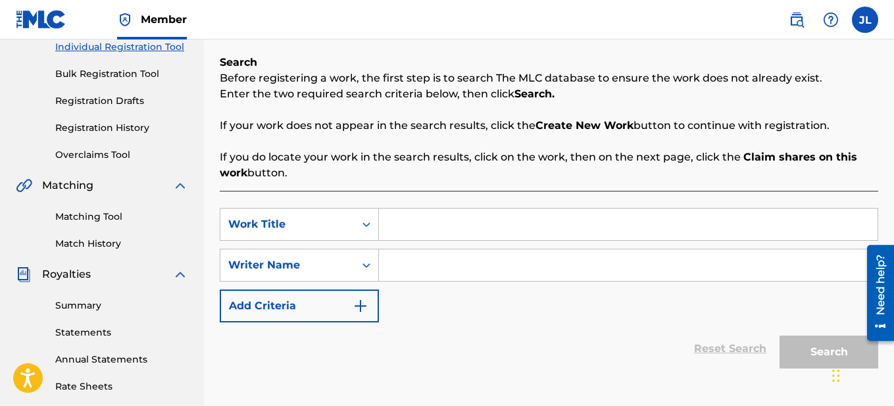
click at [426, 223] on input "Search Form" at bounding box center [628, 225] width 499 height 32
type input "ghost story"
click at [400, 259] on input "Search Form" at bounding box center [628, 265] width 499 height 32
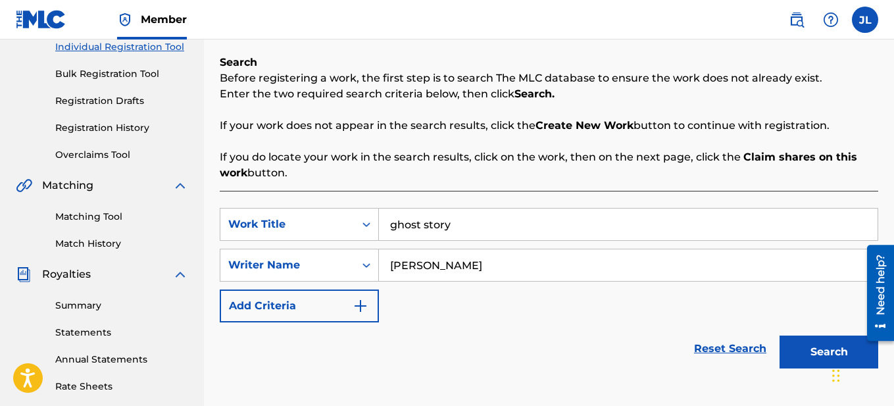
type input "[PERSON_NAME]"
click at [815, 357] on button "Search" at bounding box center [829, 352] width 99 height 33
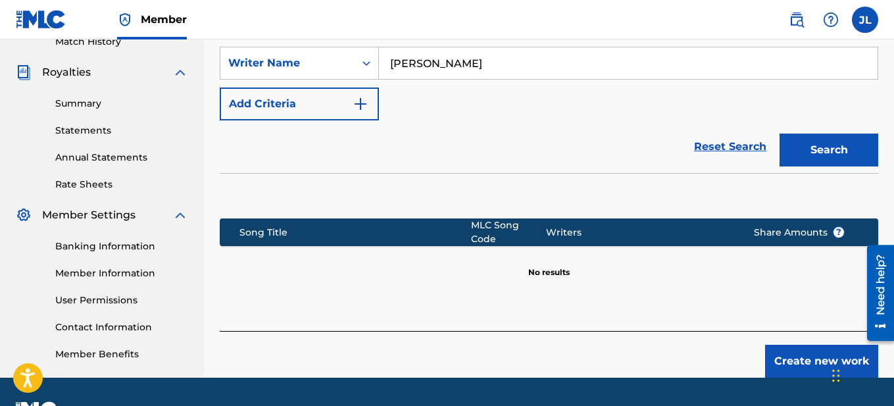
scroll to position [374, 0]
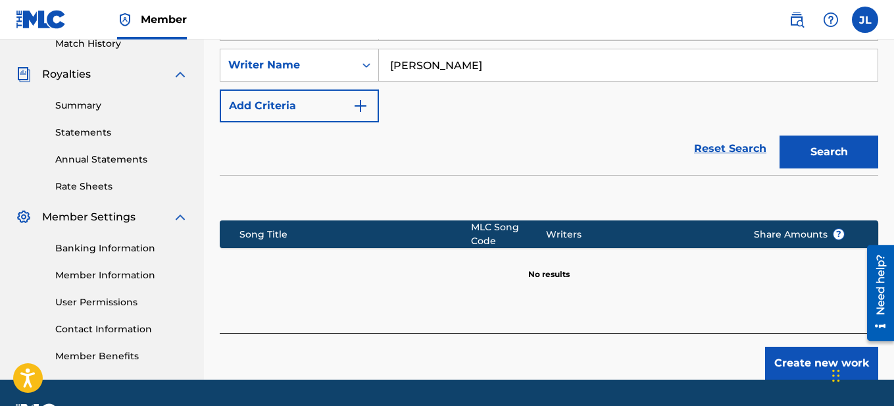
click at [819, 136] on button "Search" at bounding box center [829, 152] width 99 height 33
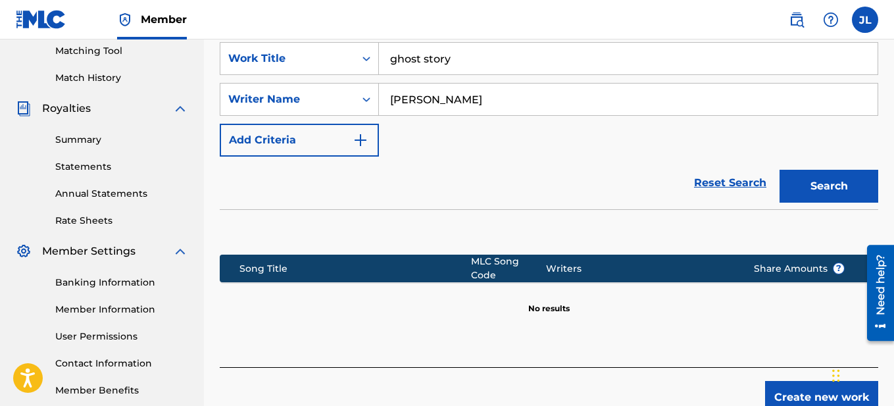
scroll to position [335, 0]
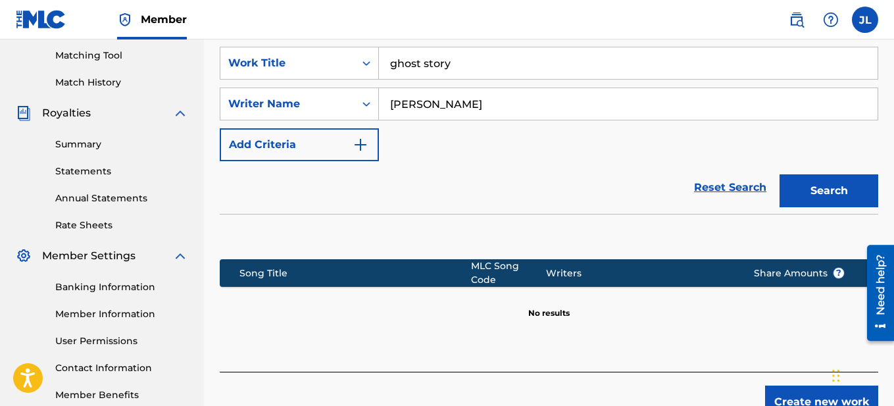
click at [350, 149] on button "Add Criteria" at bounding box center [299, 144] width 159 height 33
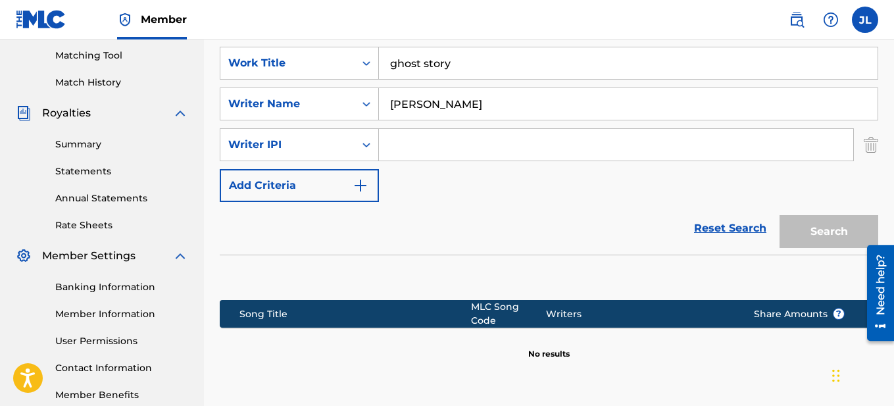
click at [451, 148] on input "Search Form" at bounding box center [616, 145] width 474 height 32
type input "1308731071"
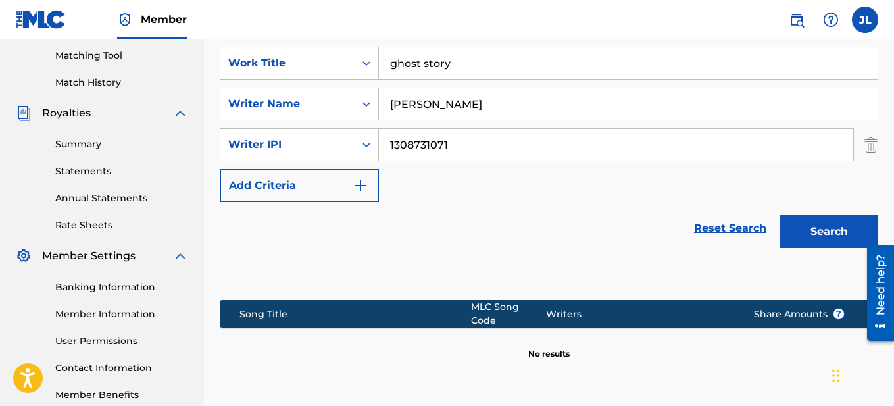
click at [813, 240] on button "Search" at bounding box center [829, 231] width 99 height 33
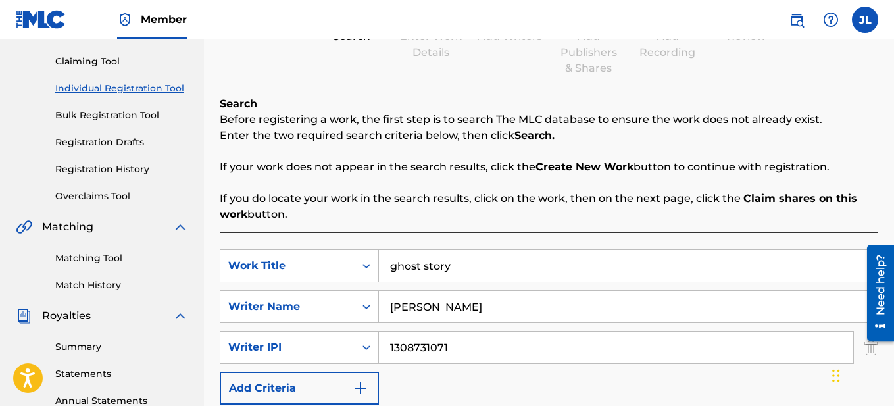
scroll to position [131, 0]
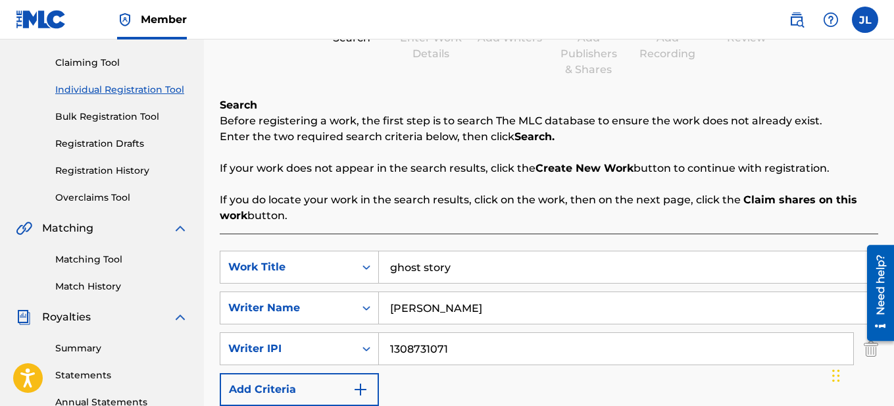
click at [106, 197] on link "Overclaims Tool" at bounding box center [121, 198] width 133 height 14
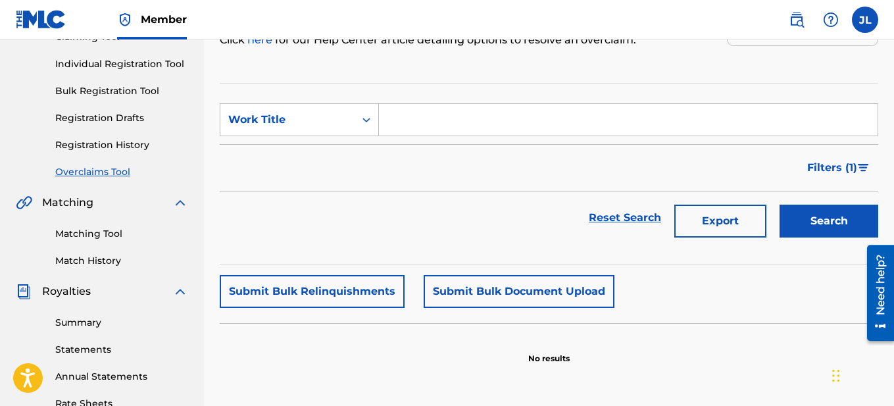
scroll to position [153, 0]
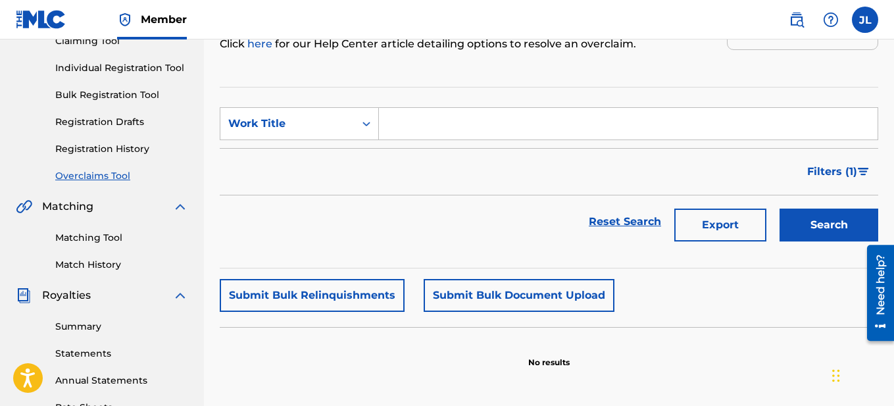
click at [118, 150] on link "Registration History" at bounding box center [121, 149] width 133 height 14
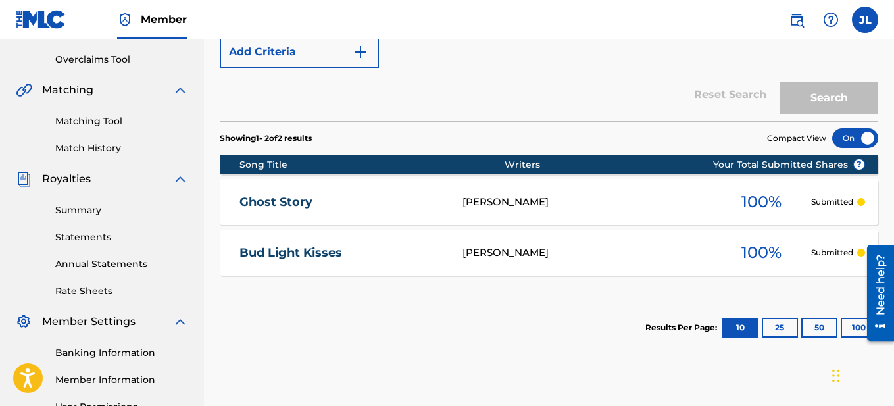
scroll to position [274, 0]
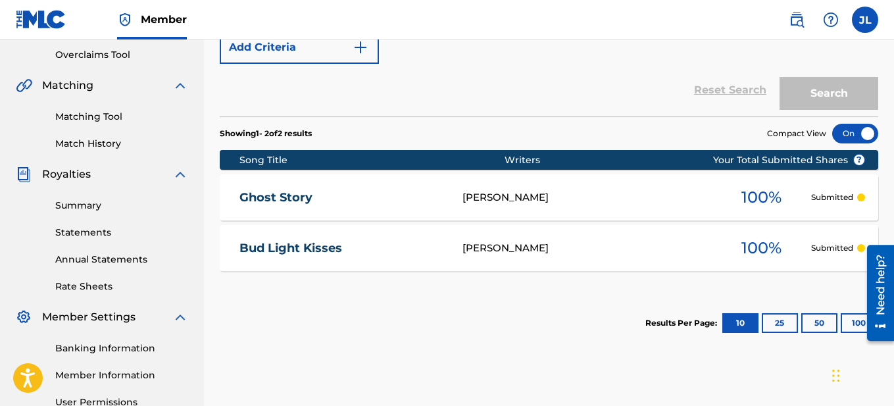
click at [544, 121] on section "Showing 1 - 2 of 2 results Compact View" at bounding box center [549, 129] width 659 height 27
click at [261, 195] on link "Ghost Story" at bounding box center [342, 197] width 205 height 15
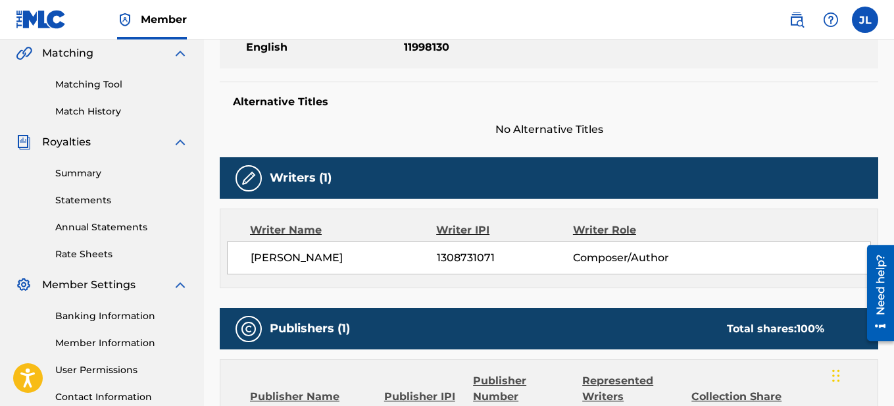
scroll to position [309, 0]
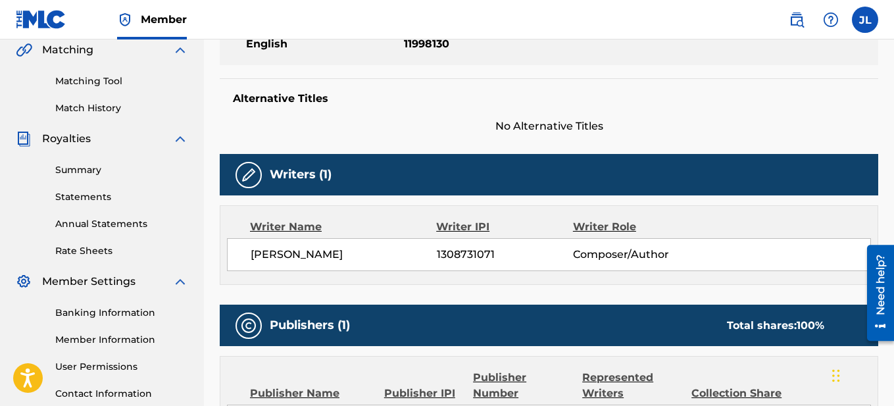
click at [249, 175] on img at bounding box center [249, 175] width 16 height 16
click at [247, 326] on img at bounding box center [249, 326] width 16 height 16
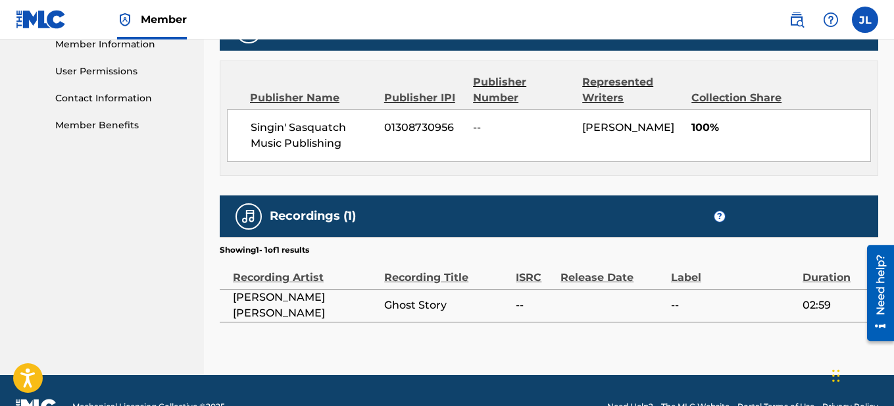
scroll to position [637, 0]
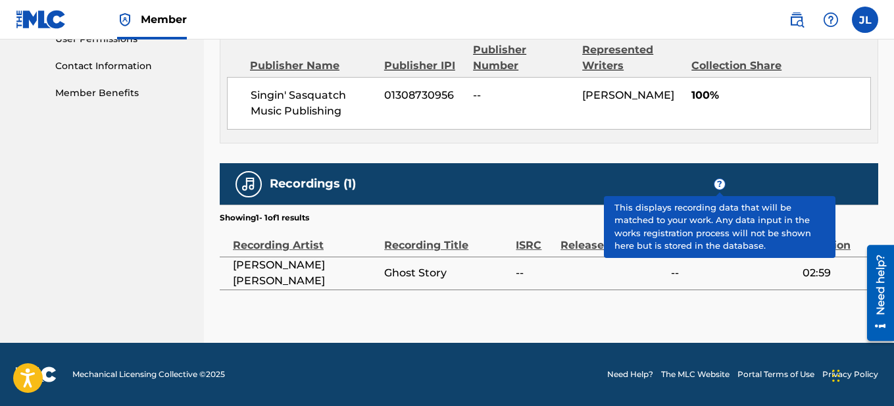
click at [721, 186] on span "?" at bounding box center [720, 184] width 11 height 11
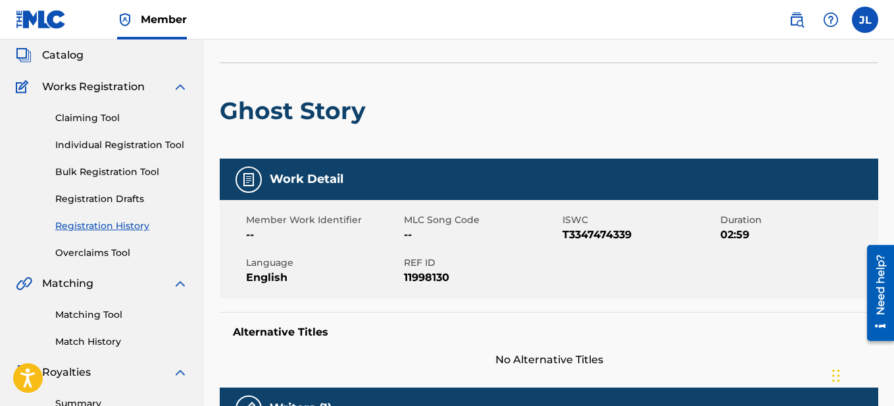
scroll to position [0, 0]
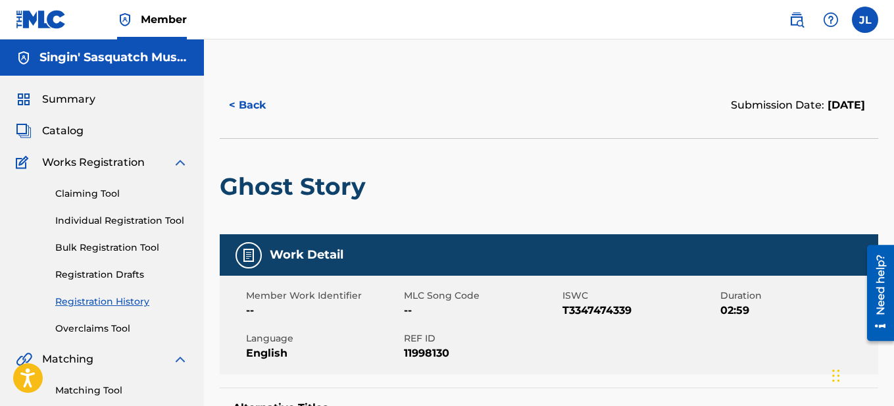
click at [326, 192] on h2 "Ghost Story" at bounding box center [296, 187] width 153 height 30
click at [72, 131] on span "Catalog" at bounding box center [62, 131] width 41 height 16
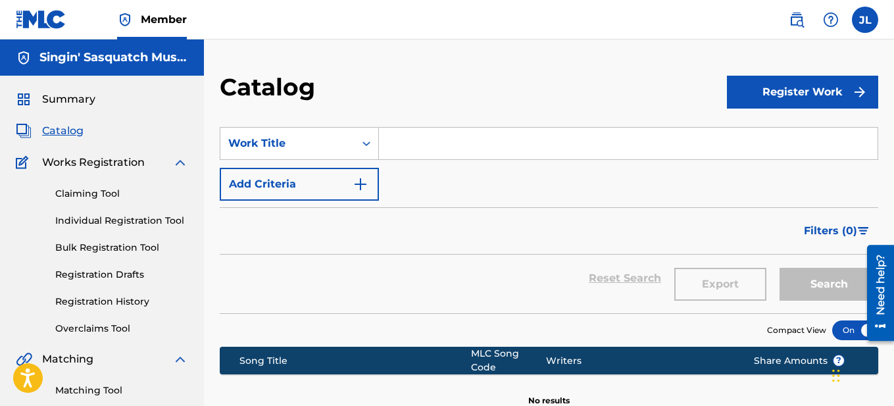
click at [440, 149] on input "Search Form" at bounding box center [628, 144] width 499 height 32
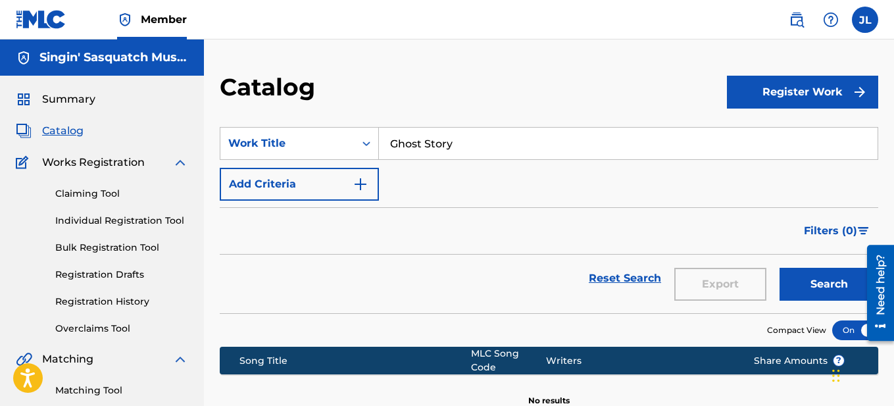
type input "Ghost Story"
click at [368, 180] on img "Search Form" at bounding box center [361, 184] width 16 height 16
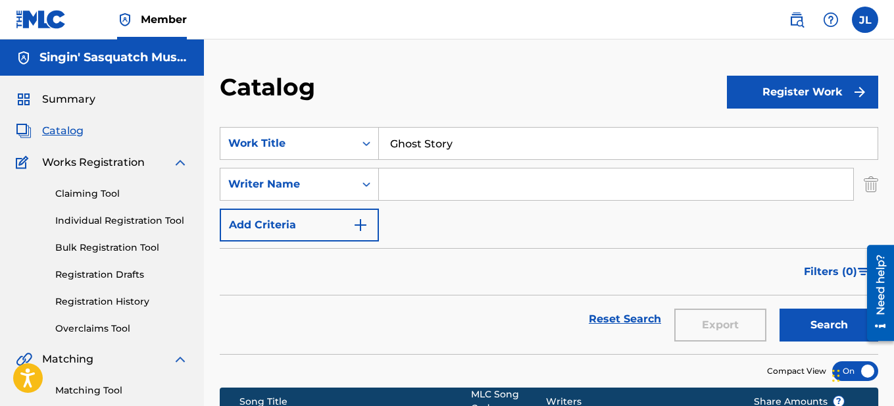
click at [423, 190] on input "Search Form" at bounding box center [616, 184] width 474 height 32
click at [365, 228] on img "Search Form" at bounding box center [361, 225] width 16 height 16
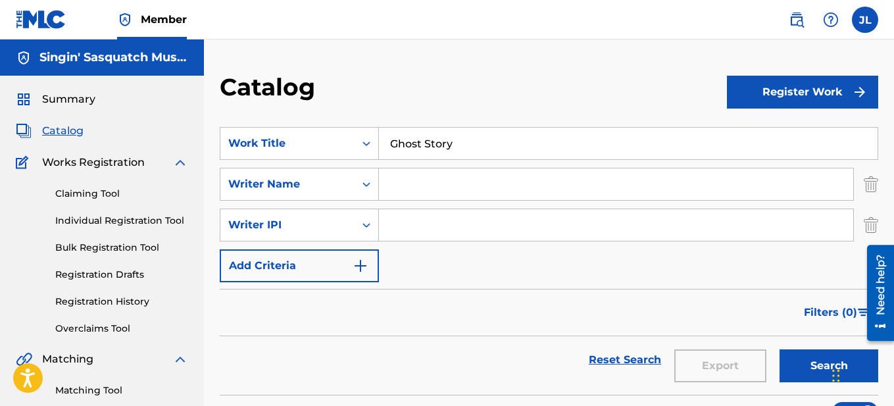
click at [438, 219] on input "Search Form" at bounding box center [616, 225] width 474 height 32
type input "1308731071"
click at [811, 361] on button "Search" at bounding box center [829, 365] width 99 height 33
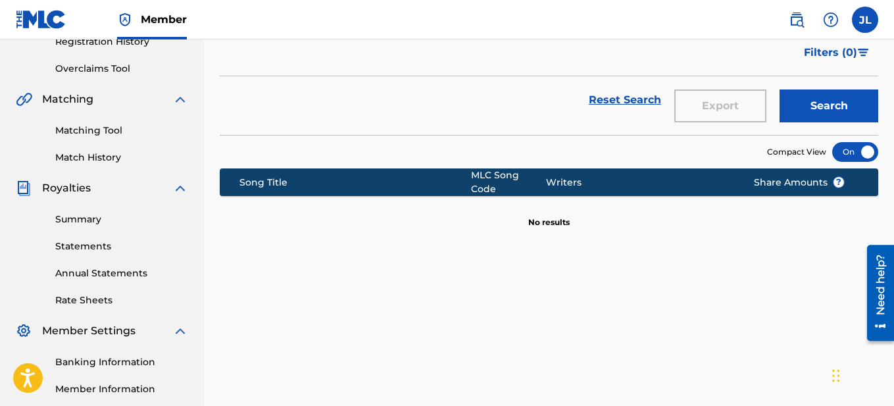
scroll to position [255, 0]
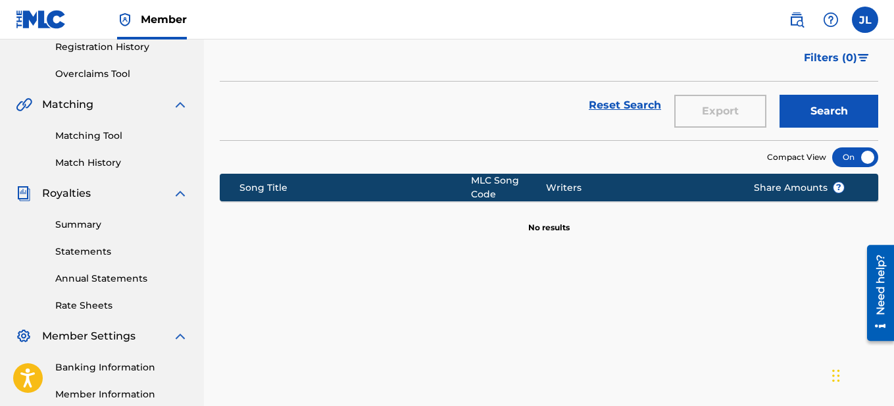
click at [110, 169] on link "Match History" at bounding box center [121, 163] width 133 height 14
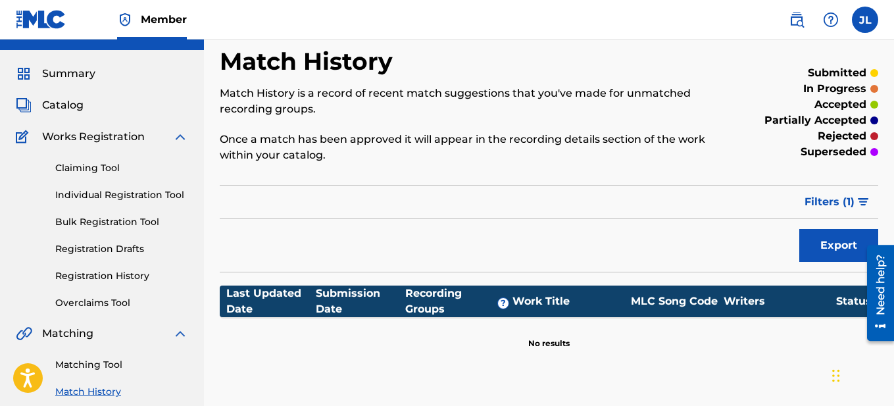
scroll to position [19, 0]
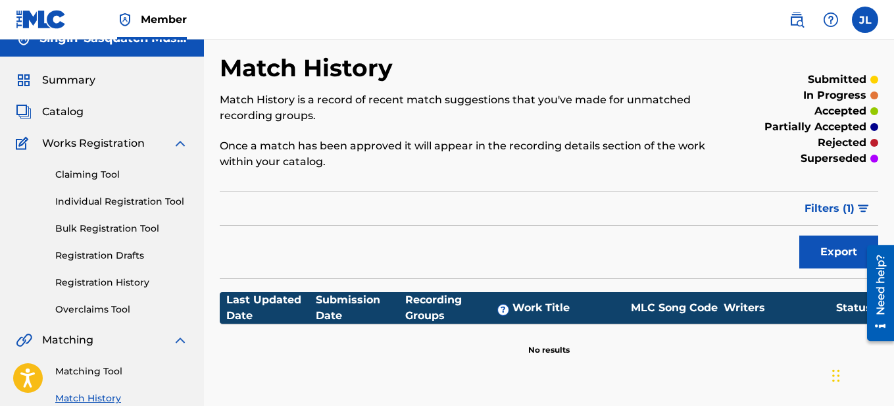
click at [124, 203] on link "Individual Registration Tool" at bounding box center [121, 202] width 133 height 14
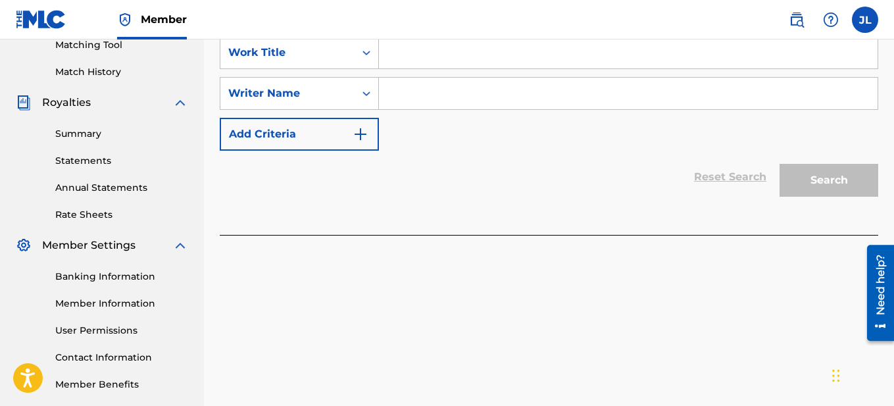
scroll to position [346, 0]
click at [83, 132] on link "Summary" at bounding box center [121, 133] width 133 height 14
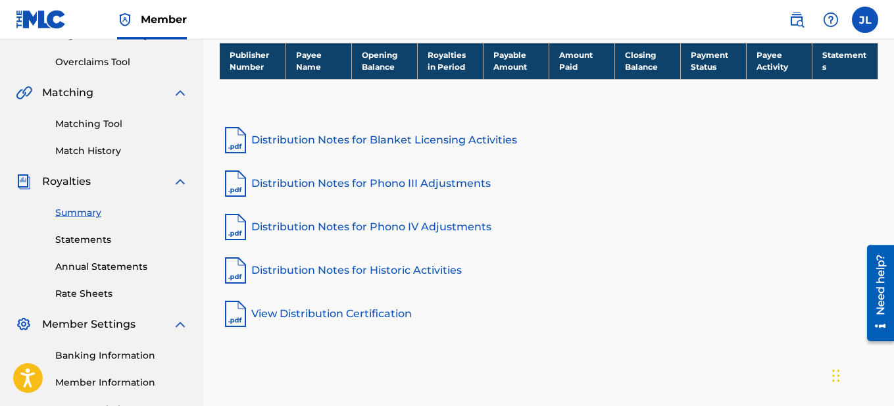
scroll to position [371, 0]
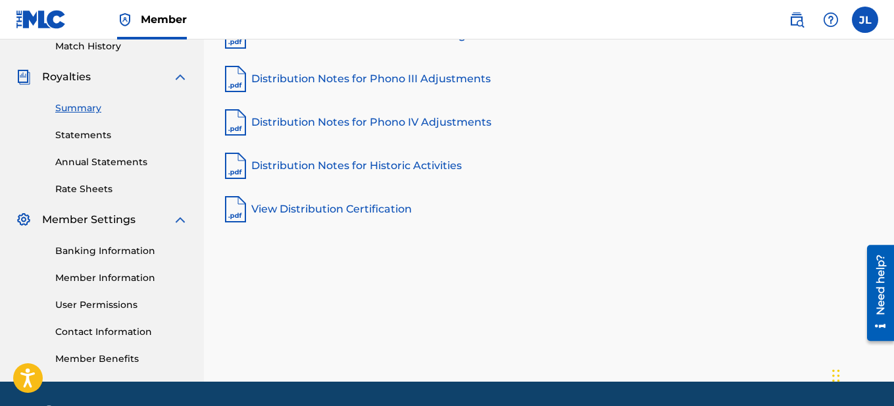
click at [111, 332] on link "Contact Information" at bounding box center [121, 332] width 133 height 14
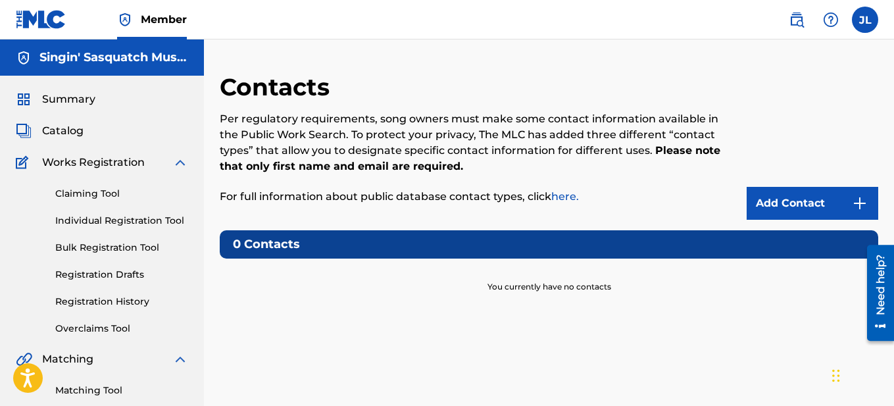
click at [141, 49] on div "Singin' Sasquatch Music Publishing" at bounding box center [102, 57] width 204 height 36
click at [102, 54] on h5 "Singin' Sasquatch Music Publishing" at bounding box center [113, 57] width 149 height 15
click at [109, 64] on h5 "Singin' Sasquatch Music Publishing" at bounding box center [113, 57] width 149 height 15
click at [160, 20] on span "Member" at bounding box center [164, 19] width 46 height 15
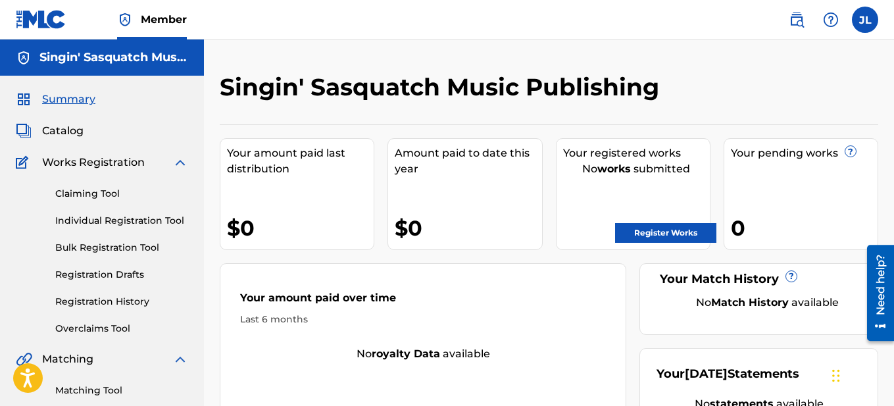
click at [830, 21] on img at bounding box center [831, 20] width 16 height 16
click at [819, 51] on link "Contact us" at bounding box center [831, 55] width 112 height 32
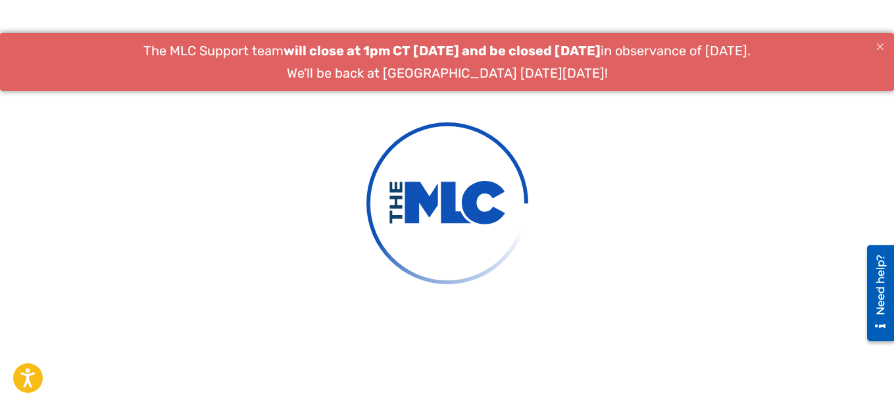
type input "[PERSON_NAME]"
type input "[EMAIL_ADDRESS][DOMAIN_NAME]"
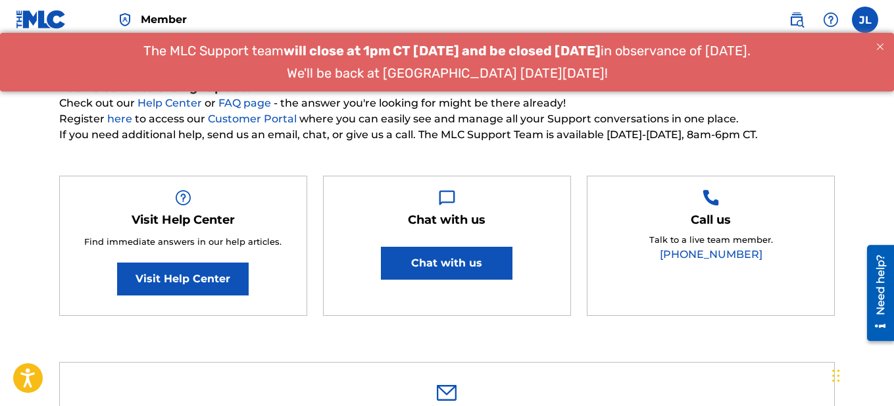
scroll to position [113, 0]
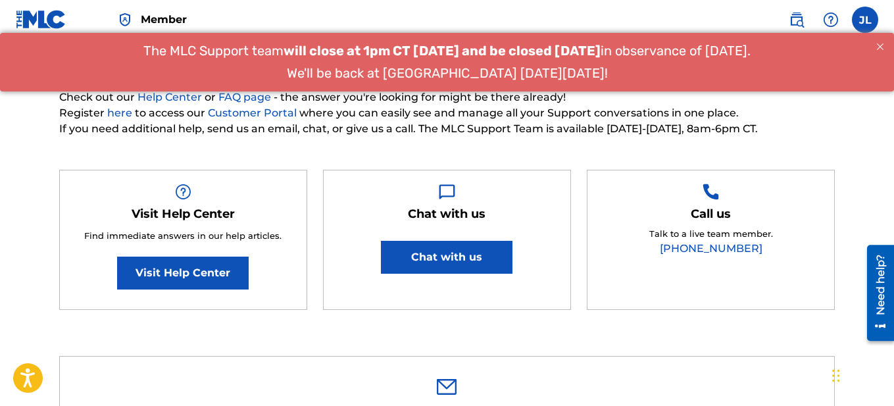
click at [445, 251] on button "Chat with us" at bounding box center [447, 257] width 132 height 33
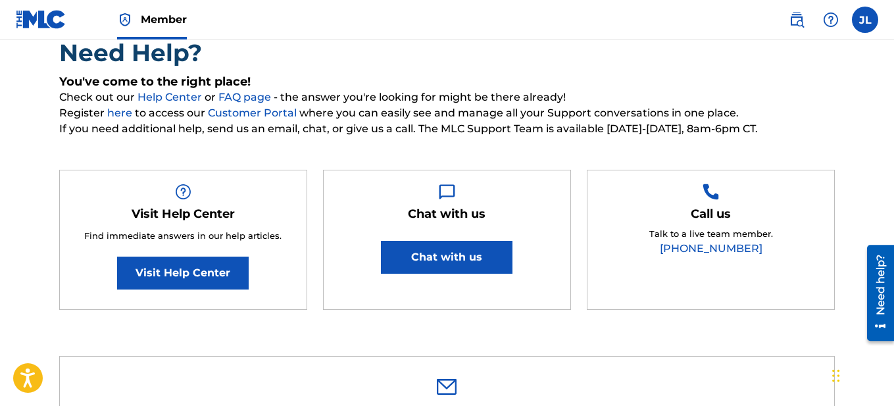
click at [563, 38] on nav "Member JL [PERSON_NAME] [PERSON_NAME] [EMAIL_ADDRESS][DOMAIN_NAME] Notification…" at bounding box center [447, 19] width 894 height 39
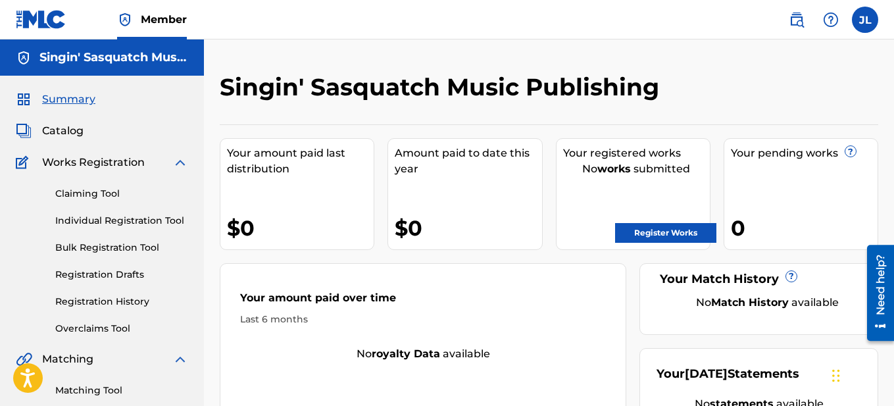
click at [59, 126] on span "Catalog" at bounding box center [62, 131] width 41 height 16
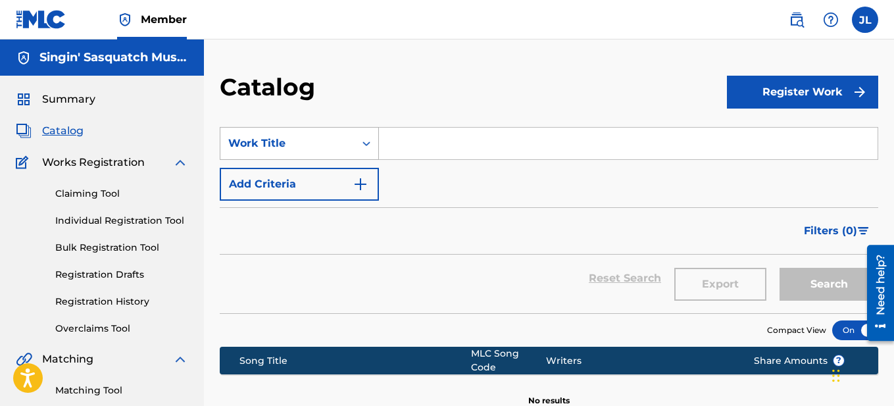
click at [365, 149] on icon "Search Form" at bounding box center [366, 143] width 13 height 13
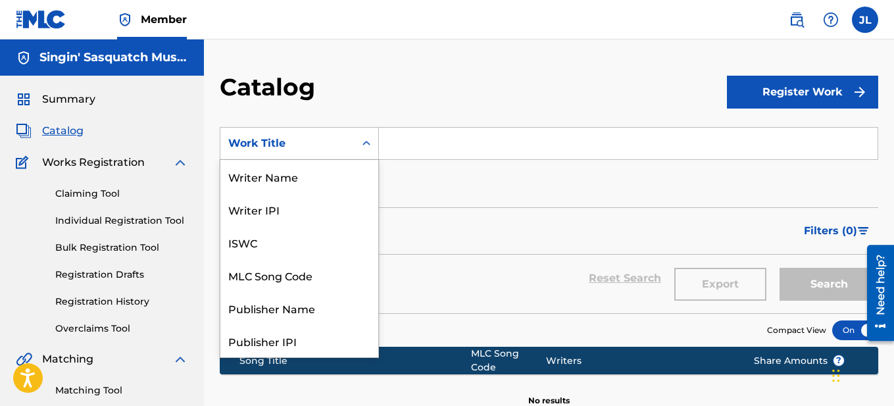
scroll to position [197, 0]
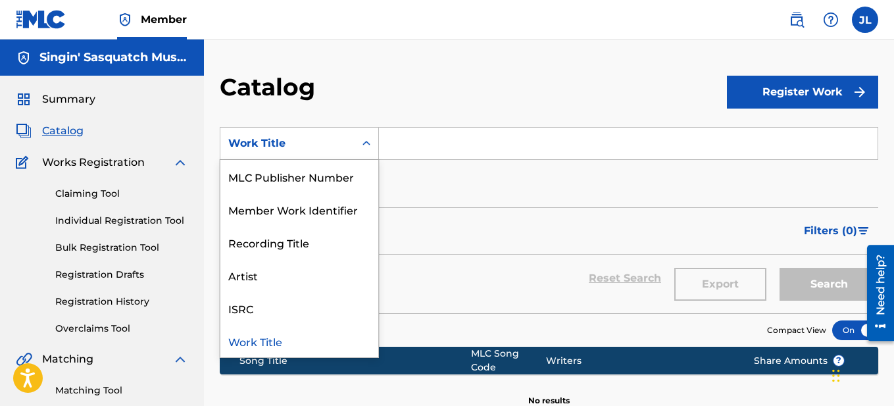
click at [304, 347] on div "Work Title" at bounding box center [299, 340] width 158 height 33
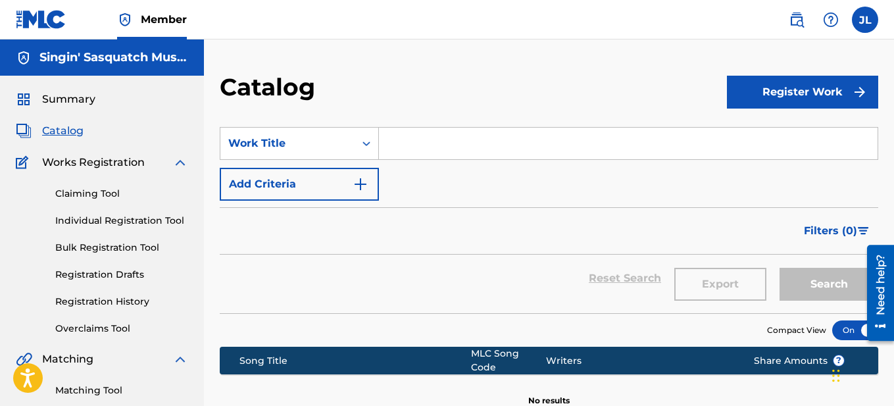
click at [440, 149] on input "Search Form" at bounding box center [628, 144] width 499 height 32
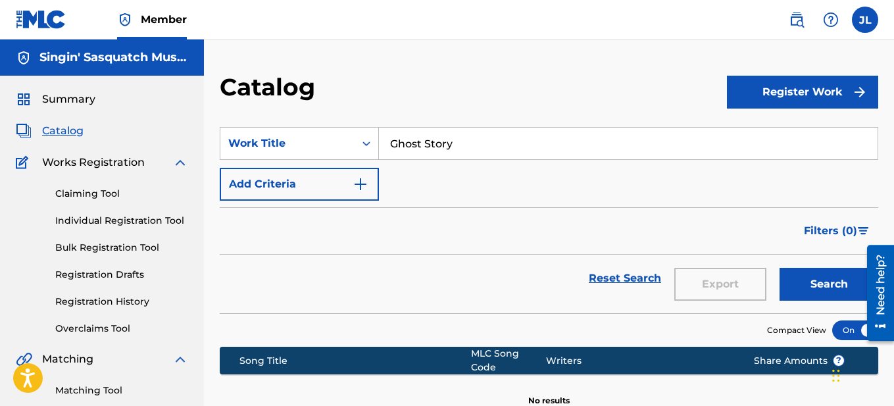
type input "Ghost Story"
click at [807, 286] on button "Search" at bounding box center [829, 284] width 99 height 33
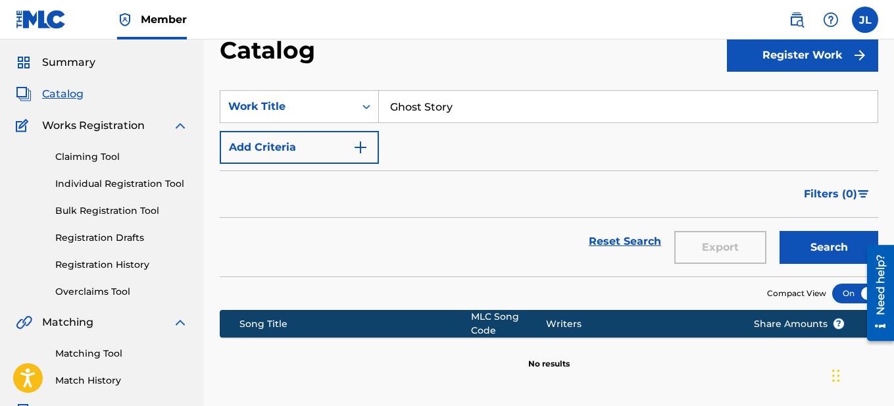
scroll to position [0, 0]
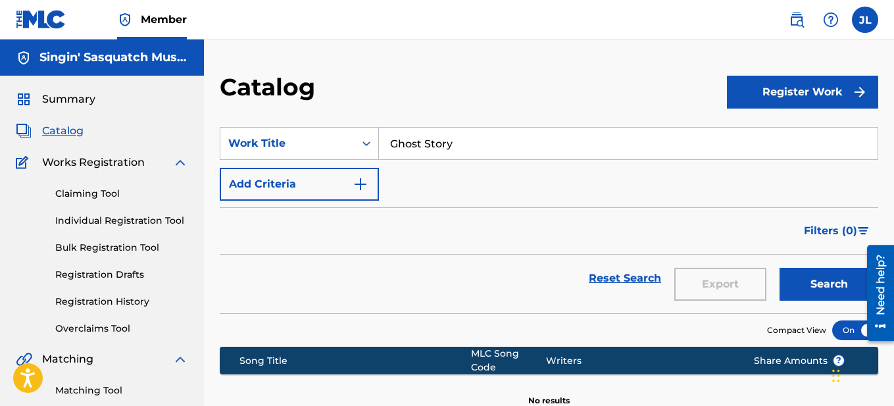
click at [361, 185] on img "Search Form" at bounding box center [361, 184] width 16 height 16
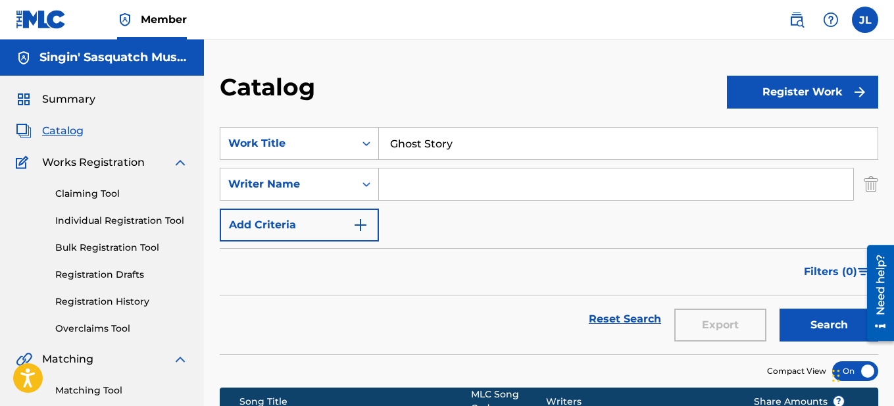
click at [442, 185] on input "Search Form" at bounding box center [616, 184] width 474 height 32
type input "[PERSON_NAME]"
click at [817, 326] on button "Search" at bounding box center [829, 325] width 99 height 33
click at [72, 57] on h5 "Singin' Sasquatch Music Publishing" at bounding box center [113, 57] width 149 height 15
click at [22, 59] on img at bounding box center [24, 58] width 16 height 16
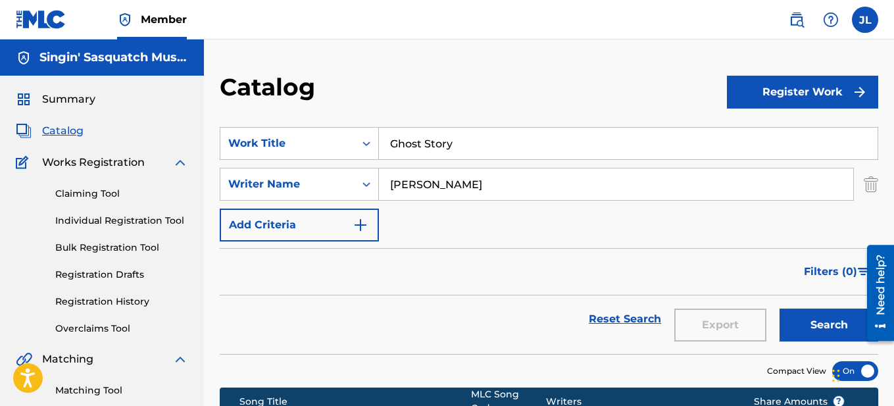
click at [115, 301] on link "Registration History" at bounding box center [121, 302] width 133 height 14
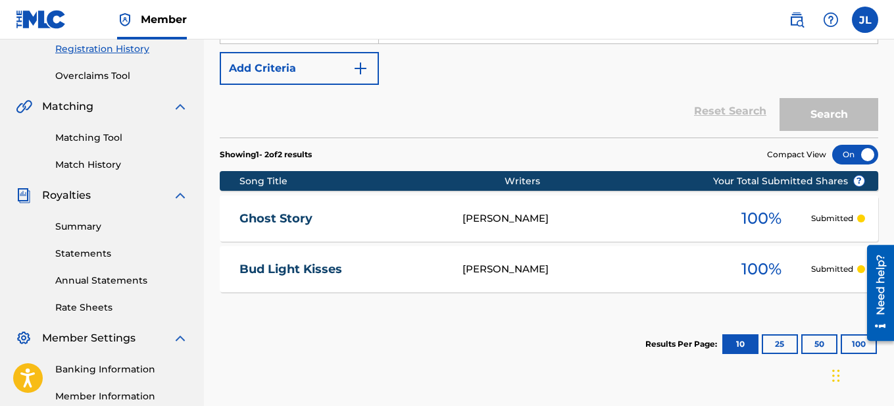
scroll to position [250, 0]
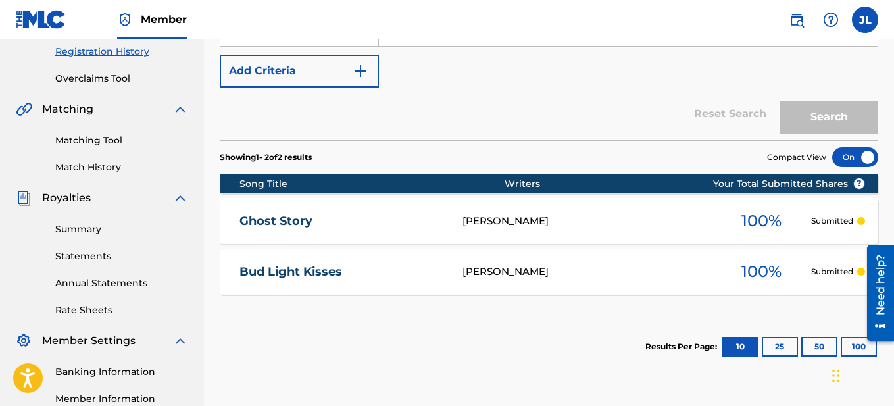
click at [486, 227] on div "[PERSON_NAME]" at bounding box center [588, 221] width 250 height 15
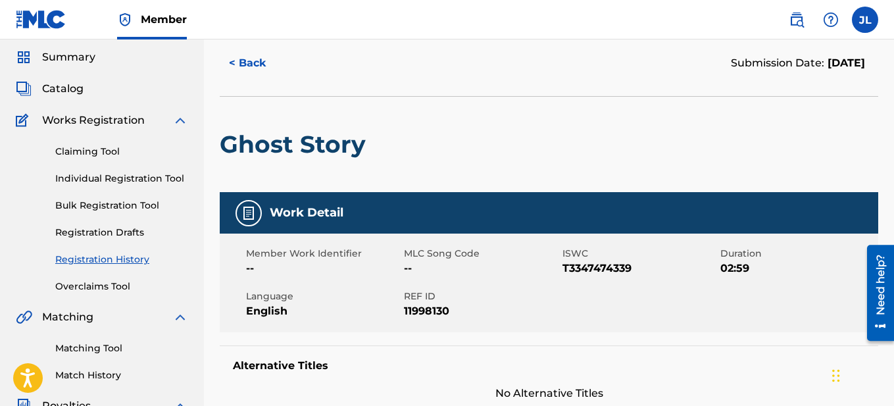
scroll to position [43, 0]
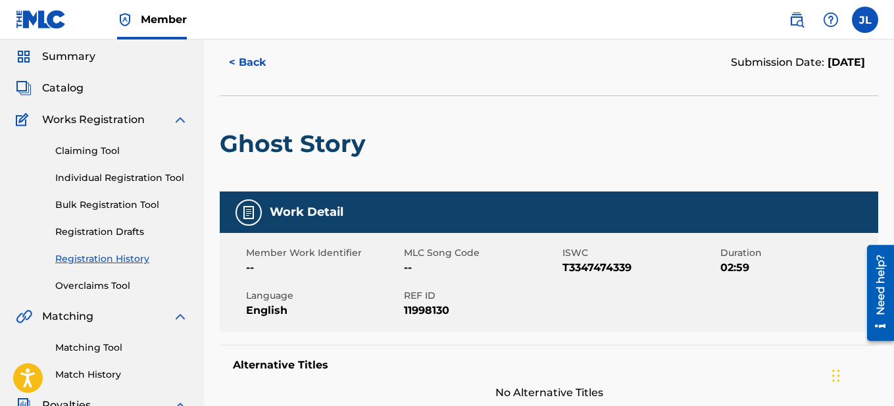
click at [110, 154] on link "Claiming Tool" at bounding box center [121, 151] width 133 height 14
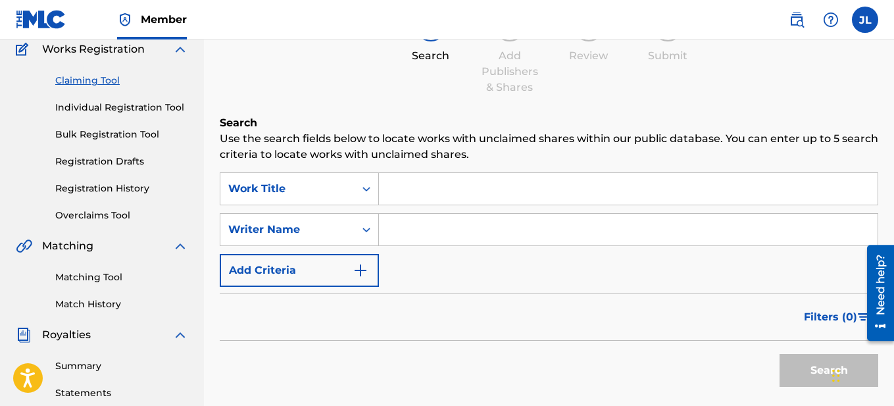
scroll to position [112, 0]
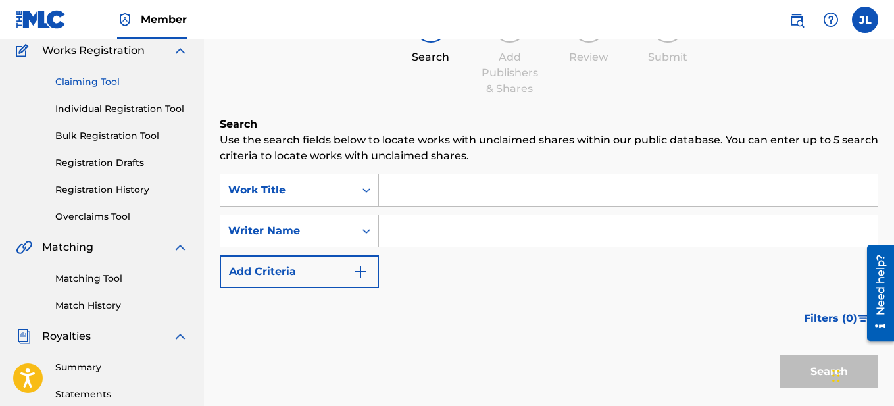
click at [423, 183] on input "Search Form" at bounding box center [628, 190] width 499 height 32
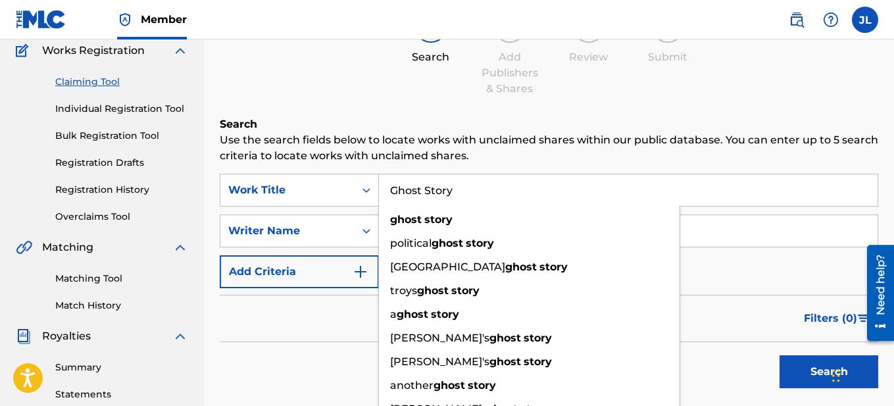
type input "Ghost Story"
click at [578, 271] on div "SearchWithCriteriabc26bdbe-0f32-409b-900a-13fde244ec4e Work Title Ghost Story g…" at bounding box center [549, 231] width 659 height 115
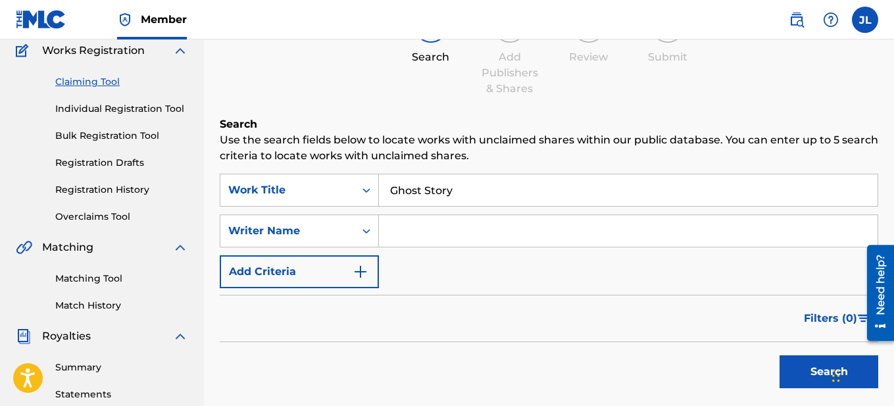
click at [426, 230] on input "Search Form" at bounding box center [628, 231] width 499 height 32
type input "[PERSON_NAME]"
click at [807, 376] on button "Search" at bounding box center [829, 371] width 99 height 33
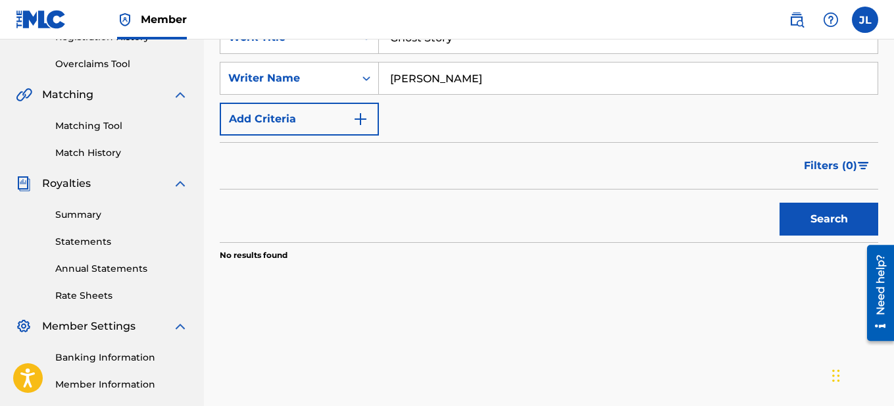
scroll to position [271, 0]
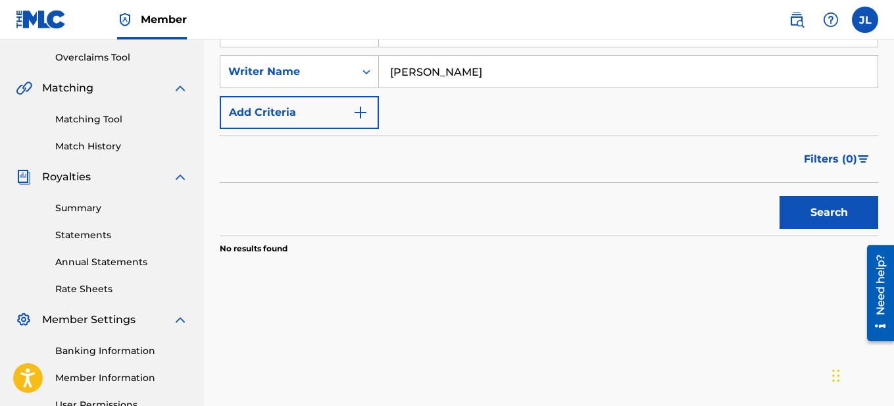
click at [358, 109] on img "Search Form" at bounding box center [361, 113] width 16 height 16
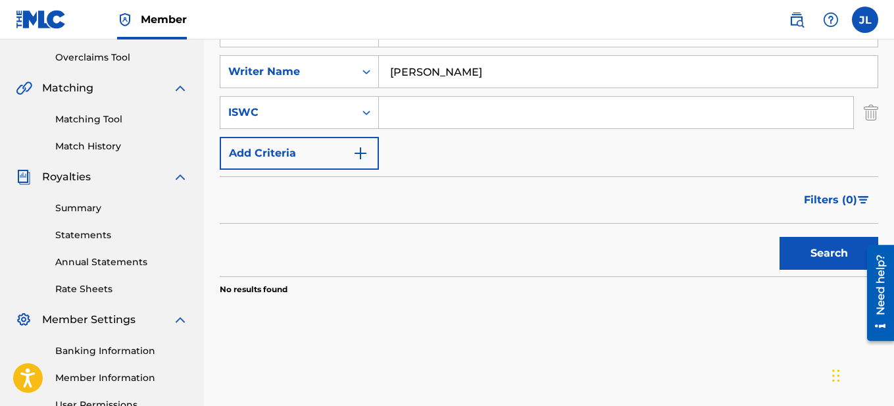
click at [482, 115] on input "Search Form" at bounding box center [616, 113] width 474 height 32
type input "R"
type input "T3347474339"
click at [788, 245] on button "Search" at bounding box center [829, 253] width 99 height 33
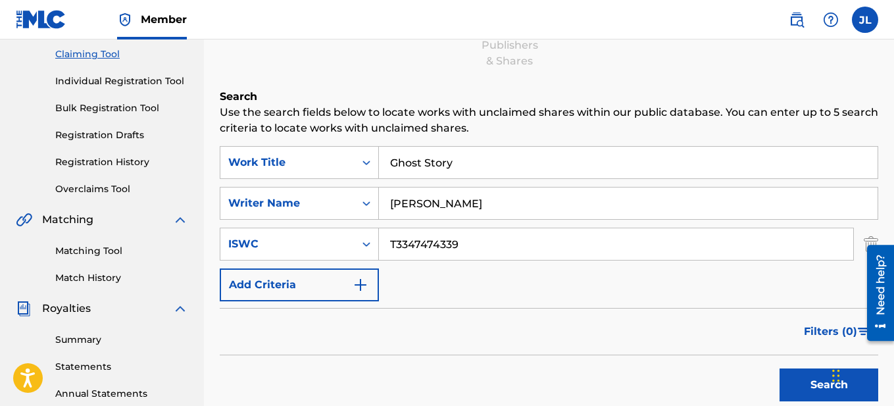
scroll to position [140, 0]
click at [382, 284] on div "SearchWithCriteriabc26bdbe-0f32-409b-900a-13fde244ec4e Work Title Ghost Story S…" at bounding box center [549, 222] width 659 height 155
click at [347, 290] on button "Add Criteria" at bounding box center [299, 284] width 159 height 33
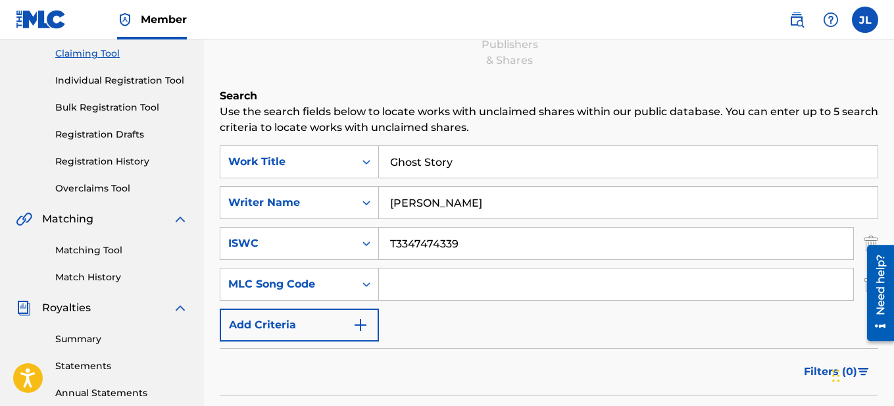
click at [437, 284] on input "Search Form" at bounding box center [616, 285] width 474 height 32
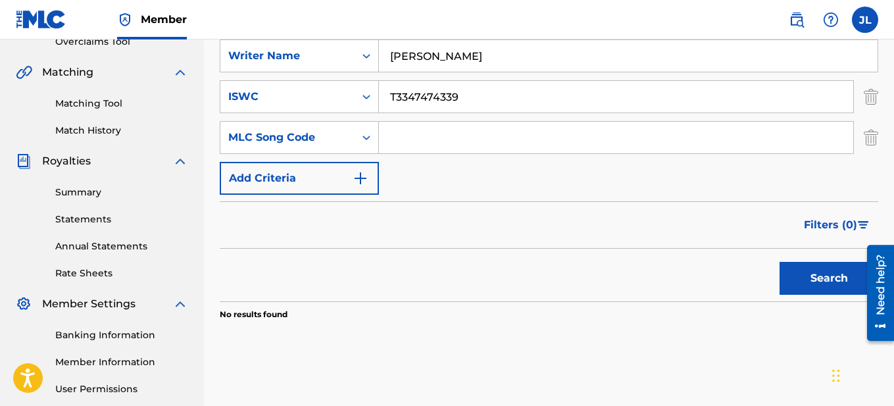
scroll to position [284, 0]
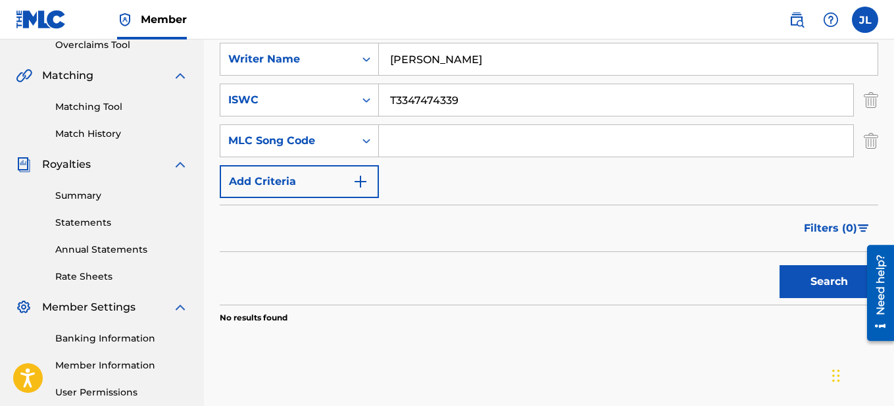
click at [365, 186] on img "Search Form" at bounding box center [361, 182] width 16 height 16
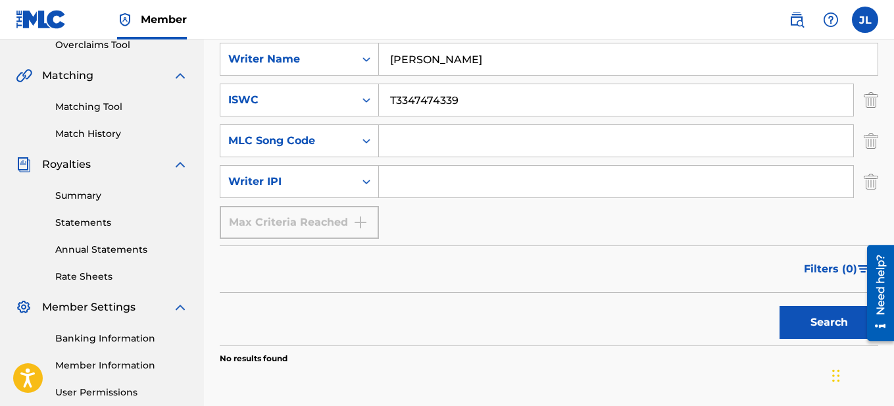
click at [401, 186] on input "Search Form" at bounding box center [616, 182] width 474 height 32
click at [367, 219] on div "Max Criteria Reached" at bounding box center [299, 222] width 159 height 33
click at [799, 319] on button "Search" at bounding box center [829, 322] width 99 height 33
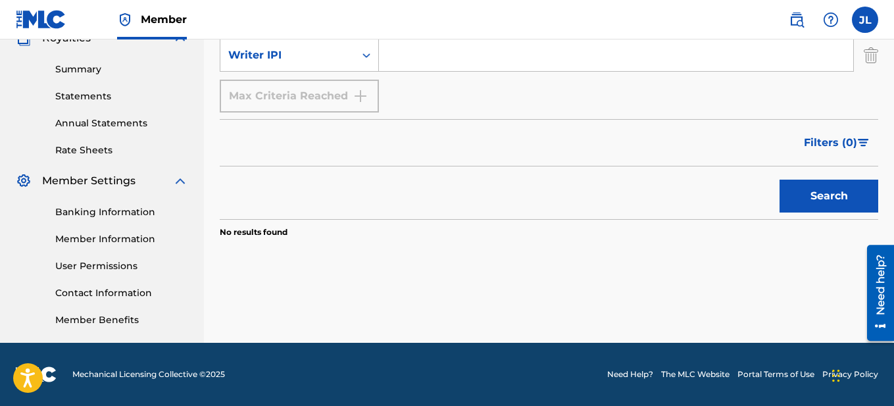
scroll to position [0, 0]
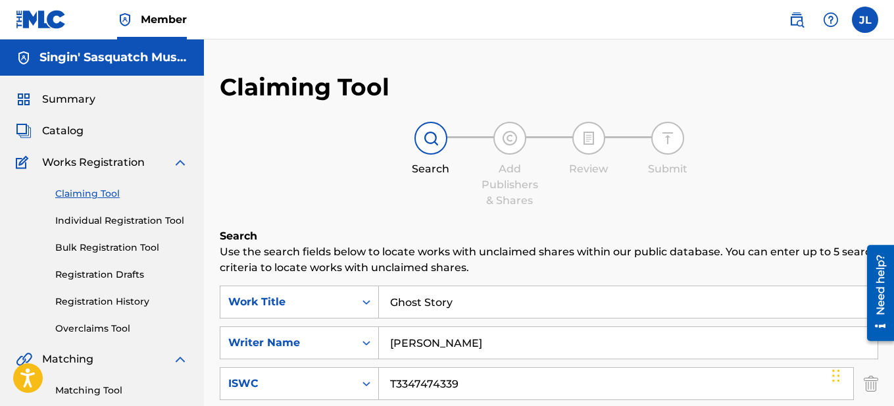
click at [64, 103] on span "Summary" at bounding box center [68, 99] width 53 height 16
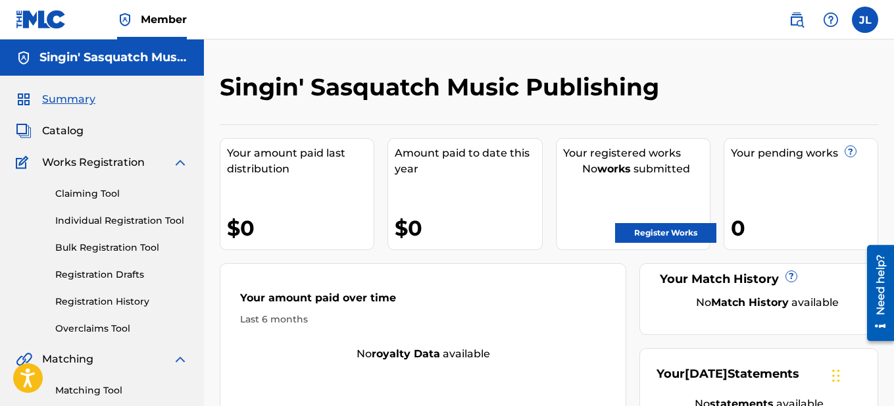
click at [831, 21] on img at bounding box center [831, 20] width 16 height 16
click at [820, 55] on link "Contact us" at bounding box center [831, 55] width 112 height 32
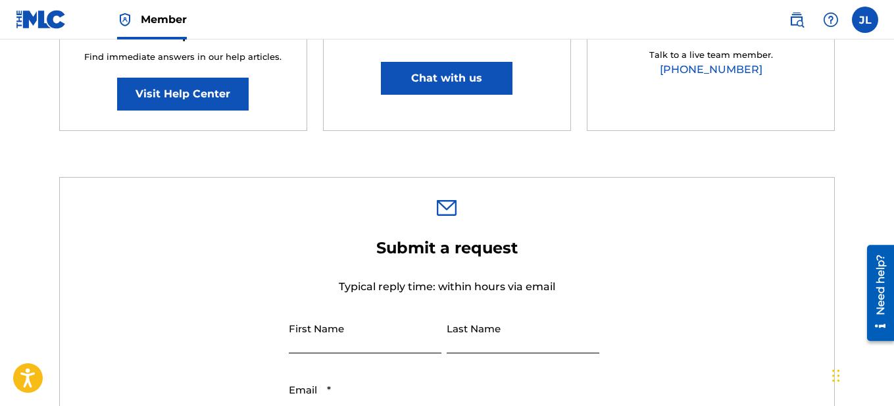
type input "[PERSON_NAME]"
type input "[EMAIL_ADDRESS][DOMAIN_NAME]"
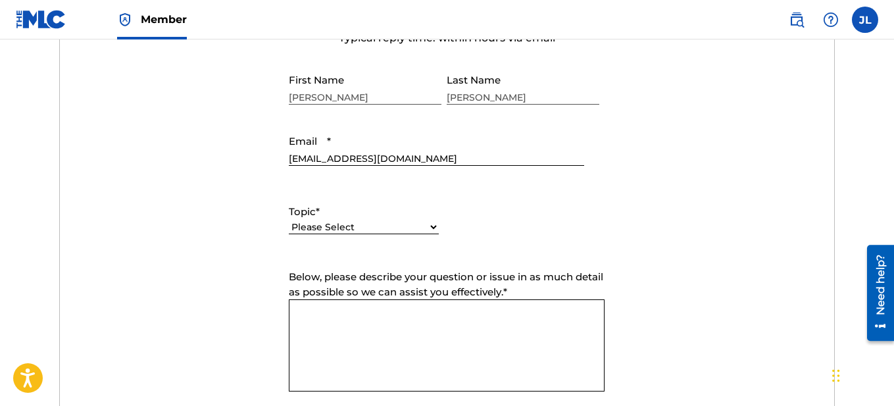
scroll to position [546, 0]
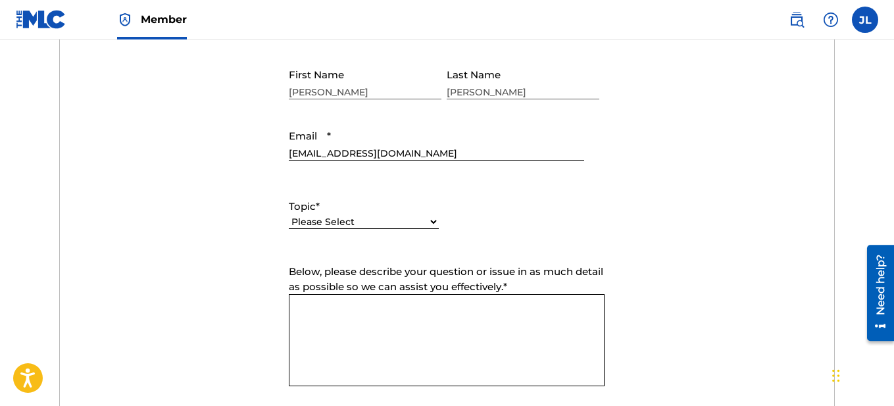
click at [426, 220] on select "Please Select I need help with my account I need help with managing my catalog …" at bounding box center [364, 222] width 150 height 14
select select "I need help with my account"
click at [289, 215] on select "Please Select I need help with my account I need help with managing my catalog …" at bounding box center [364, 222] width 150 height 14
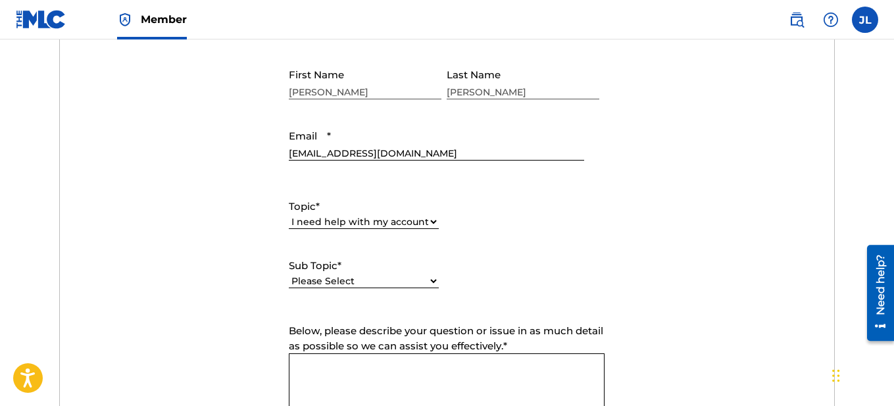
click at [429, 278] on select "Please Select I need help with my user account I can't log in to my user accoun…" at bounding box center [364, 281] width 150 height 14
select select "I need help with my Member account"
click at [289, 274] on select "Please Select I need help with my user account I can't log in to my user accoun…" at bounding box center [364, 281] width 150 height 14
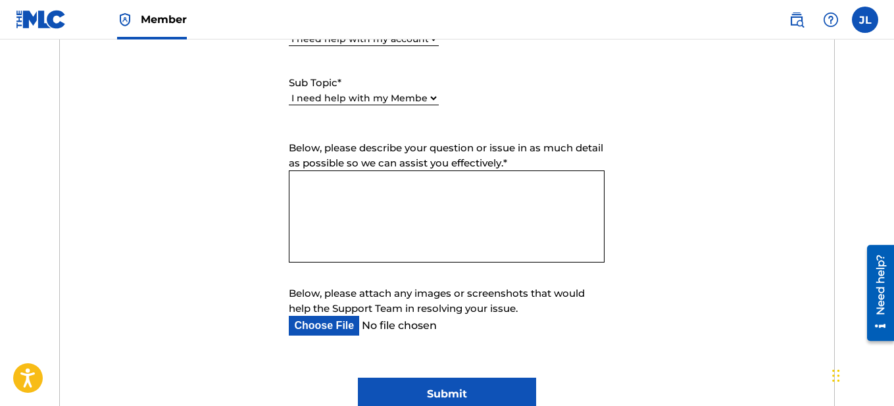
scroll to position [731, 0]
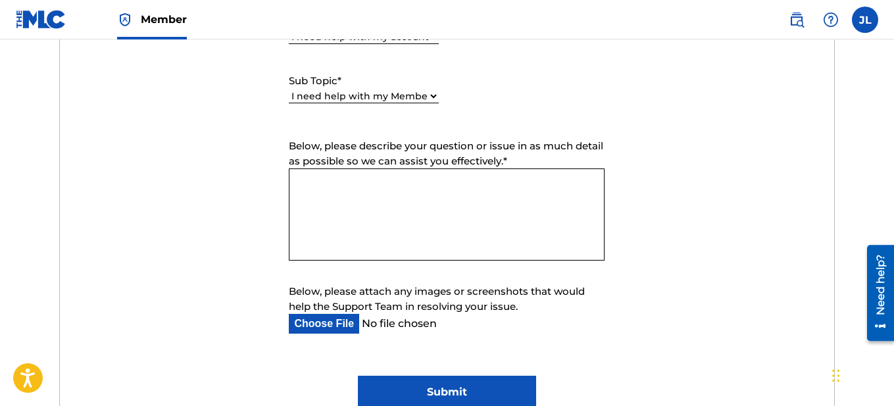
click at [465, 205] on textarea "Below, please describe your question or issue in as much detail as possible so …" at bounding box center [447, 214] width 316 height 92
type textarea "i"
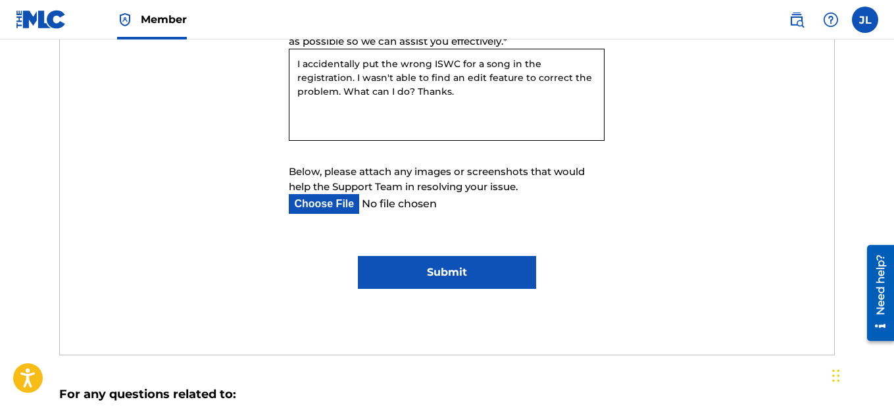
scroll to position [853, 0]
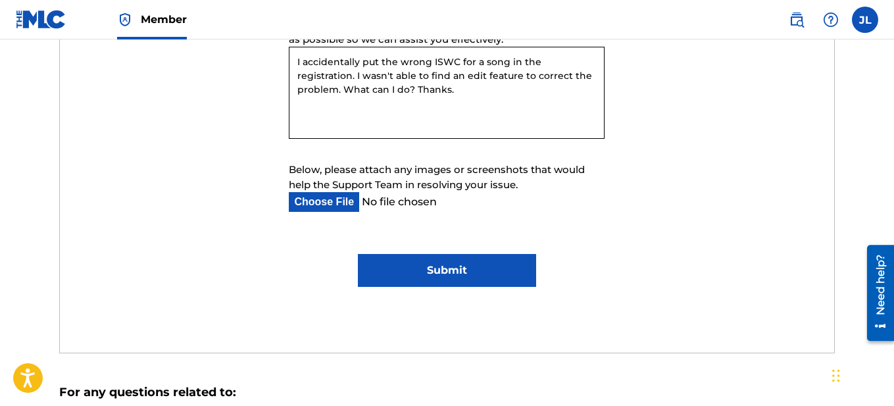
type textarea "I accidentally put the wrong ISWC for a song in the registration. I wasn't able…"
click at [461, 282] on input "Submit" at bounding box center [447, 270] width 178 height 33
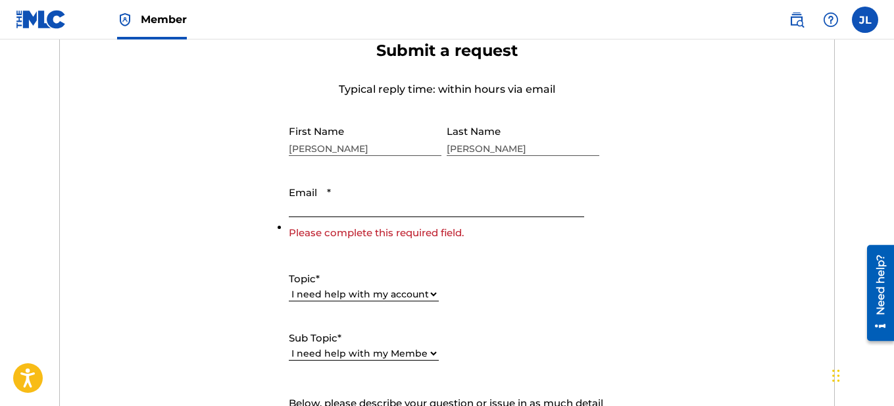
scroll to position [480, 0]
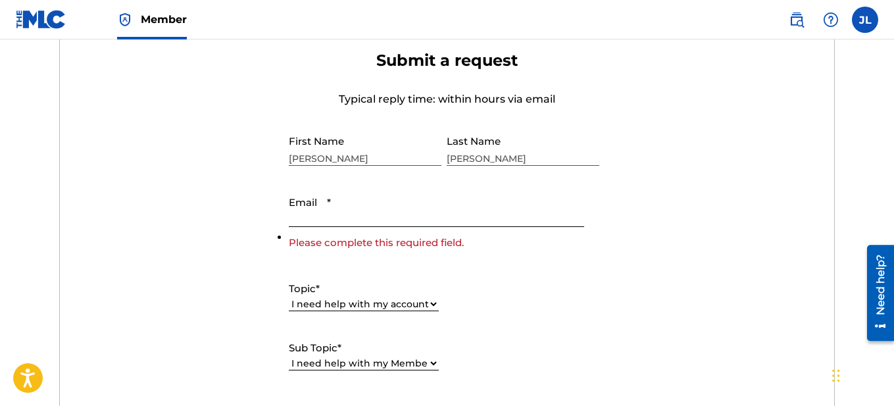
click at [358, 219] on input "Email *" at bounding box center [436, 209] width 295 height 38
type input "[EMAIL_ADDRESS][DOMAIN_NAME]"
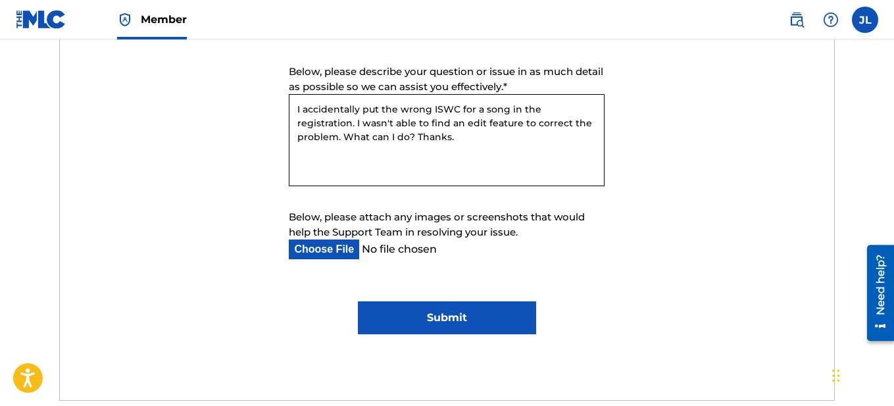
scroll to position [831, 0]
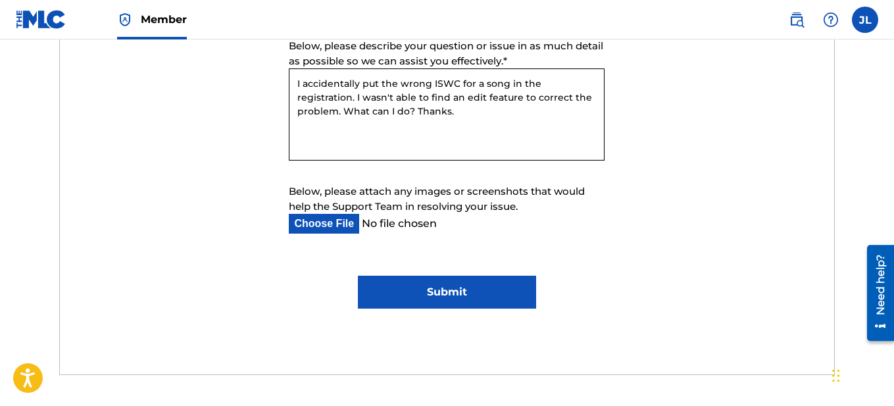
click at [486, 290] on input "Submit" at bounding box center [447, 292] width 178 height 33
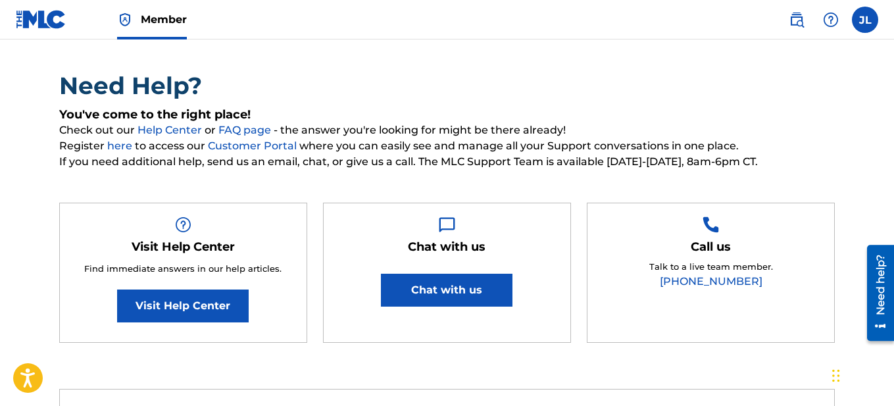
scroll to position [0, 0]
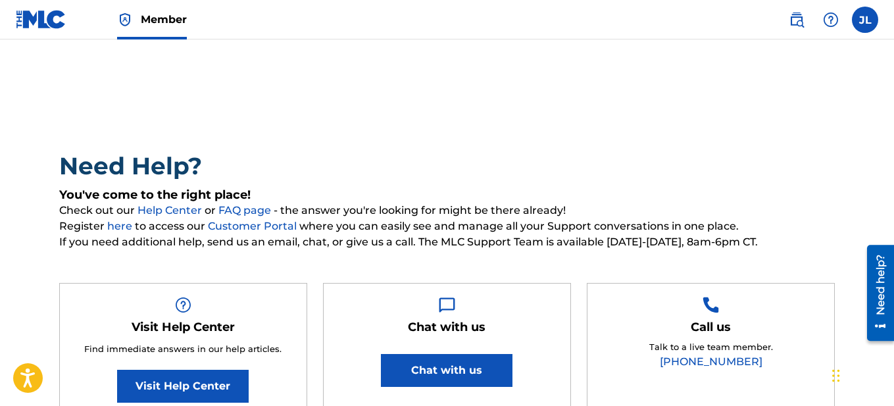
click at [866, 20] on label at bounding box center [865, 20] width 26 height 26
click at [865, 20] on input "[PERSON_NAME] [PERSON_NAME] [EMAIL_ADDRESS][DOMAIN_NAME] Notification Preferenc…" at bounding box center [865, 20] width 0 height 0
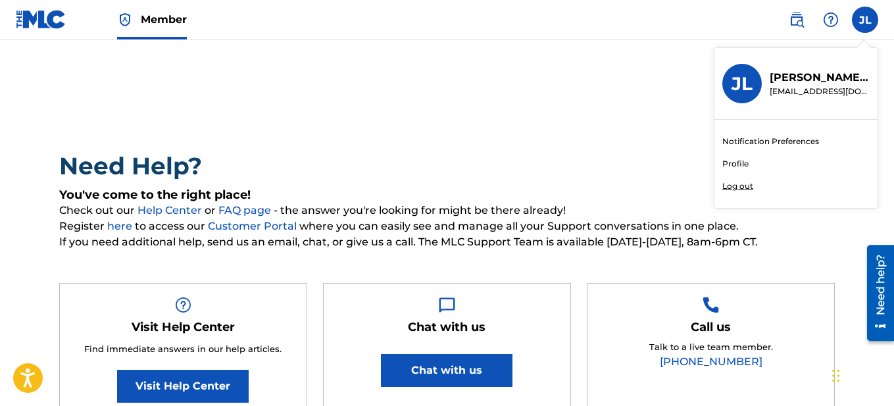
click at [736, 185] on p "Log out" at bounding box center [738, 186] width 31 height 12
click at [865, 20] on input "[PERSON_NAME] [PERSON_NAME] [EMAIL_ADDRESS][DOMAIN_NAME] Notification Preferenc…" at bounding box center [865, 20] width 0 height 0
